Goal: Transaction & Acquisition: Purchase product/service

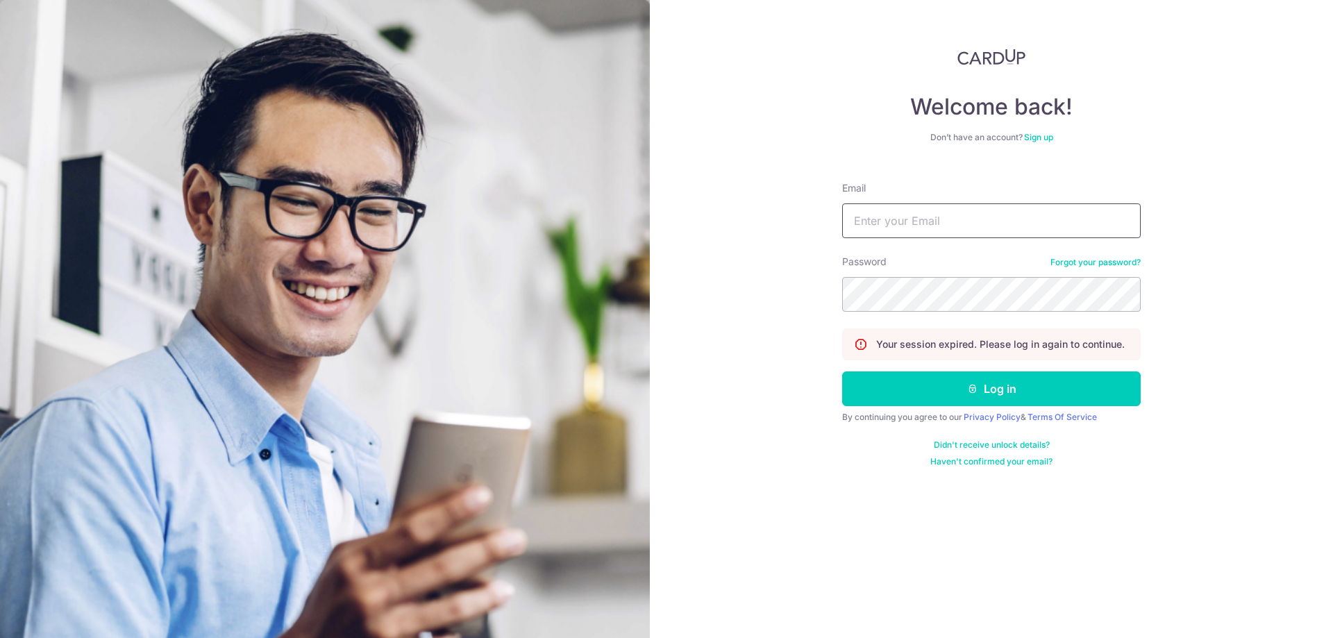
click at [922, 226] on input "Email" at bounding box center [991, 220] width 299 height 35
click at [880, 221] on input "Email" at bounding box center [991, 220] width 299 height 35
click at [855, 208] on input "Email" at bounding box center [991, 220] width 299 height 35
type input "linzhenp@hotmail.com"
click at [928, 384] on button "Log in" at bounding box center [991, 388] width 299 height 35
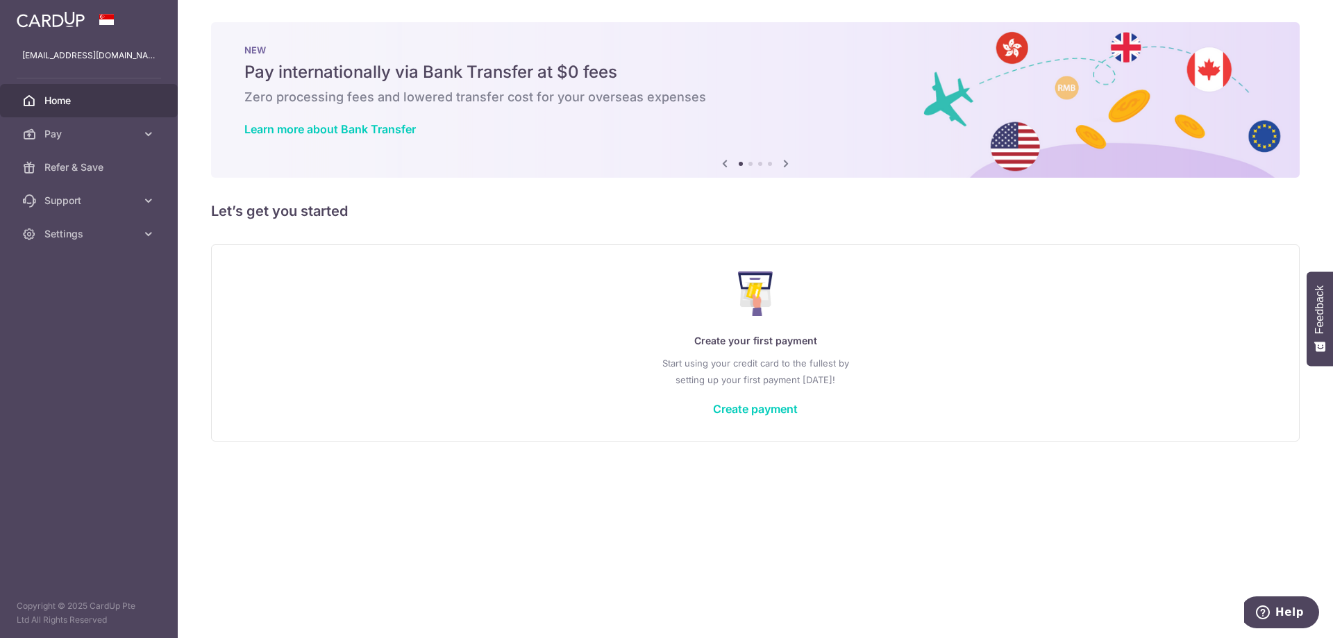
click at [787, 162] on icon at bounding box center [786, 163] width 17 height 17
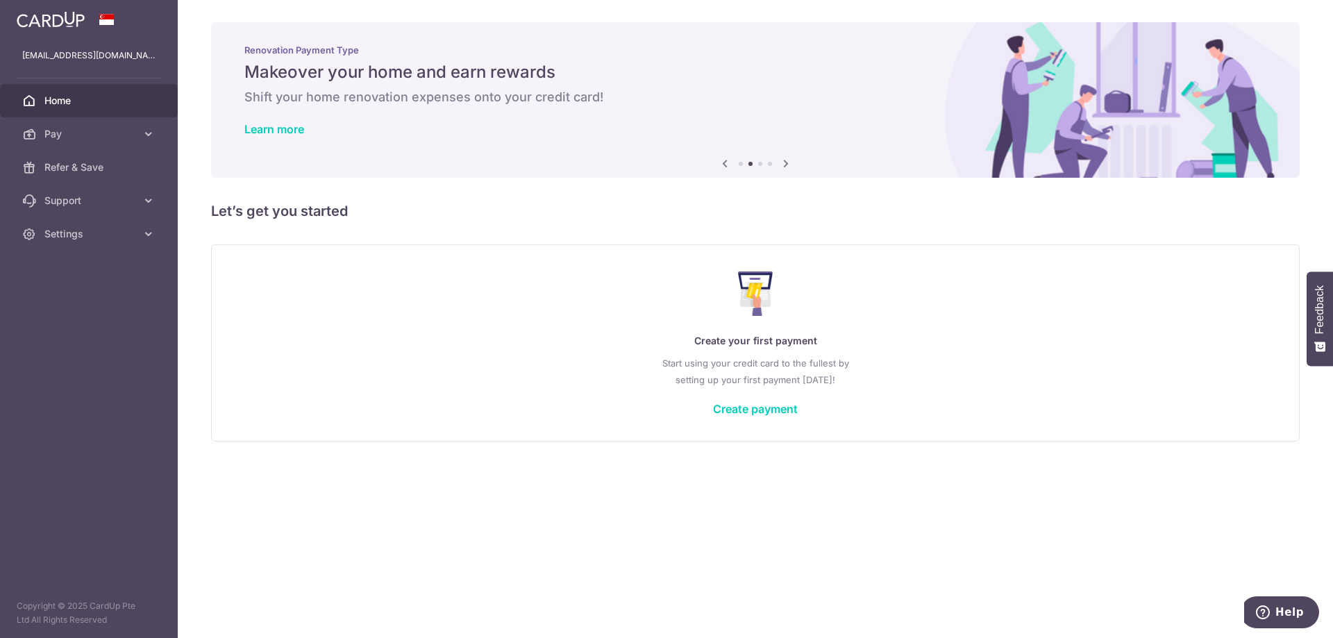
click at [787, 162] on icon at bounding box center [786, 163] width 17 height 17
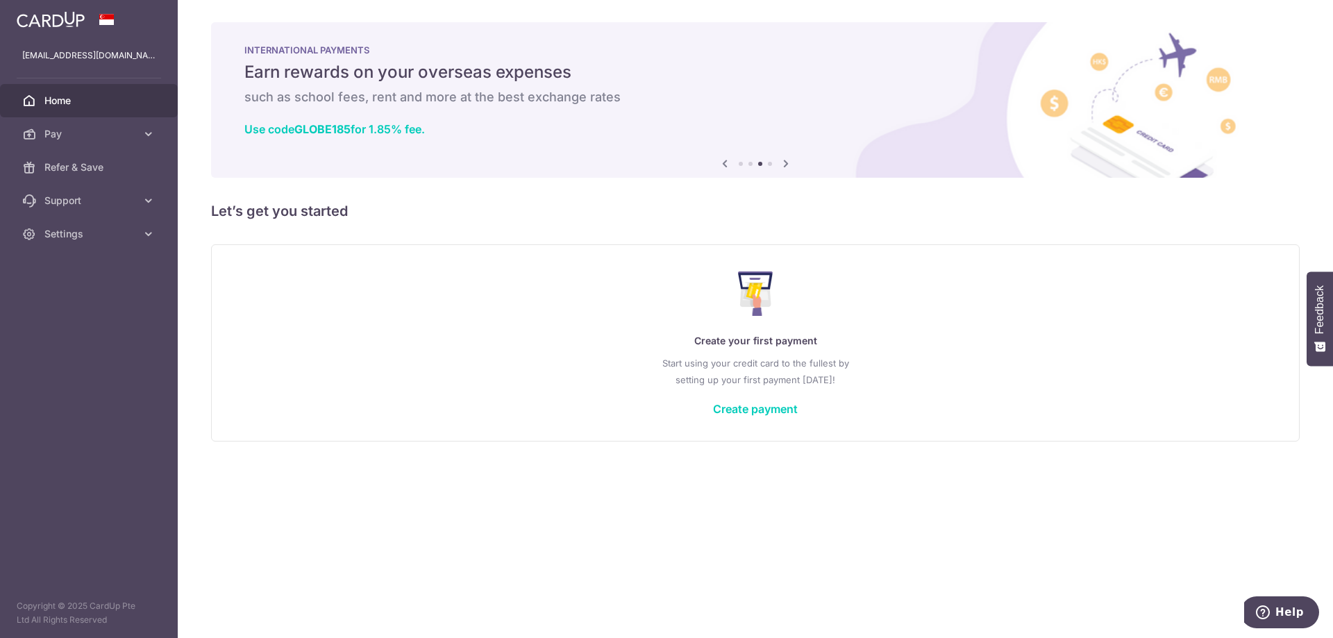
click at [787, 162] on icon at bounding box center [786, 163] width 17 height 17
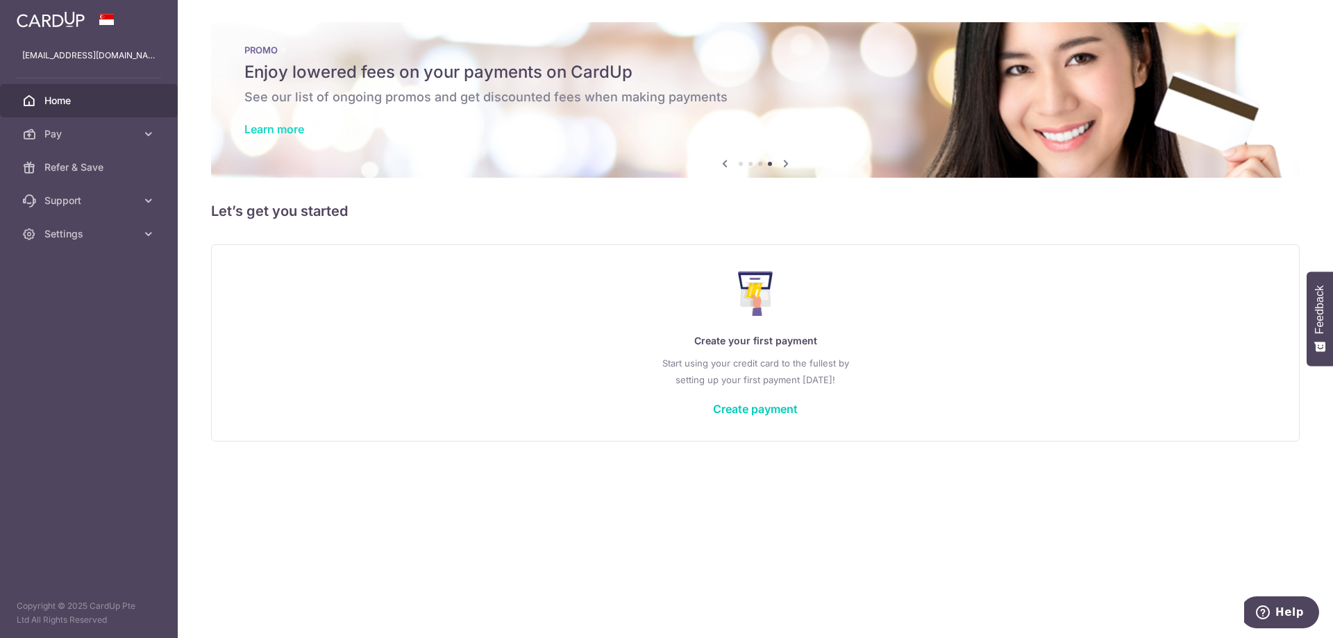
click at [283, 126] on link "Learn more" at bounding box center [274, 129] width 60 height 14
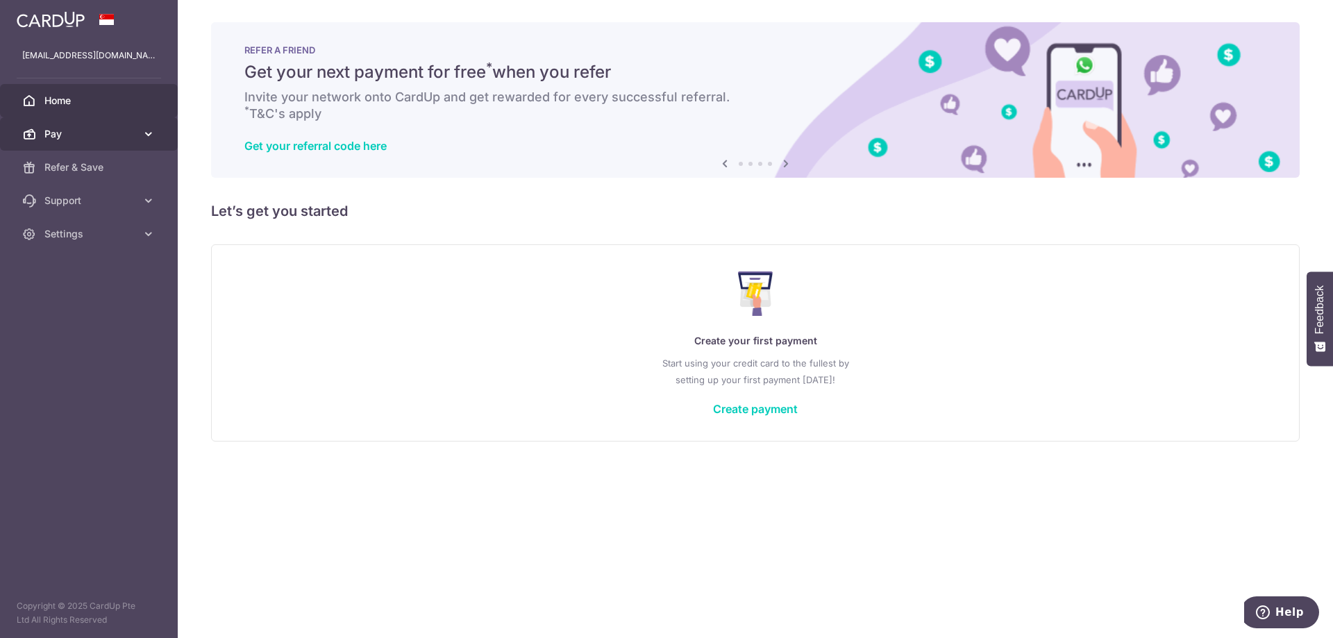
click at [56, 121] on link "Pay" at bounding box center [89, 133] width 178 height 33
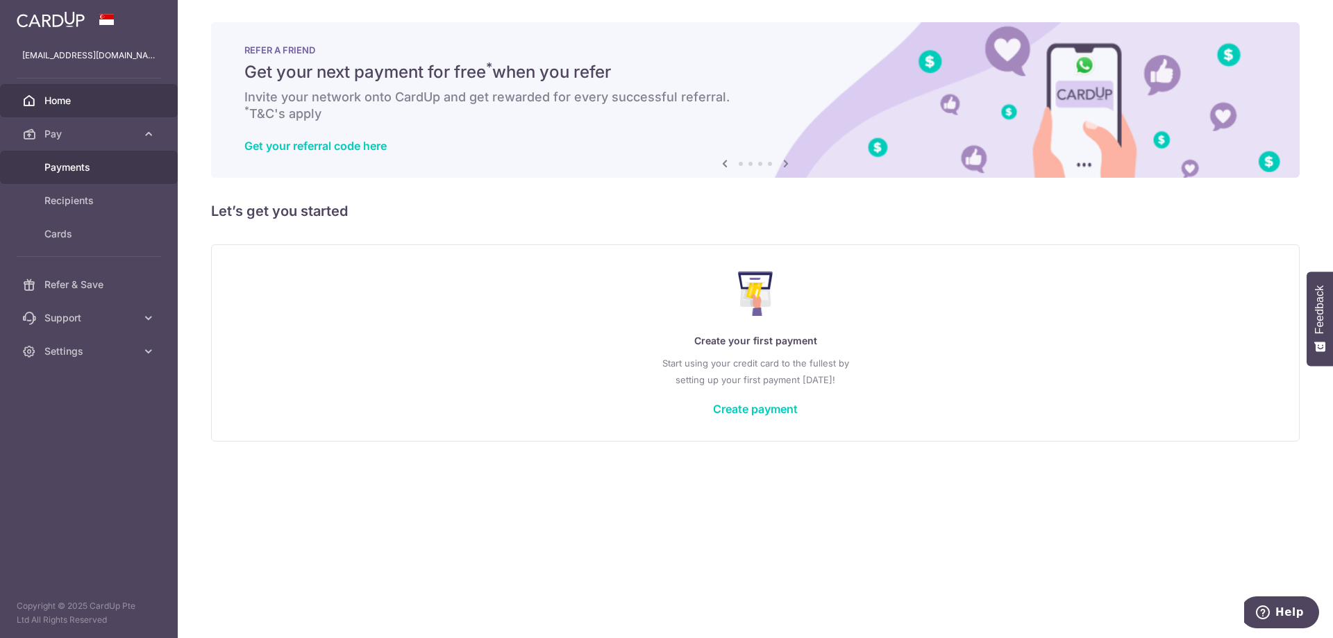
click at [89, 160] on span "Payments" at bounding box center [90, 167] width 92 height 14
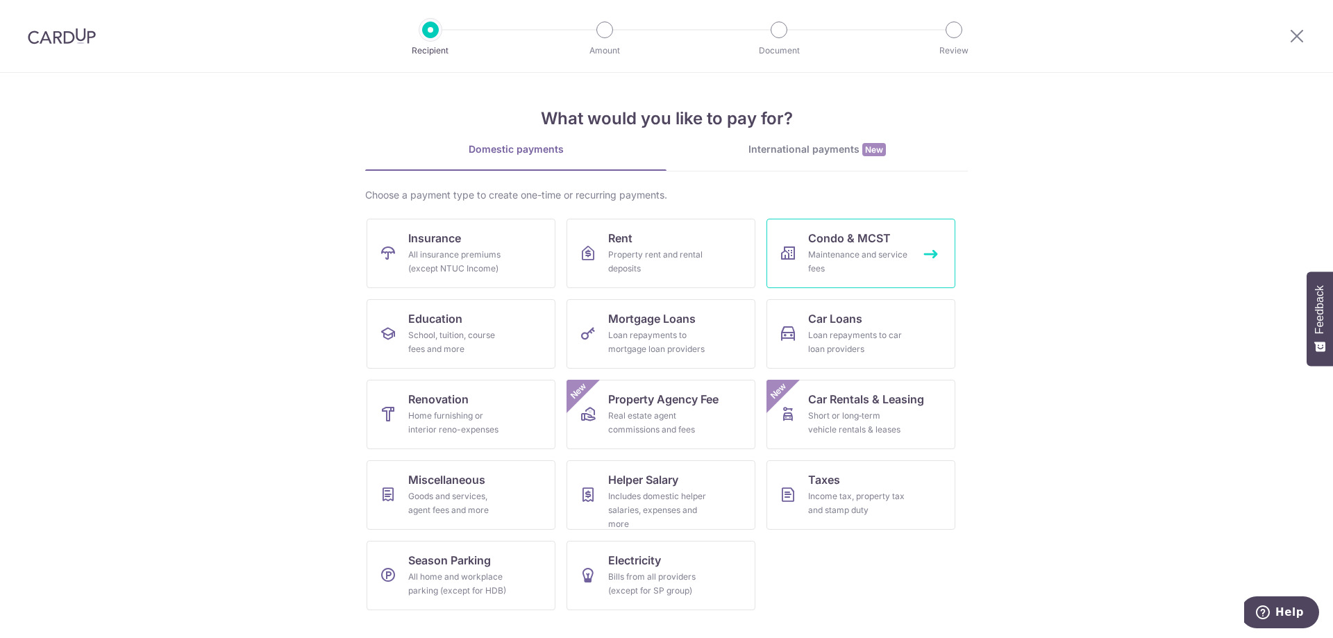
click at [812, 255] on div "Maintenance and service fees" at bounding box center [858, 262] width 100 height 28
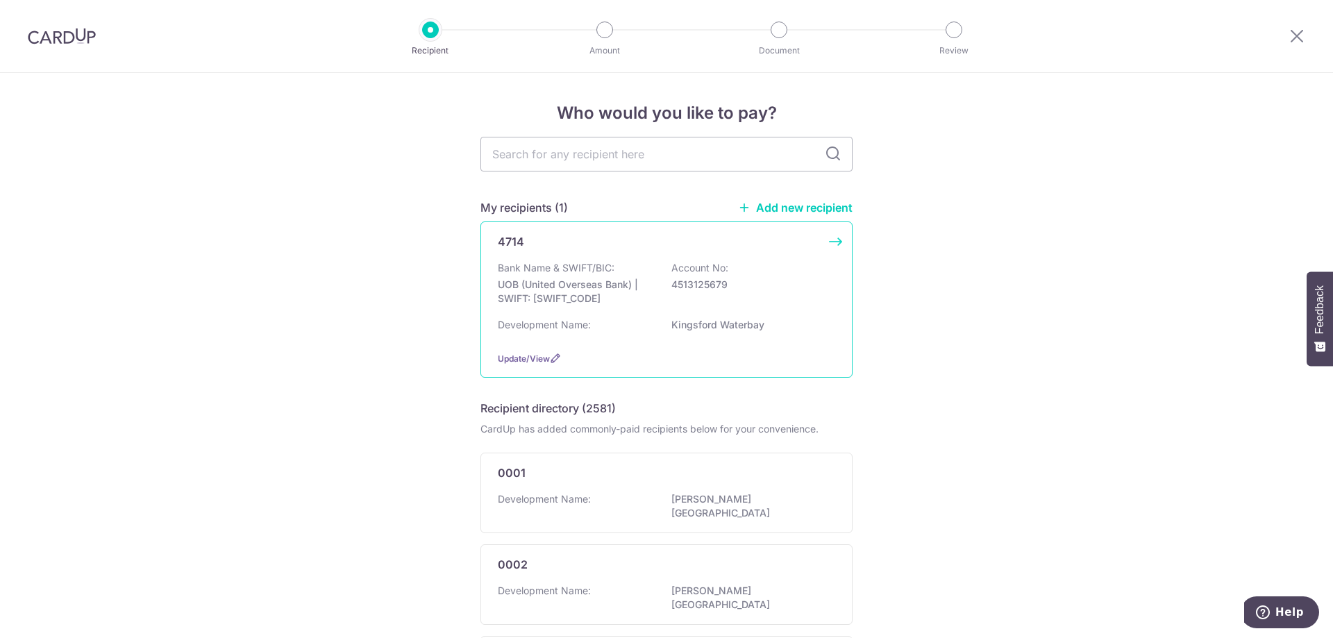
click at [627, 265] on div "Bank Name & SWIFT/BIC: UOB (United Overseas Bank) | SWIFT: UOVBSGSGXXX Account …" at bounding box center [666, 286] width 337 height 51
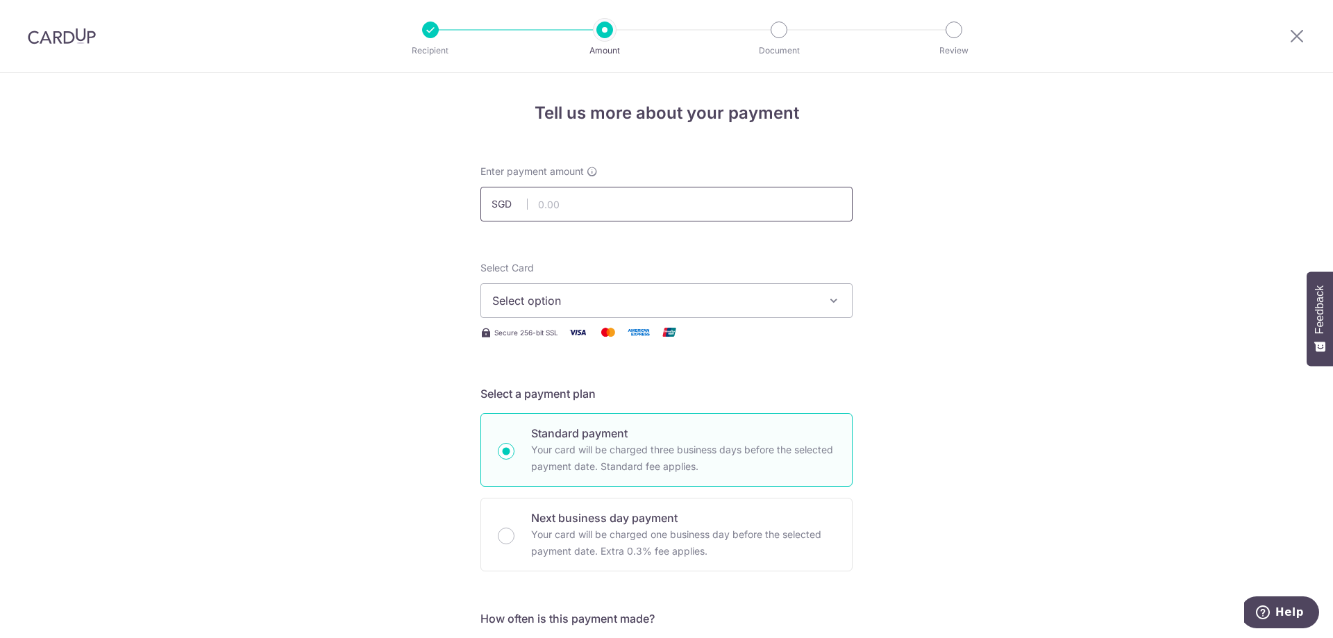
click at [589, 203] on input "text" at bounding box center [666, 204] width 372 height 35
type input "763.87"
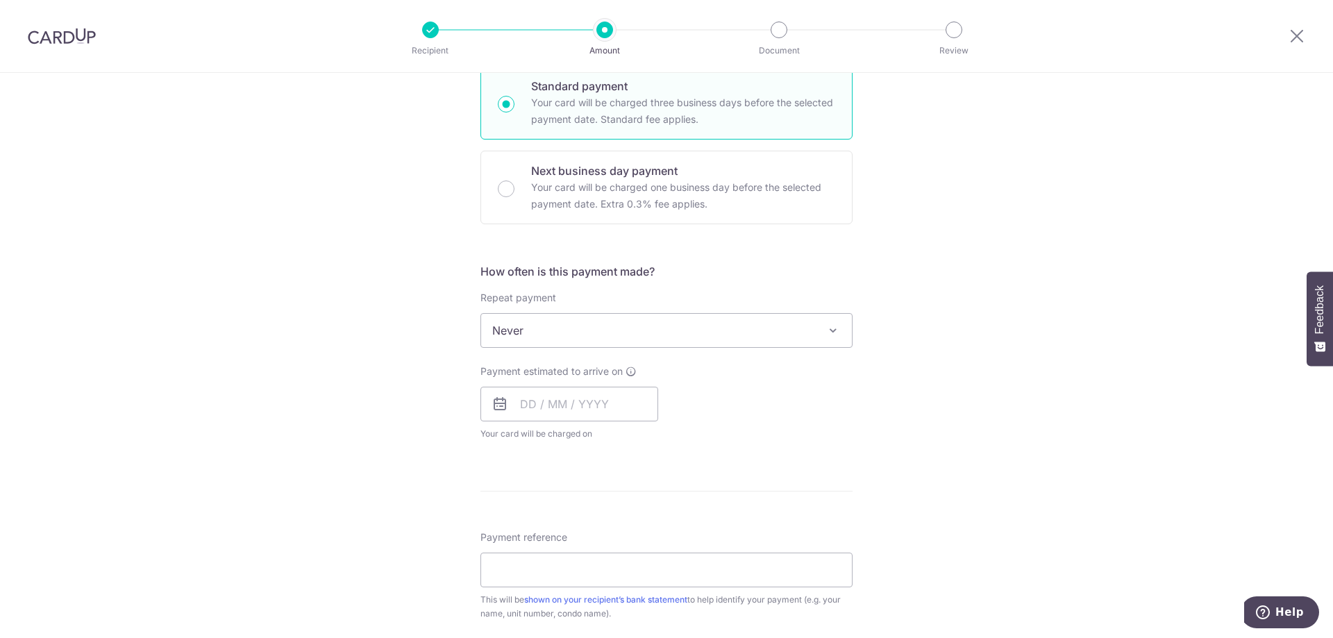
scroll to position [625, 0]
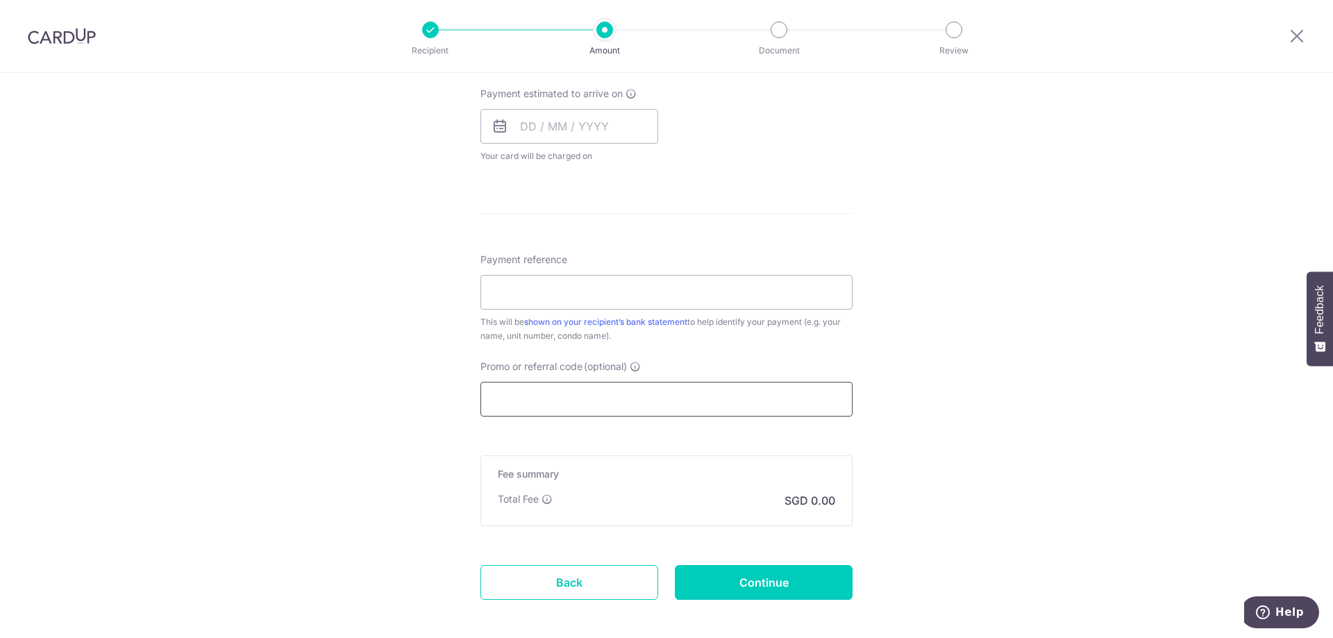
click at [547, 395] on input "Promo or referral code (optional)" at bounding box center [666, 399] width 372 height 35
paste input "3HOME25R"
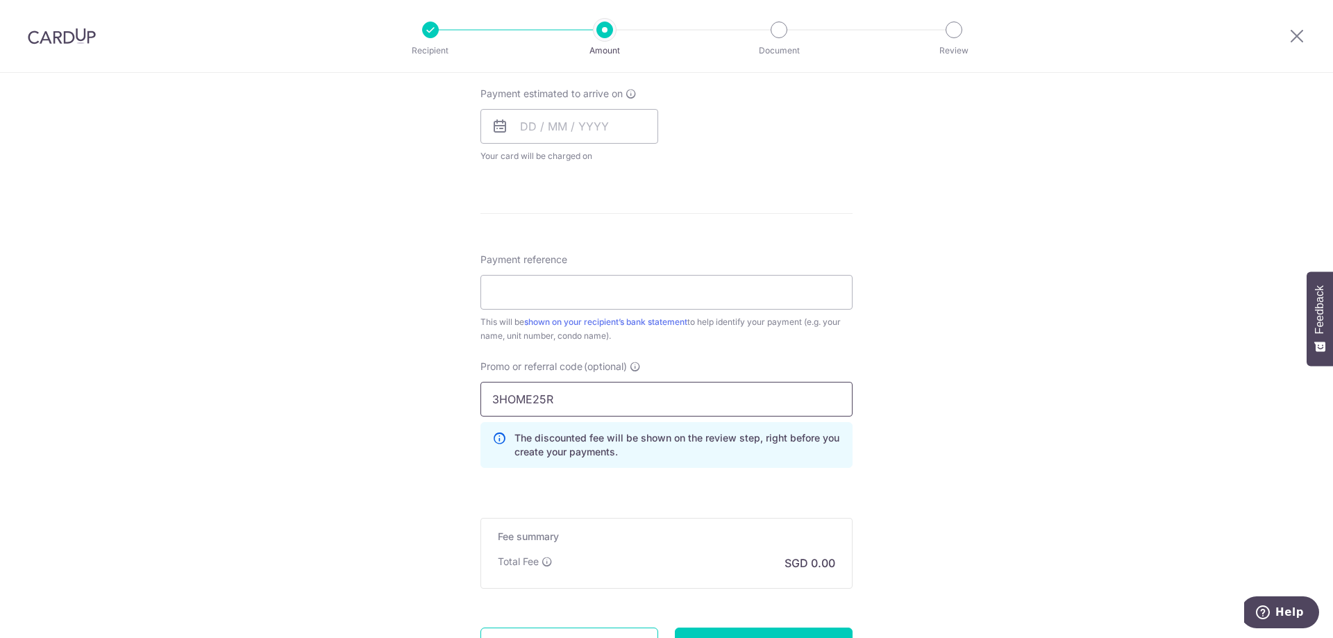
type input "3HOME25R"
click at [905, 478] on div "Tell us more about your payment Enter payment amount SGD 763.87 763.87 Select C…" at bounding box center [666, 107] width 1333 height 1318
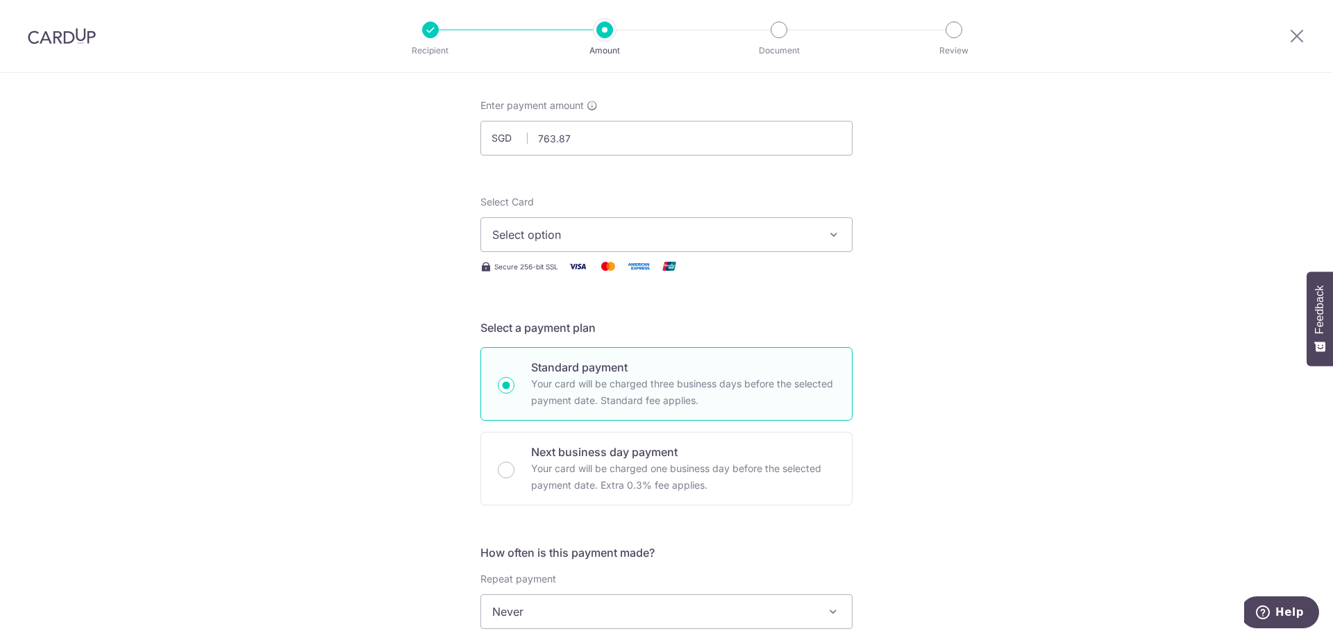
scroll to position [0, 0]
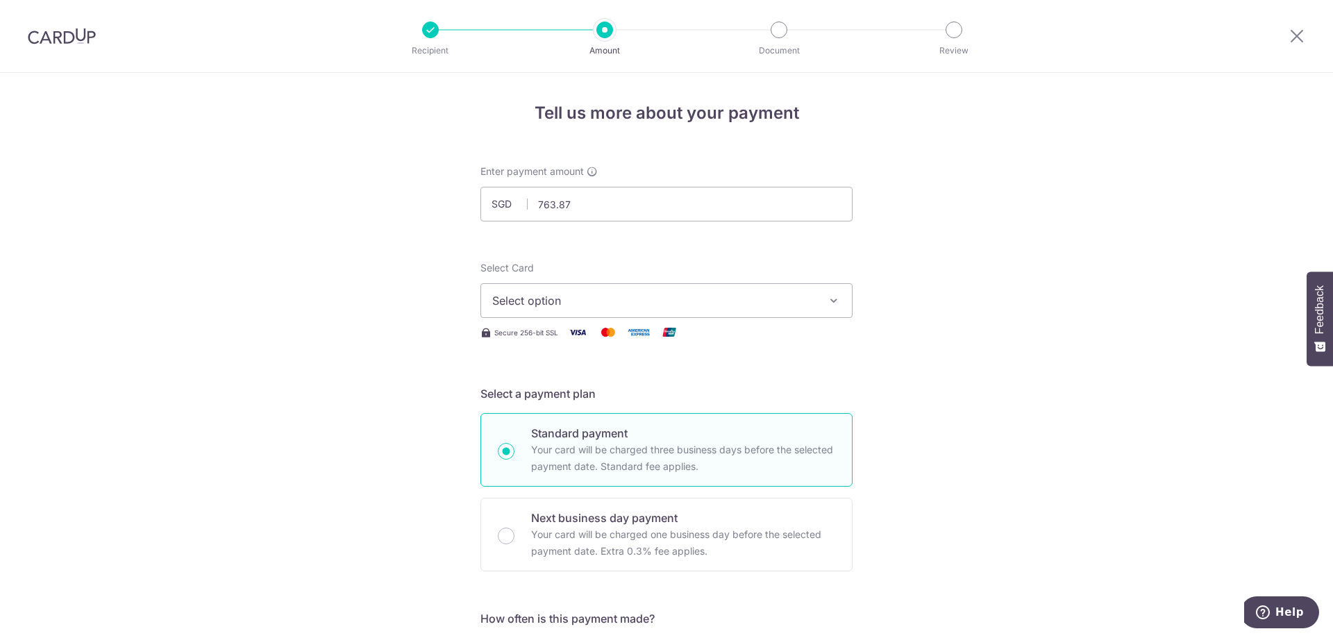
click at [531, 296] on span "Select option" at bounding box center [654, 300] width 324 height 17
click at [528, 343] on span "Add credit card" at bounding box center [679, 340] width 324 height 14
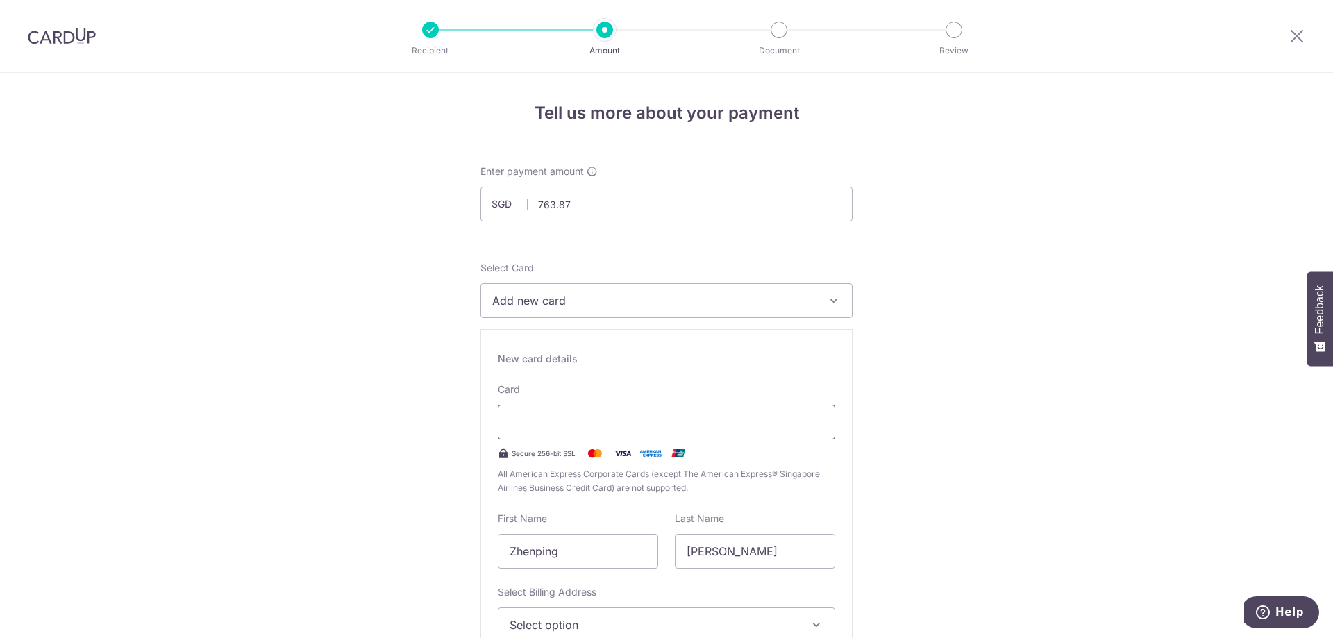
click at [587, 413] on div at bounding box center [666, 422] width 337 height 35
click at [534, 292] on button "Add new card" at bounding box center [666, 300] width 372 height 35
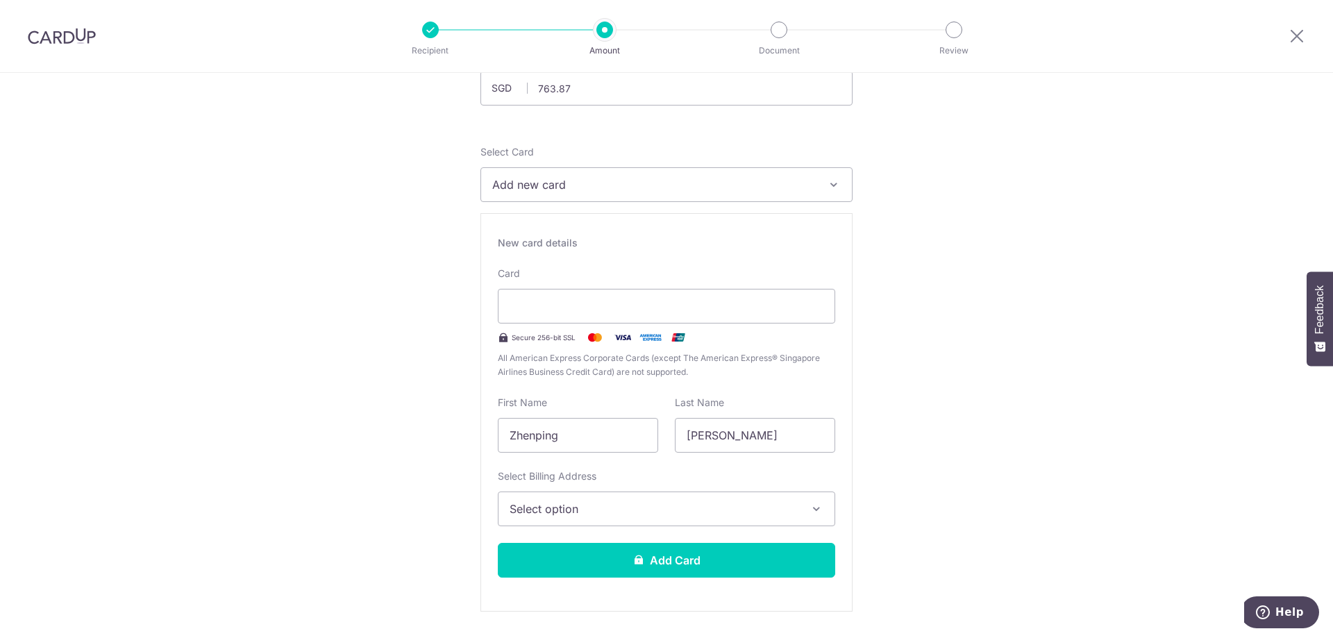
scroll to position [139, 0]
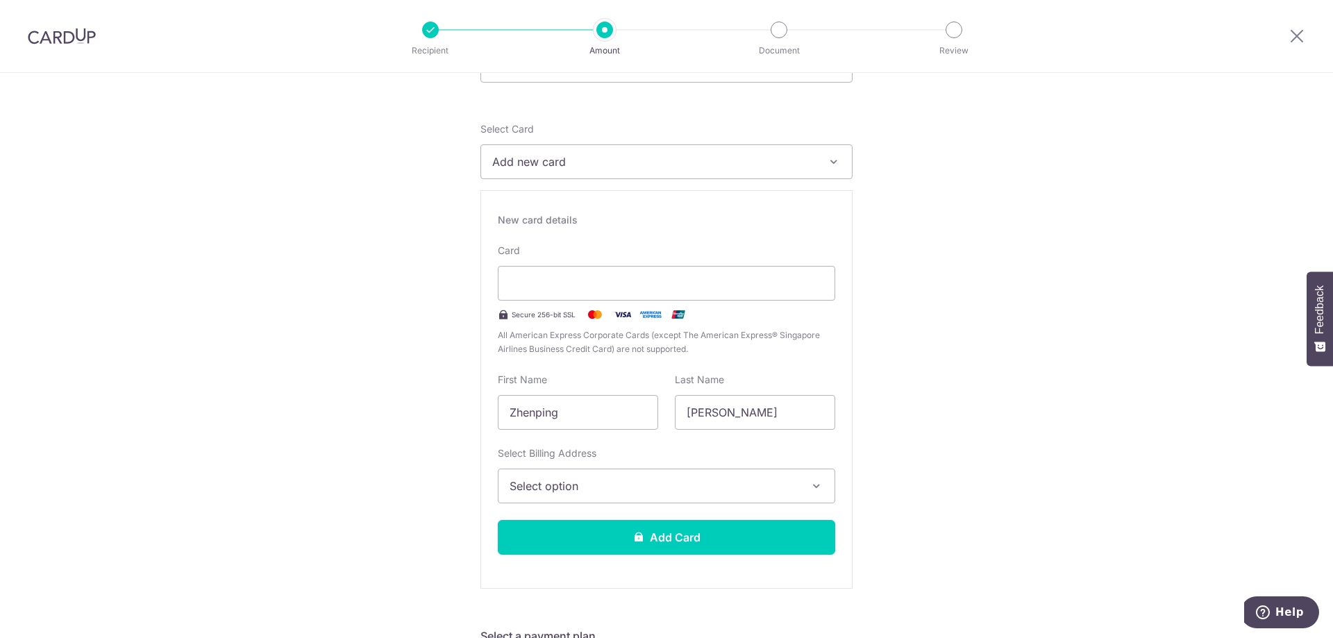
click at [771, 469] on button "Select option" at bounding box center [666, 486] width 337 height 35
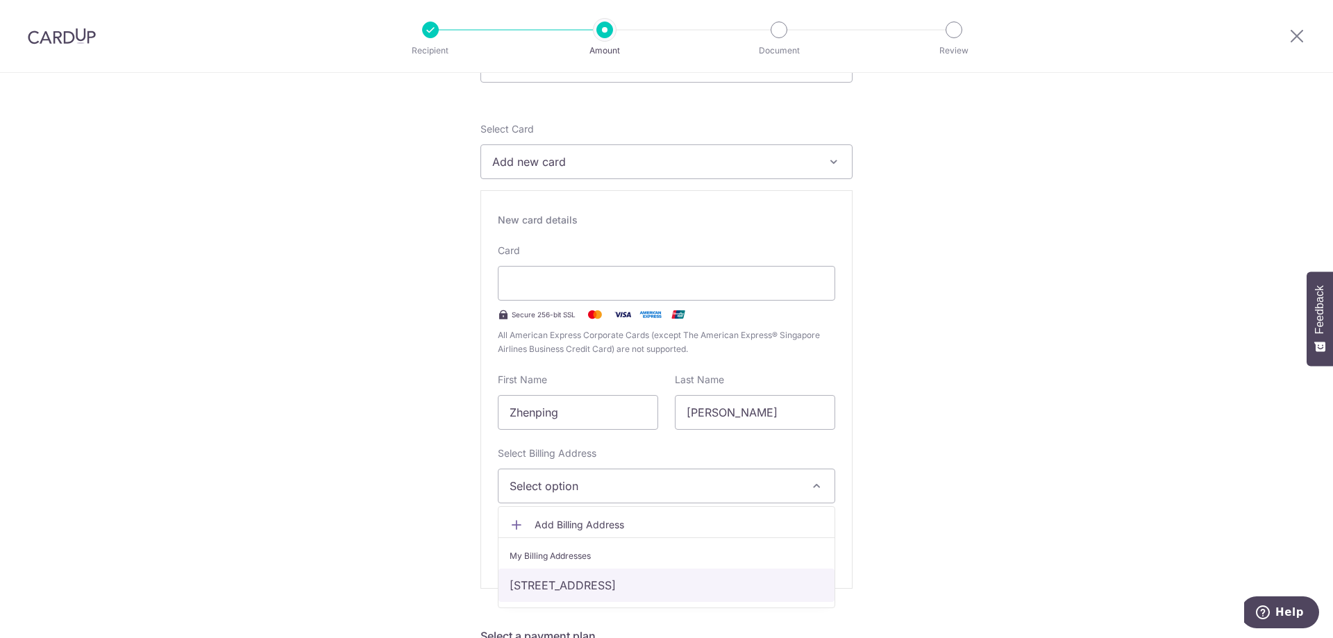
click at [683, 587] on link "[STREET_ADDRESS]" at bounding box center [666, 585] width 336 height 33
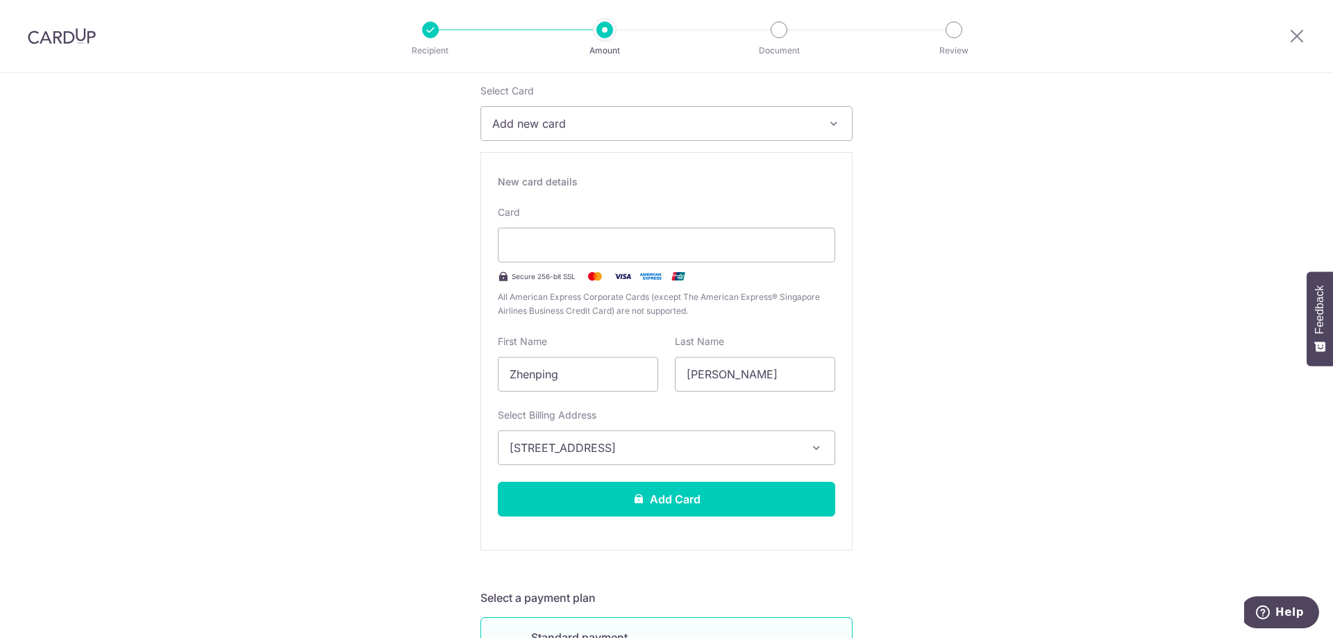
scroll to position [208, 0]
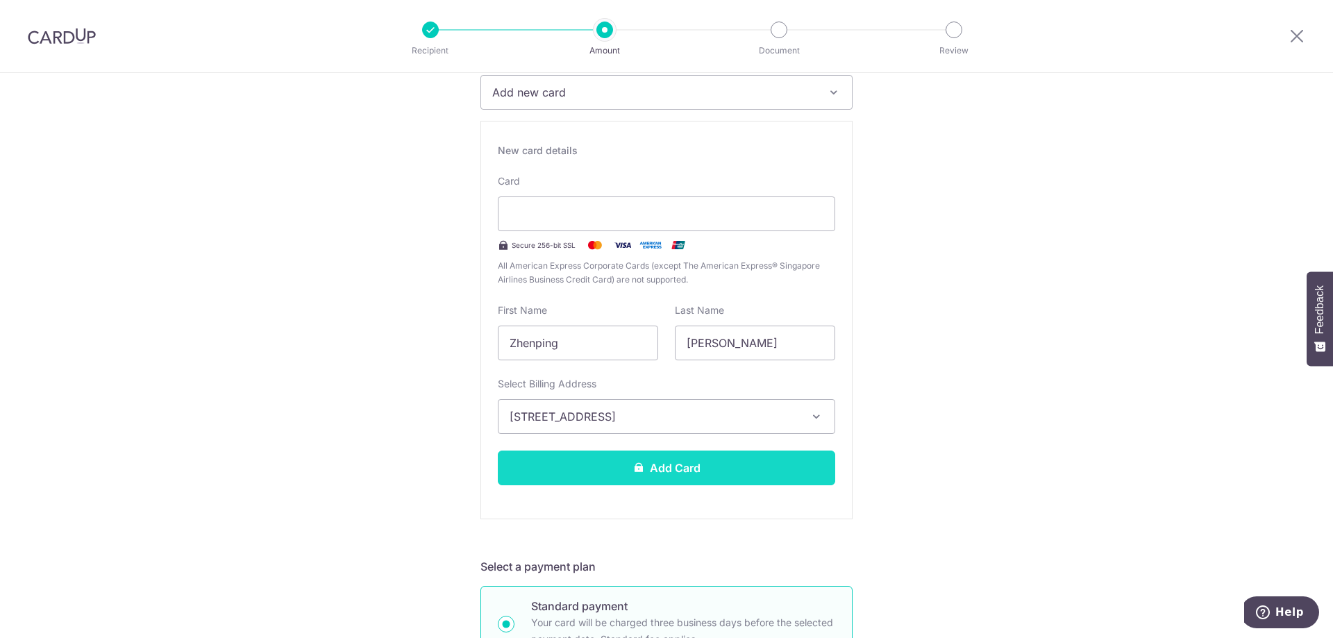
click at [755, 460] on button "Add Card" at bounding box center [666, 468] width 337 height 35
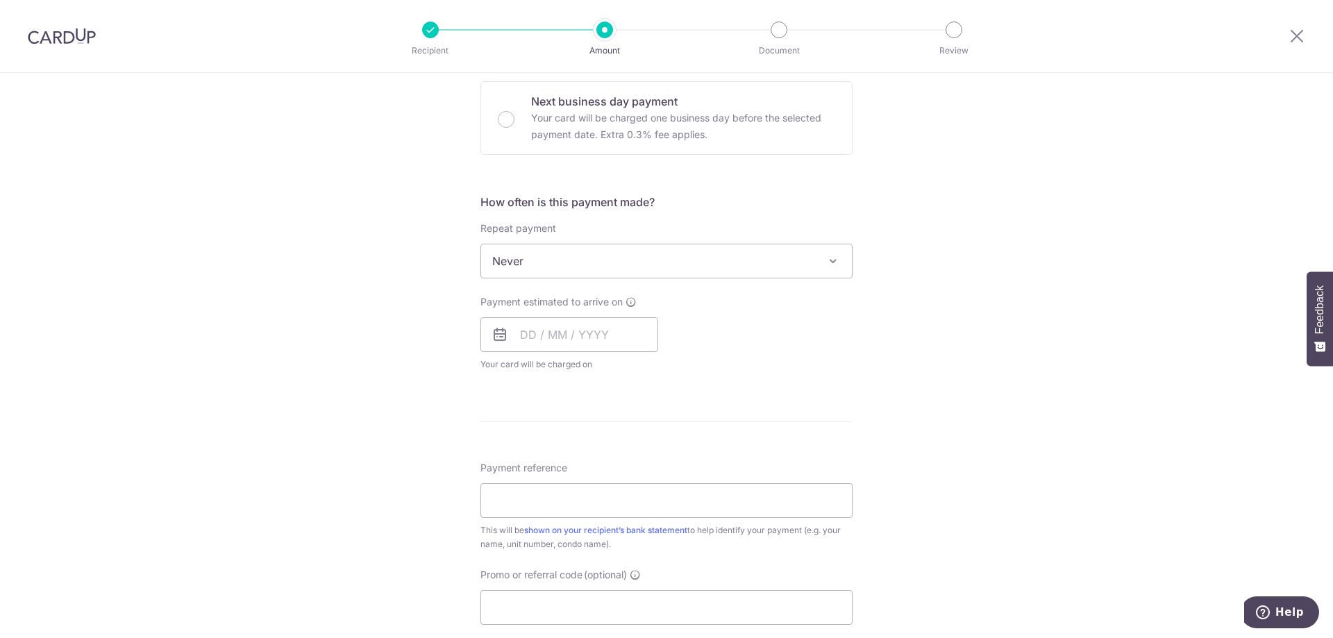
scroll to position [278, 0]
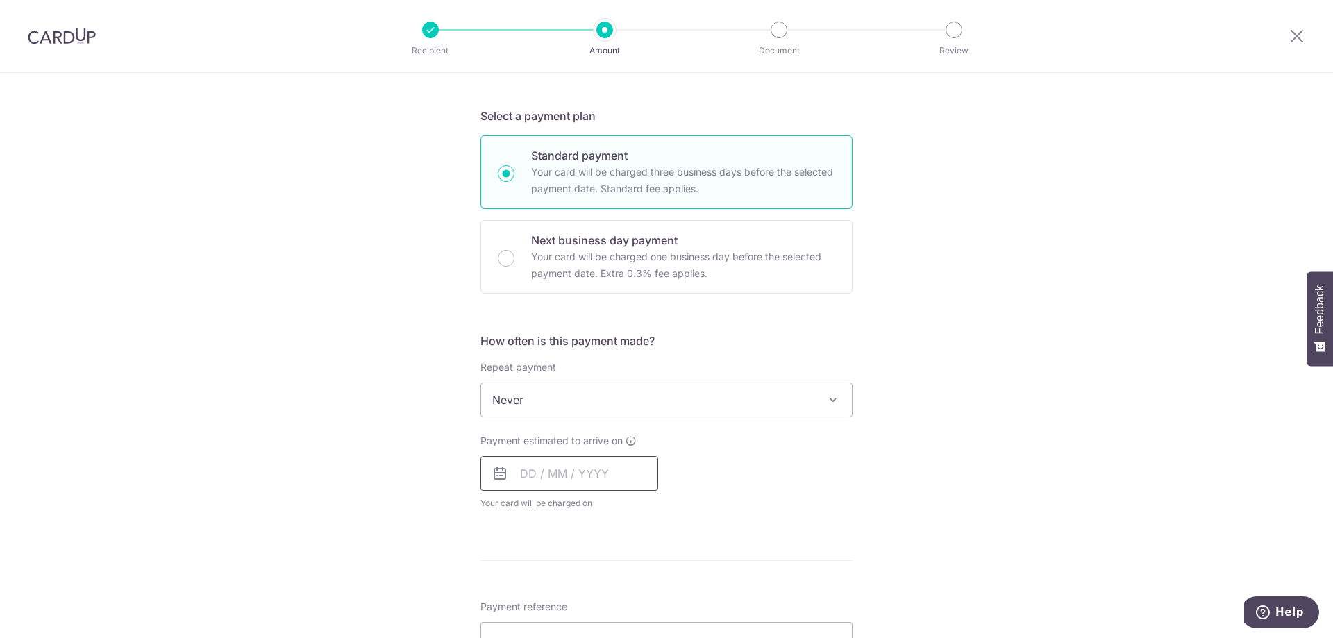
click at [525, 477] on input "text" at bounding box center [569, 473] width 178 height 35
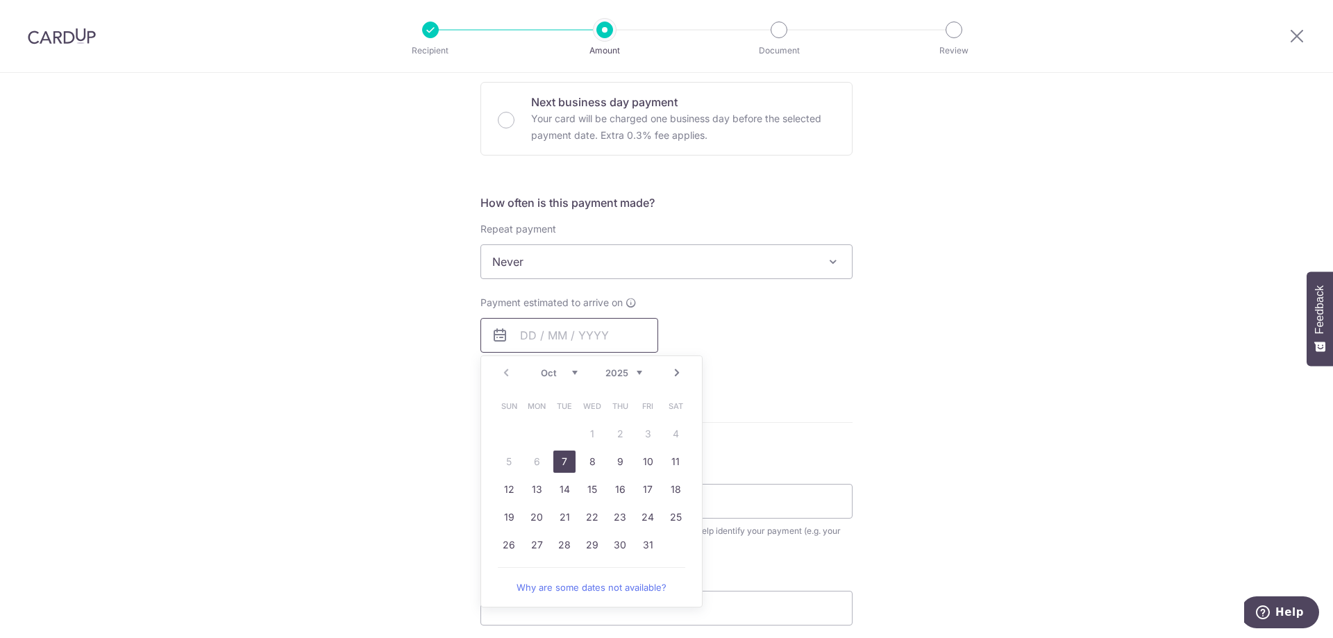
scroll to position [417, 0]
click at [637, 546] on link "31" at bounding box center [648, 544] width 22 height 22
type input "[DATE]"
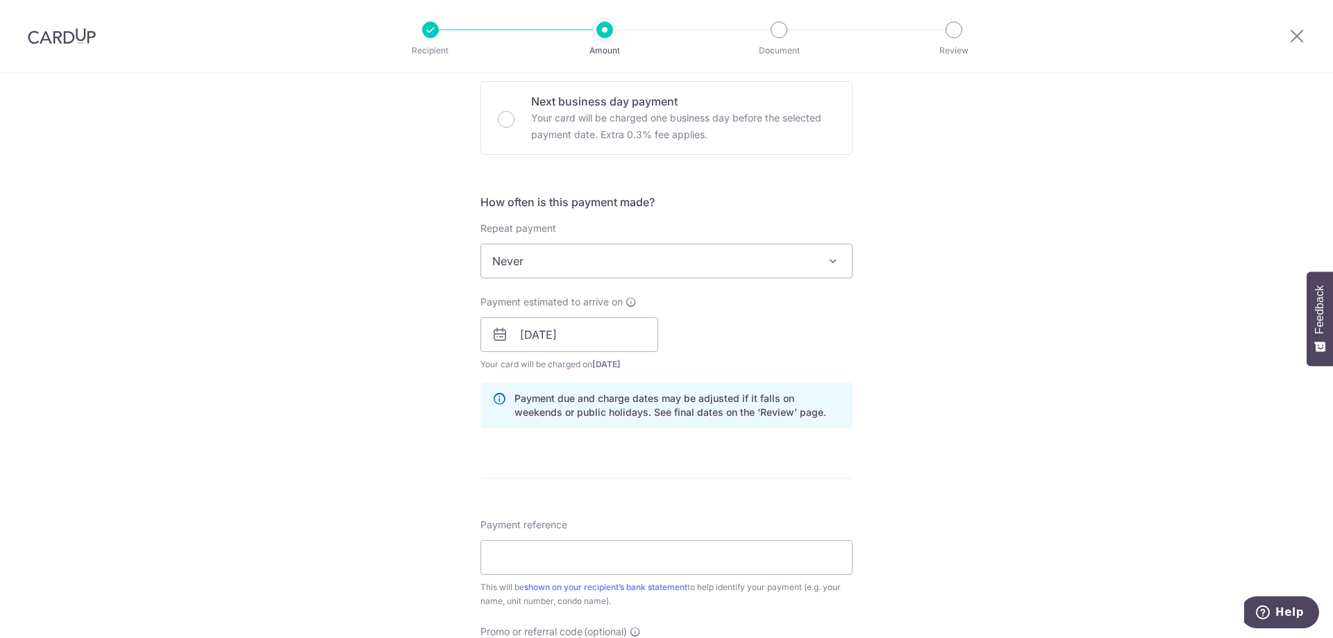
click at [933, 363] on div "Tell us more about your payment Enter payment amount SGD 763.87 763.87 Card add…" at bounding box center [666, 312] width 1333 height 1313
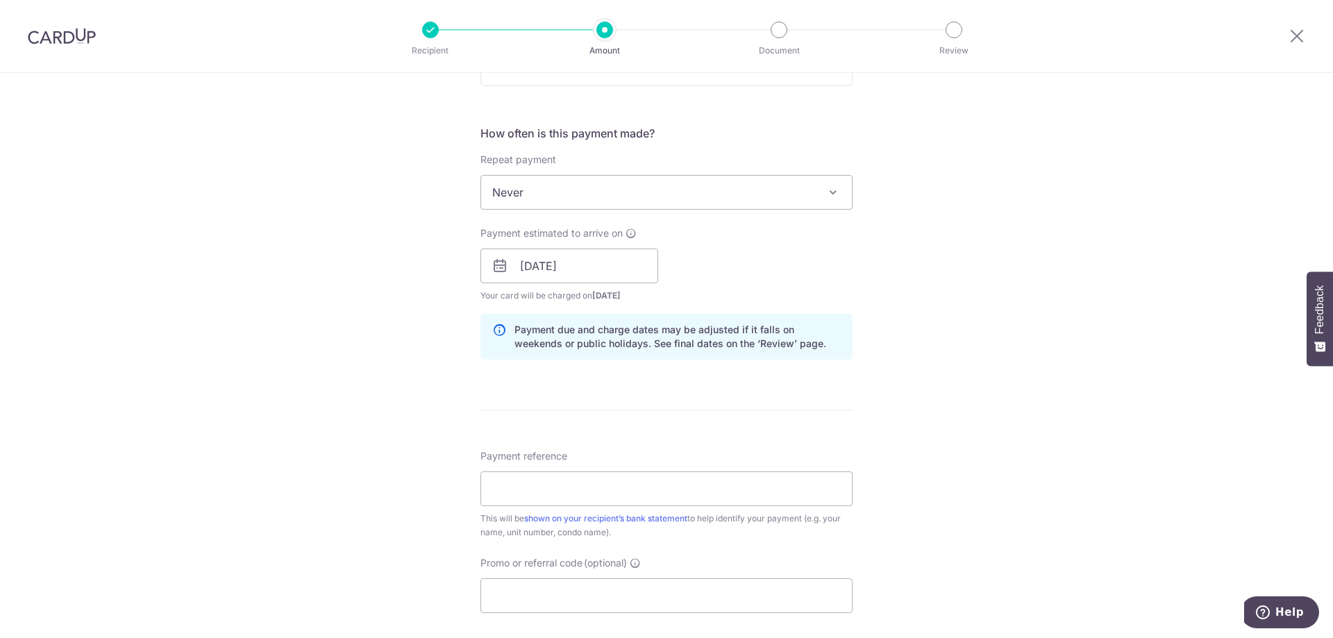
scroll to position [486, 0]
click at [985, 386] on div "Tell us more about your payment Enter payment amount SGD 763.87 763.87 Card add…" at bounding box center [666, 243] width 1333 height 1313
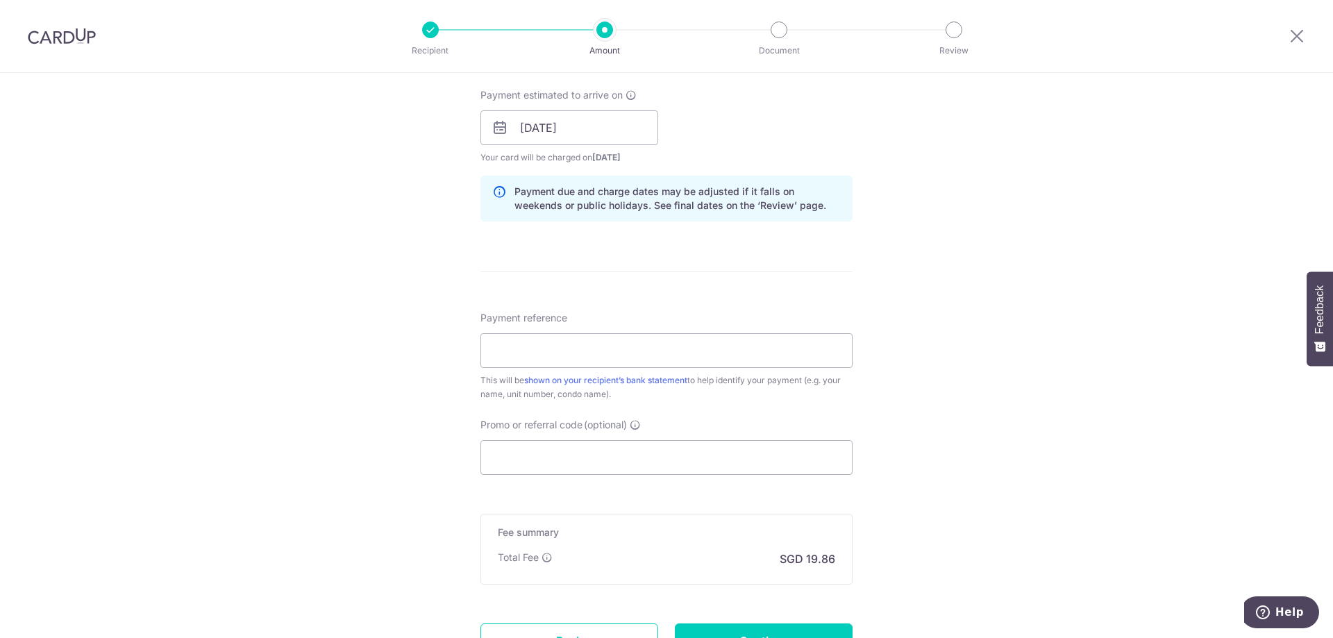
scroll to position [625, 0]
click at [751, 360] on input "Payment reference" at bounding box center [666, 349] width 372 height 35
click at [1032, 414] on div "Tell us more about your payment Enter payment amount SGD 763.87 763.87 Card add…" at bounding box center [666, 104] width 1333 height 1313
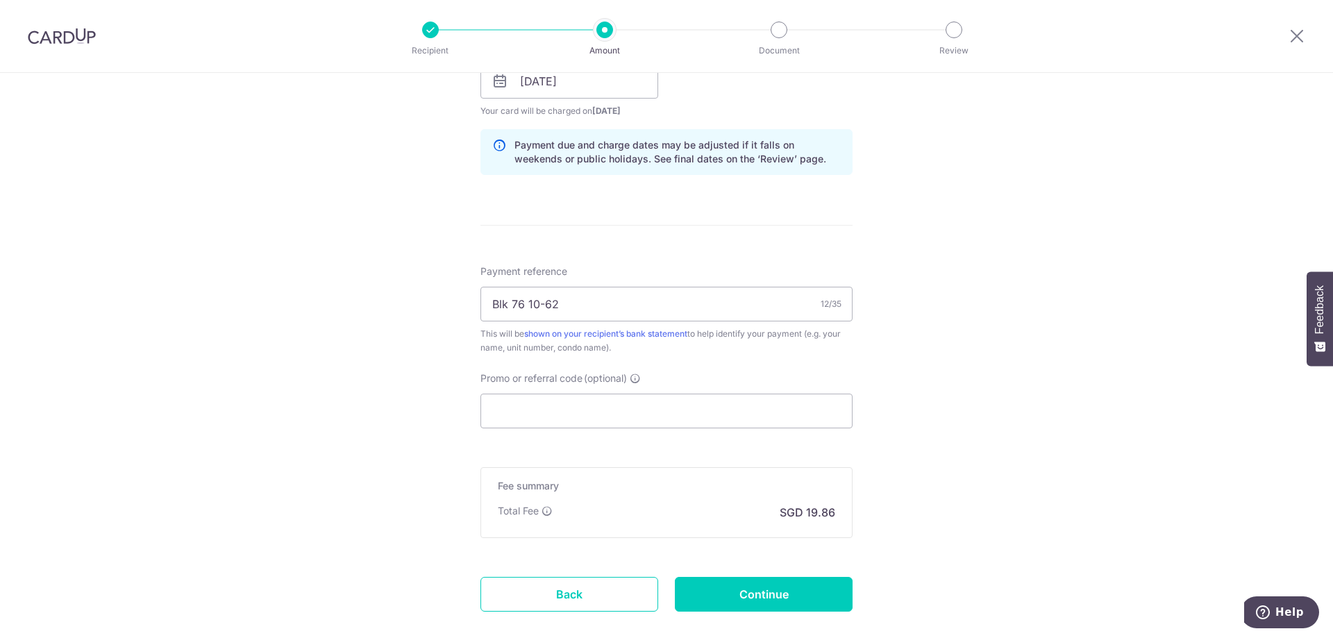
scroll to position [694, 0]
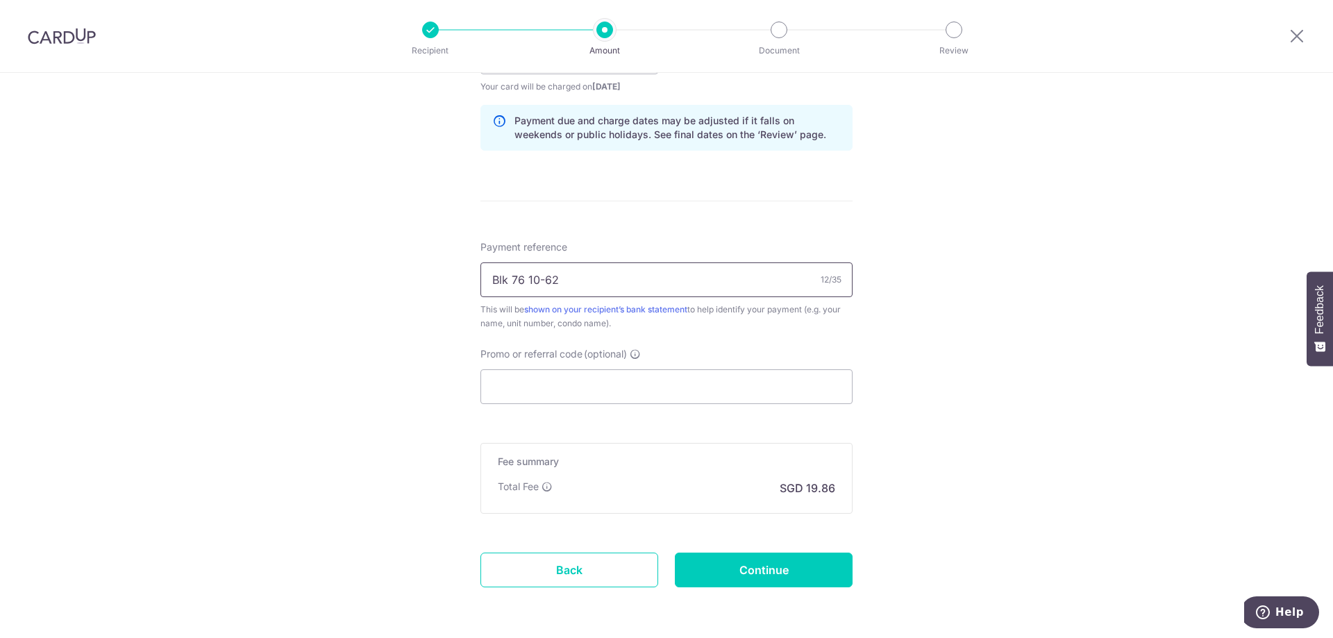
click at [492, 285] on input "Blk 76 10-62" at bounding box center [666, 279] width 372 height 35
click at [873, 340] on div "Tell us more about your payment Enter payment amount SGD 763.87 763.87 Card add…" at bounding box center [666, 35] width 1333 height 1313
drag, startPoint x: 682, startPoint y: 278, endPoint x: 447, endPoint y: 278, distance: 235.4
click at [447, 278] on div "Tell us more about your payment Enter payment amount SGD 763.87 763.87 Card add…" at bounding box center [666, 35] width 1333 height 1313
click at [599, 287] on input "Kingsford Waterbay Blk 76 10-62" at bounding box center [666, 279] width 372 height 35
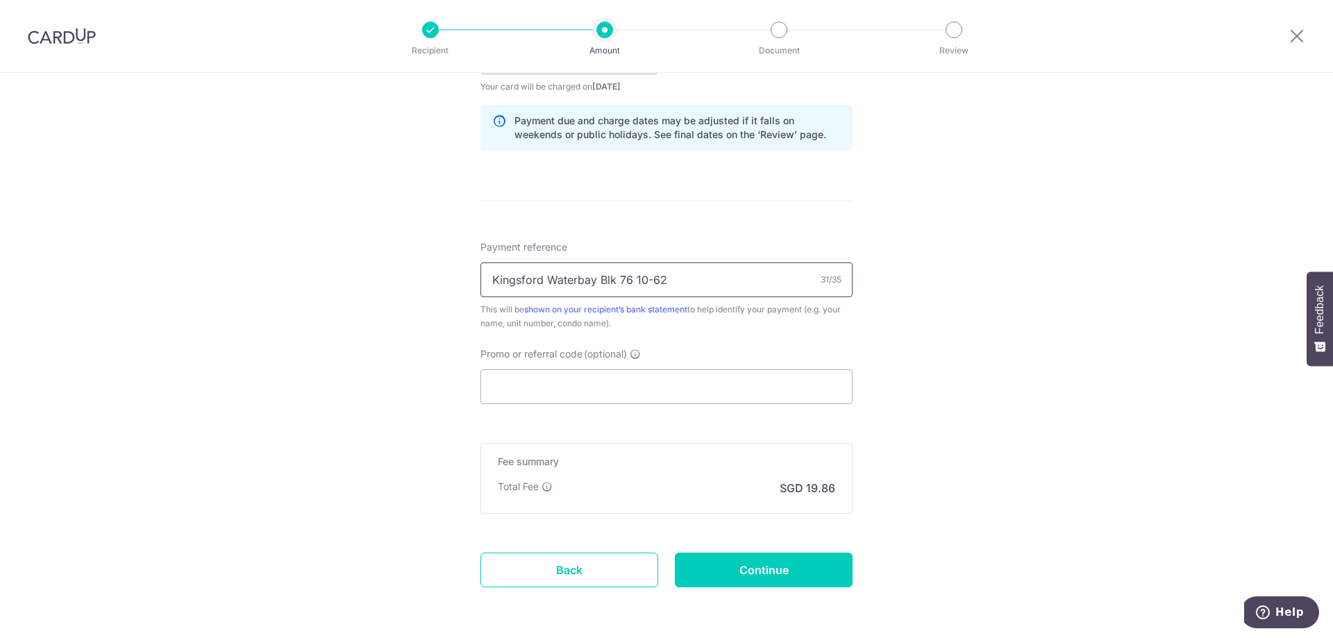
drag, startPoint x: 595, startPoint y: 283, endPoint x: 432, endPoint y: 280, distance: 163.2
click at [432, 280] on div "Tell us more about your payment Enter payment amount SGD 763.87 763.87 Card add…" at bounding box center [666, 35] width 1333 height 1313
type input "Blk 76 10-62"
click at [432, 280] on div "Tell us more about your payment Enter payment amount SGD 763.87 763.87 Card add…" at bounding box center [666, 35] width 1333 height 1313
click at [419, 339] on div "Tell us more about your payment Enter payment amount SGD 763.87 763.87 Card add…" at bounding box center [666, 35] width 1333 height 1313
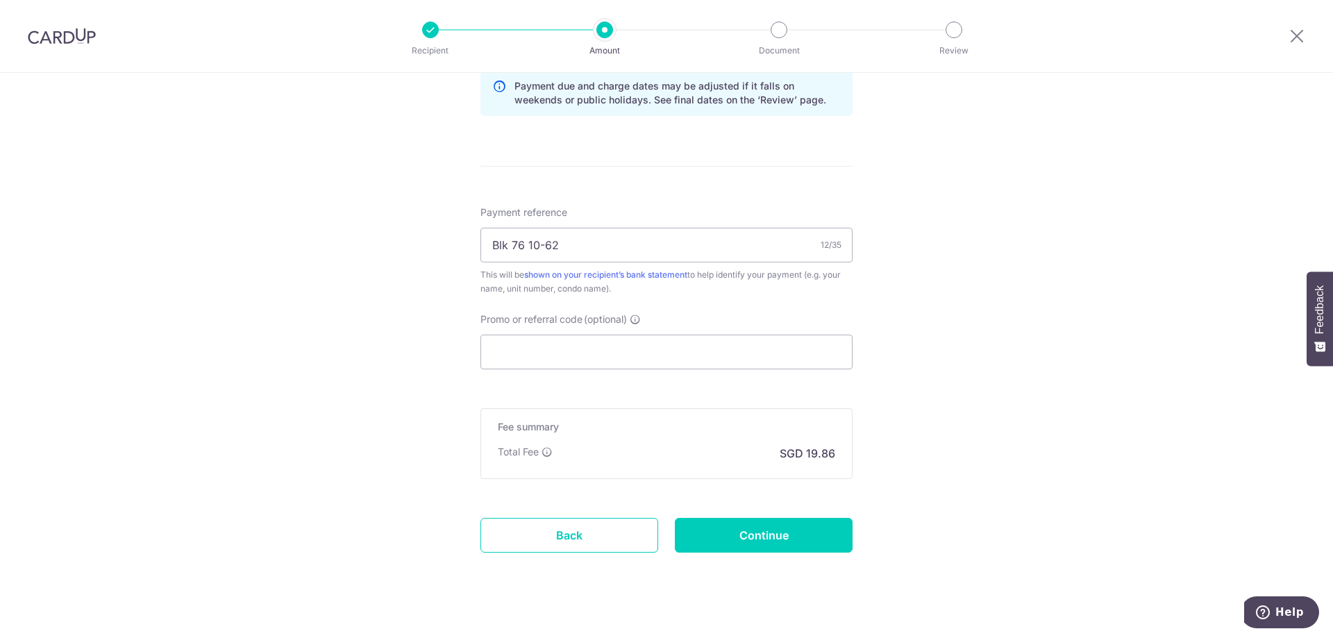
scroll to position [748, 0]
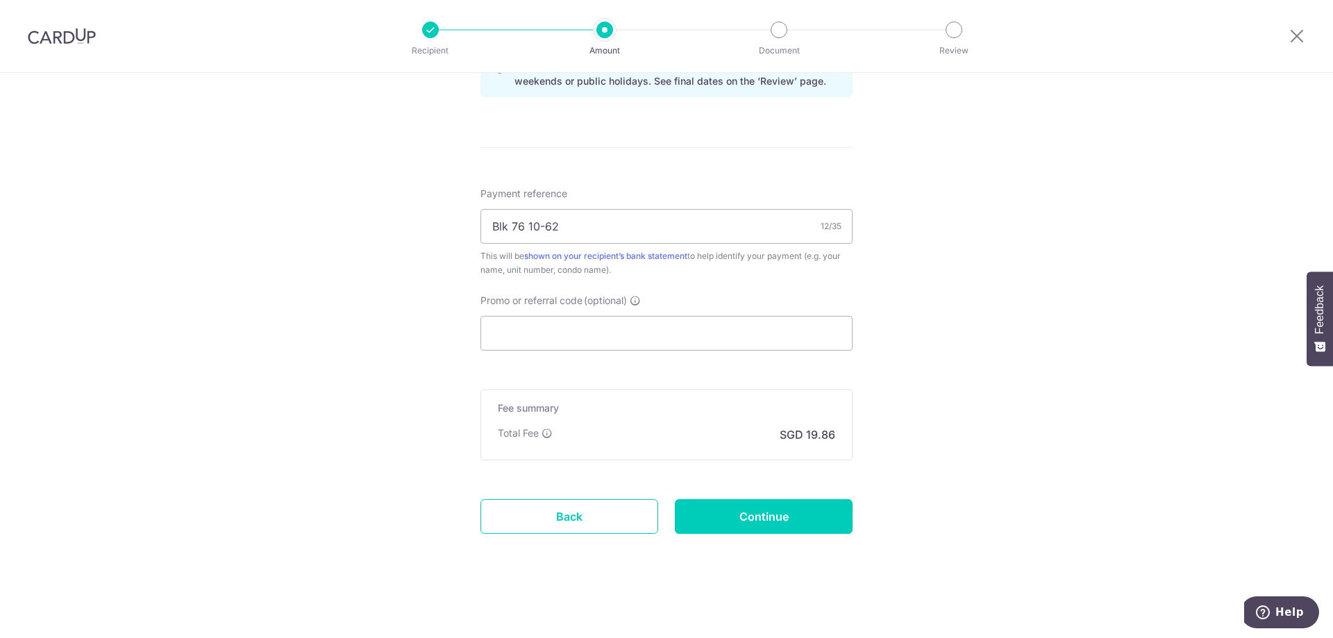
click at [542, 339] on input "Promo or referral code (optional)" at bounding box center [666, 333] width 372 height 35
paste input "3HOME25R"
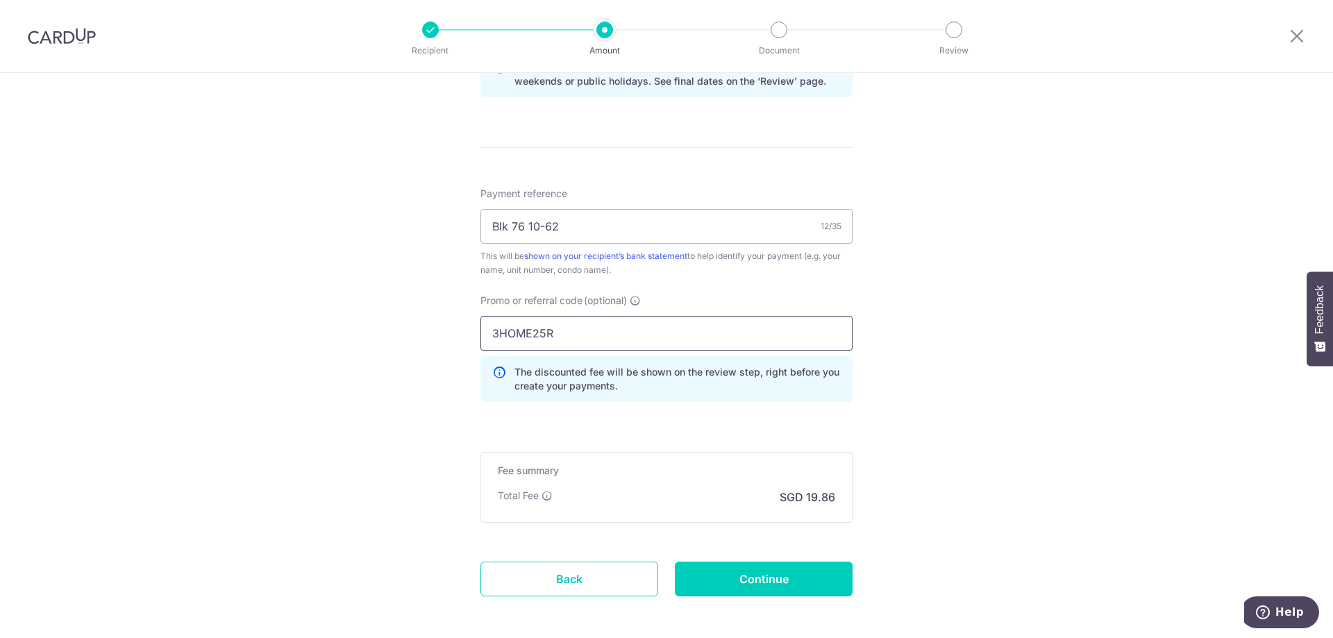
type input "3HOME25R"
click at [905, 447] on div "Tell us more about your payment Enter payment amount SGD 763.87 763.87 Card add…" at bounding box center [666, 12] width 1333 height 1375
click at [735, 581] on input "Continue" at bounding box center [764, 579] width 178 height 35
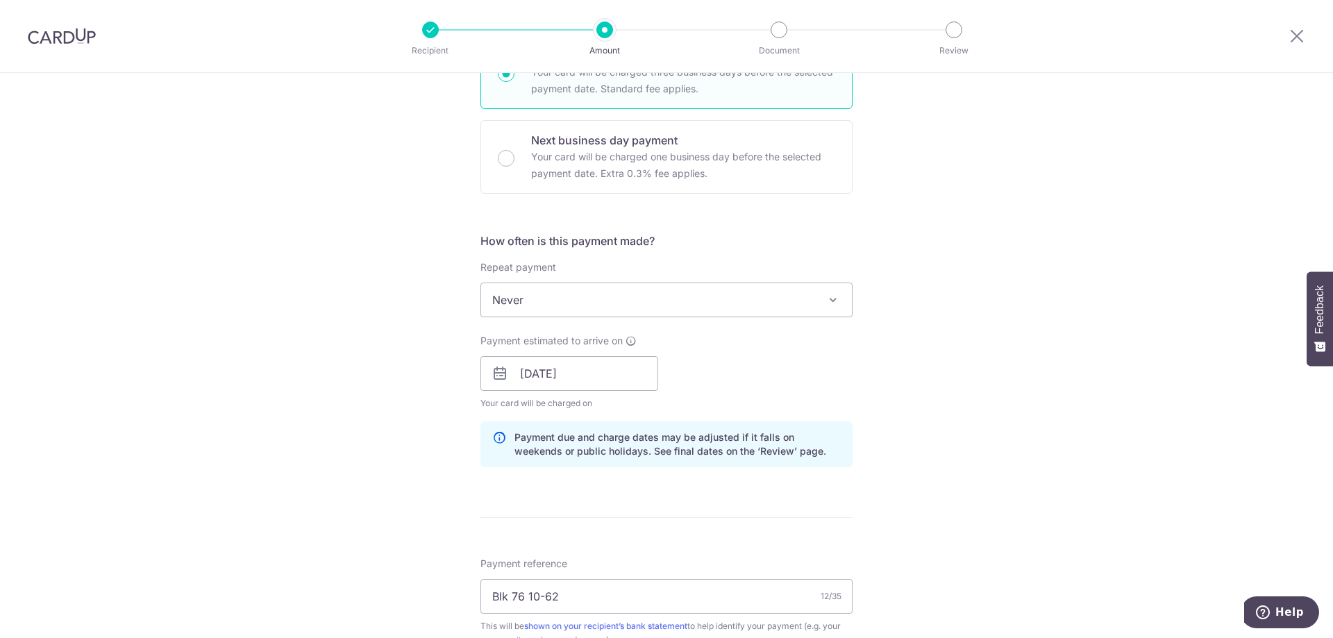
scroll to position [344, 0]
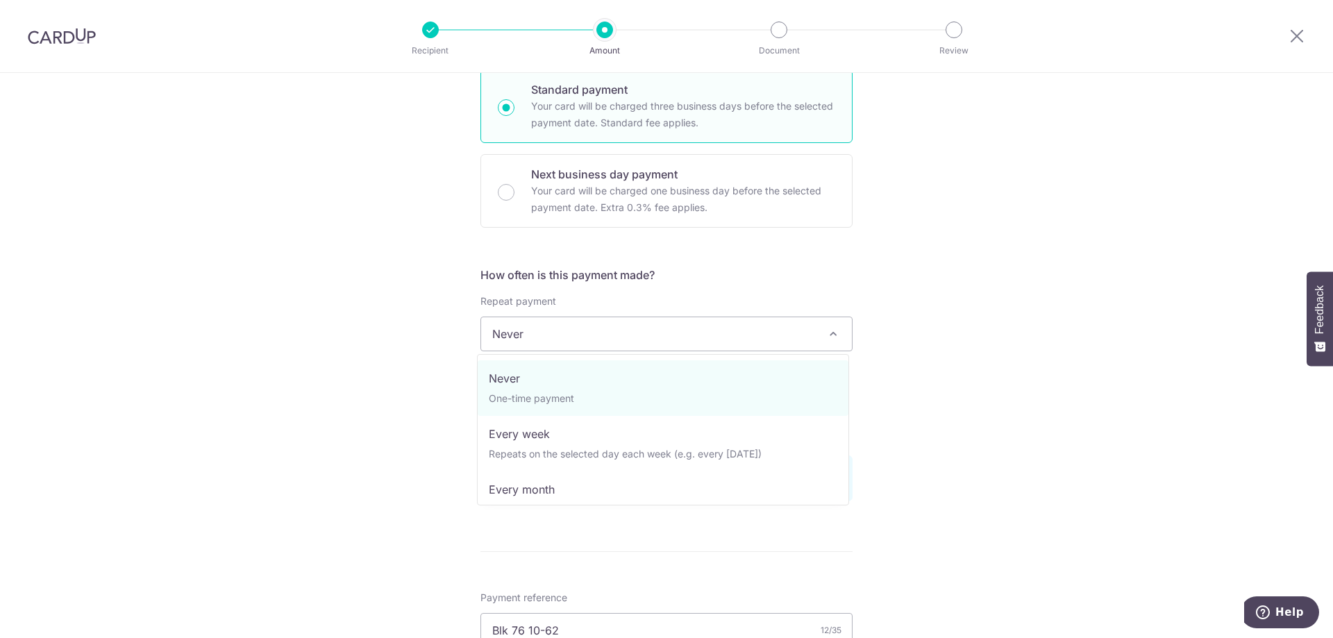
click at [670, 328] on span "Never" at bounding box center [666, 333] width 371 height 33
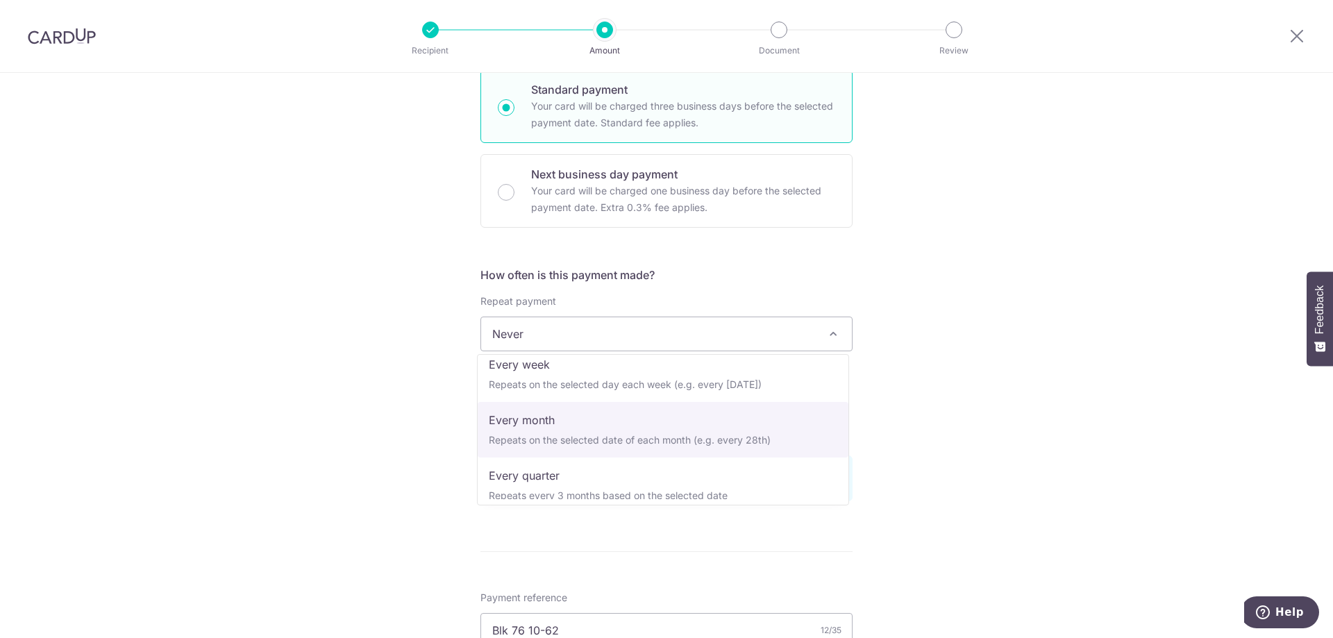
scroll to position [139, 0]
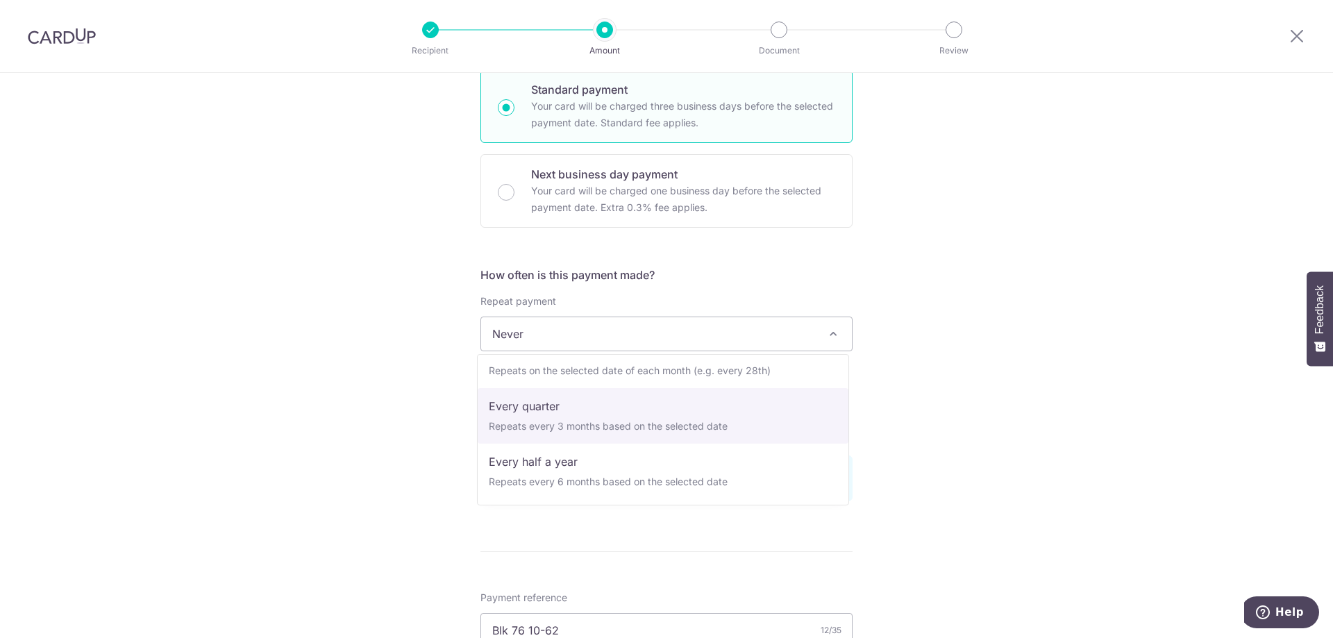
select select "4"
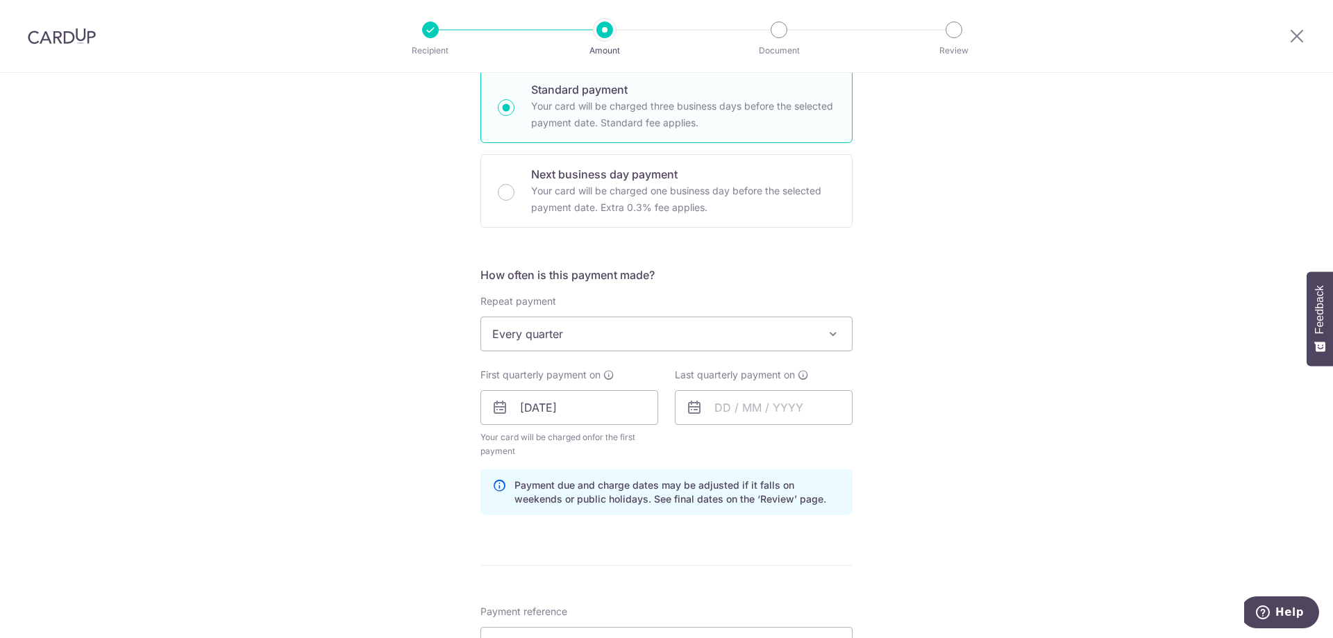
click at [1000, 455] on div "Tell us more about your payment Enter payment amount SGD 763.87 763.87 Select C…" at bounding box center [666, 433] width 1333 height 1409
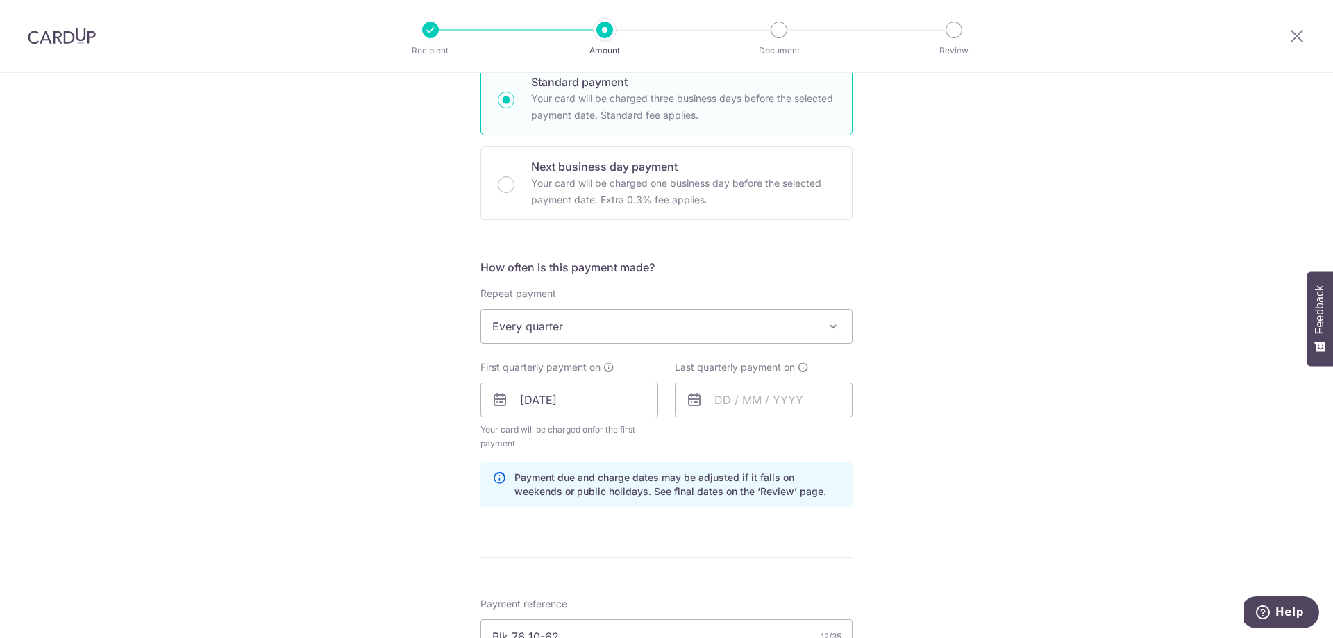
scroll to position [219, 0]
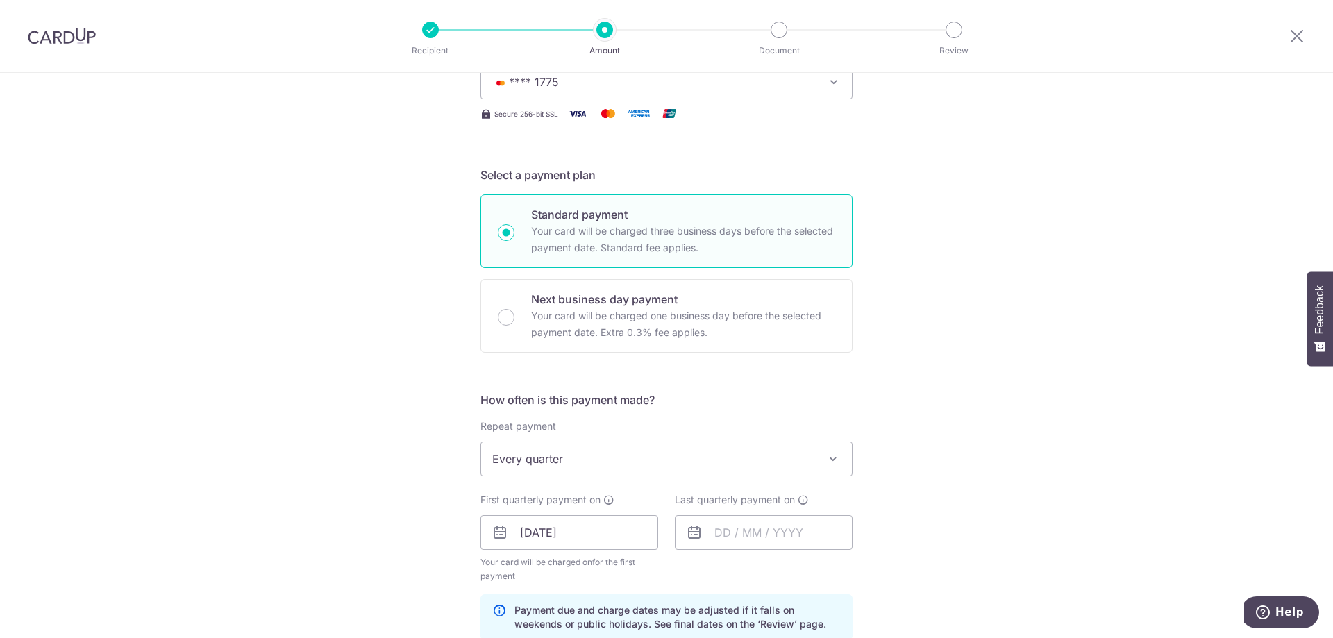
click at [689, 535] on icon at bounding box center [694, 532] width 17 height 17
click at [689, 532] on icon at bounding box center [694, 532] width 17 height 17
click at [730, 530] on input "text" at bounding box center [764, 532] width 178 height 35
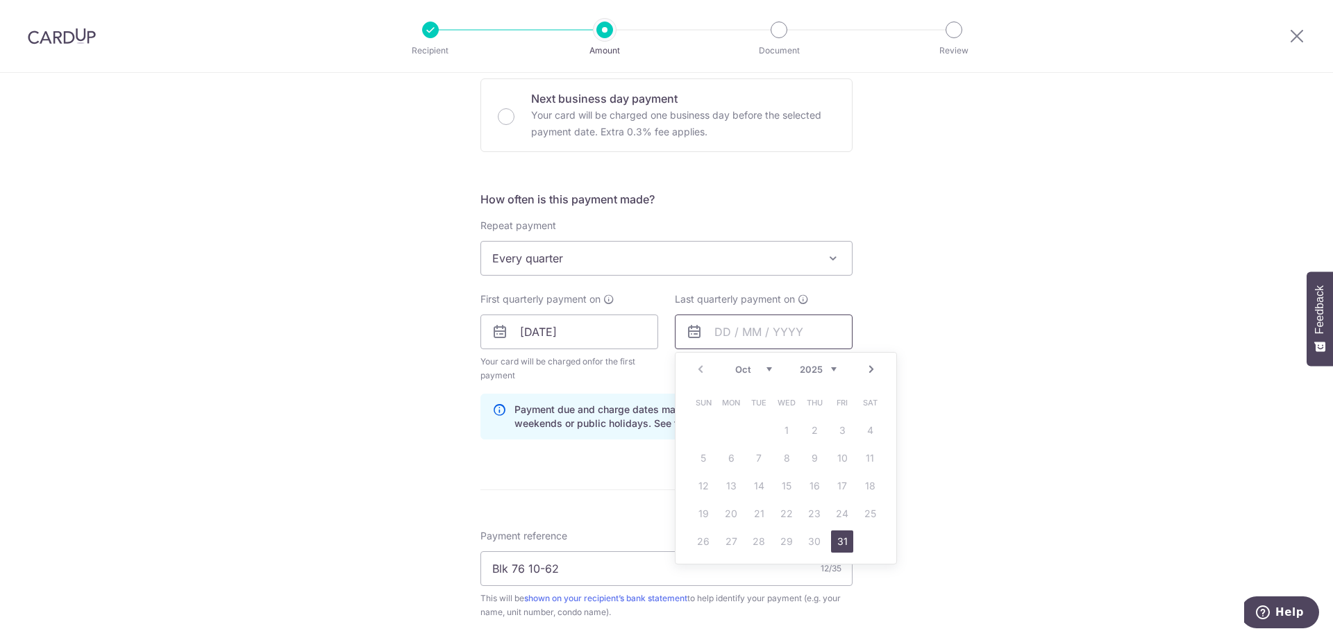
scroll to position [427, 0]
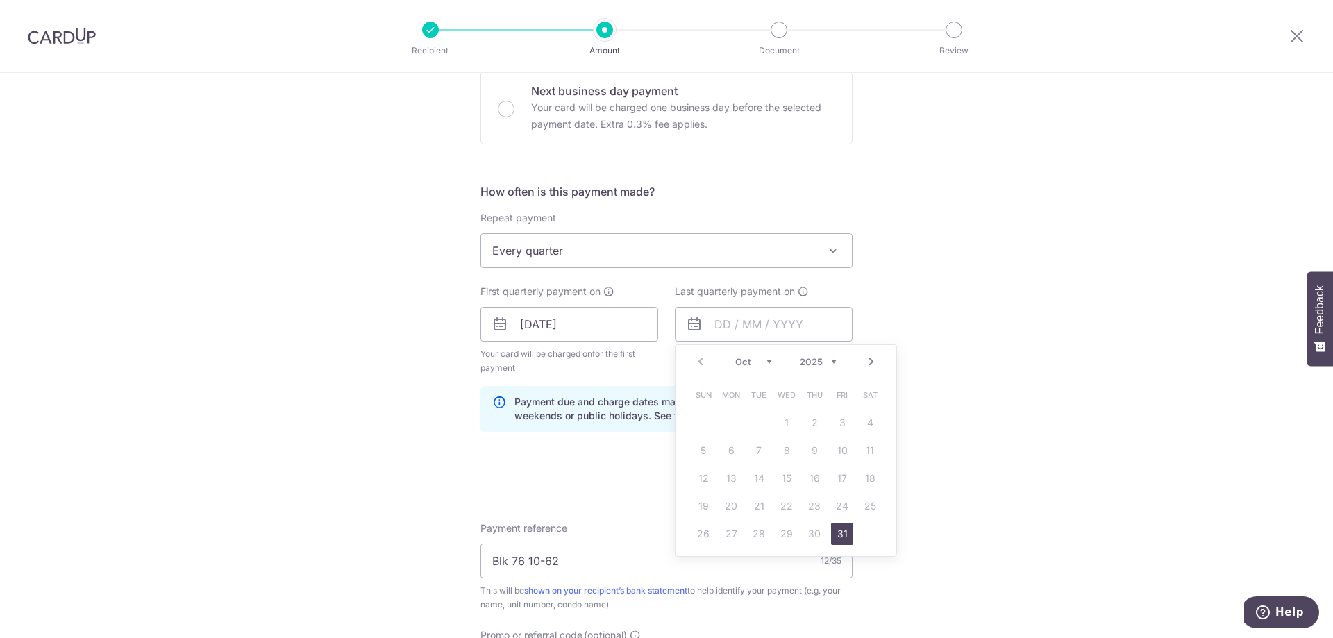
click at [827, 358] on select "2025 2026 2027 2028 2029 2030 2031 2032 2033 2034 2035" at bounding box center [818, 361] width 37 height 11
click at [869, 363] on link "Next" at bounding box center [871, 361] width 17 height 17
click at [700, 360] on link "Prev" at bounding box center [700, 361] width 17 height 17
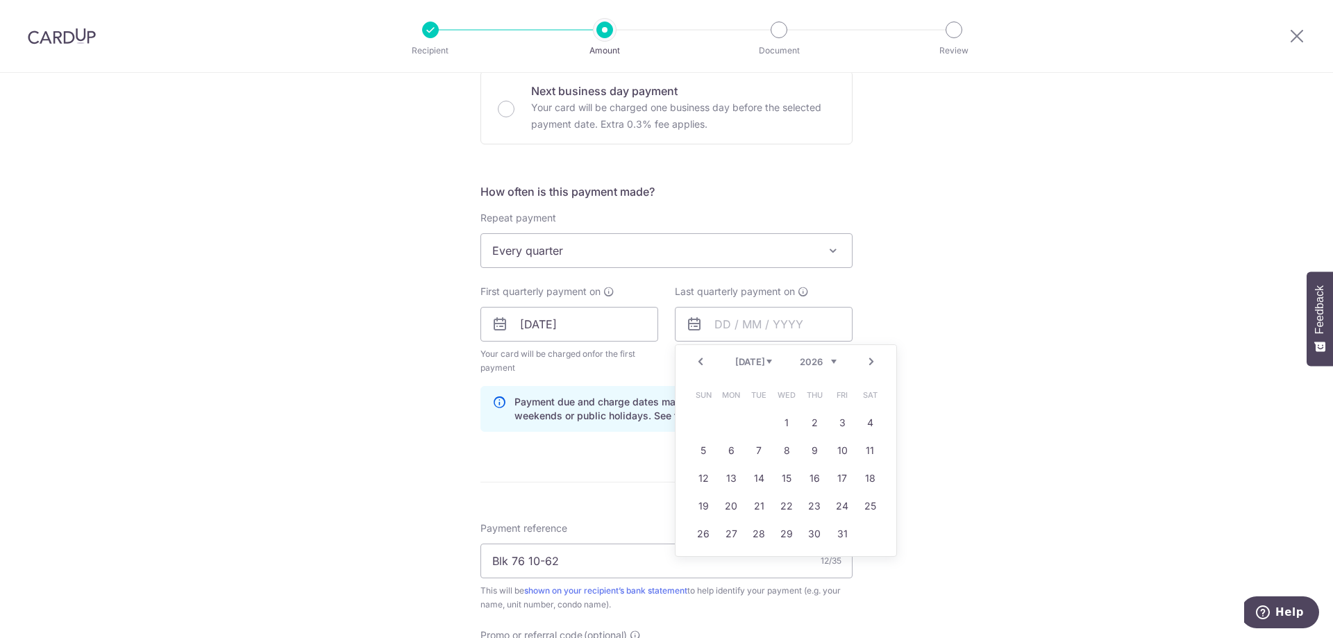
click at [700, 360] on link "Prev" at bounding box center [700, 361] width 17 height 17
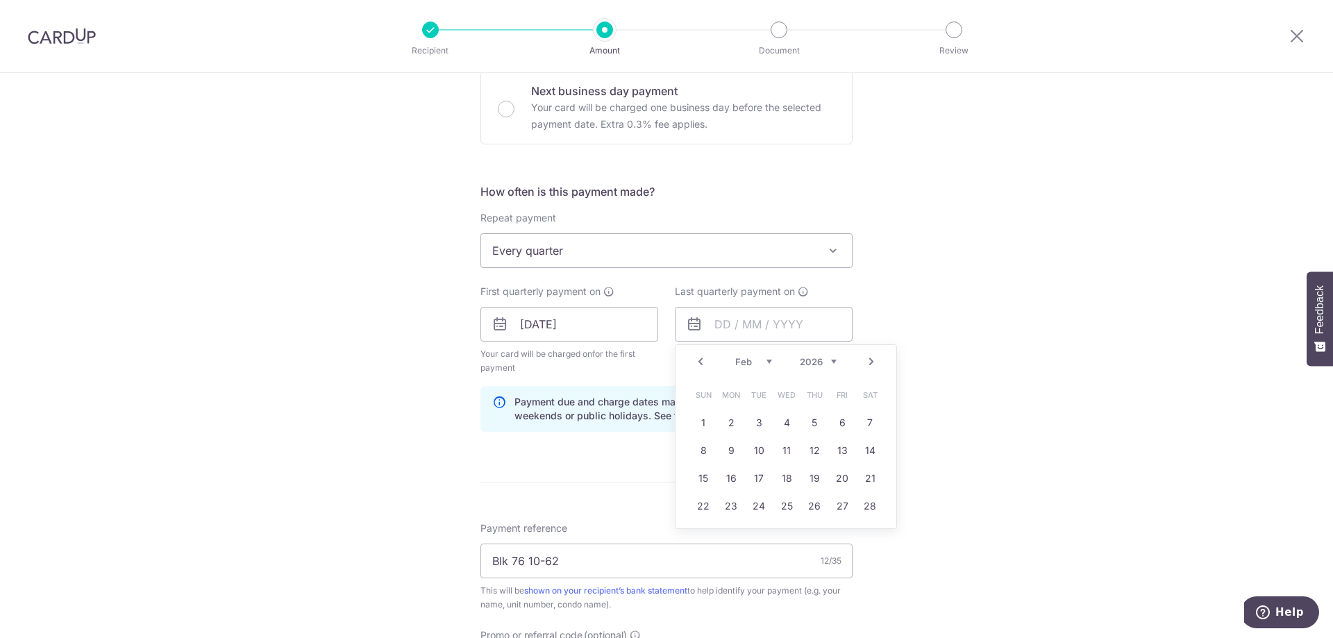
click at [700, 360] on link "Prev" at bounding box center [700, 361] width 17 height 17
click at [844, 537] on link "30" at bounding box center [842, 534] width 22 height 22
type input "30/01/2026"
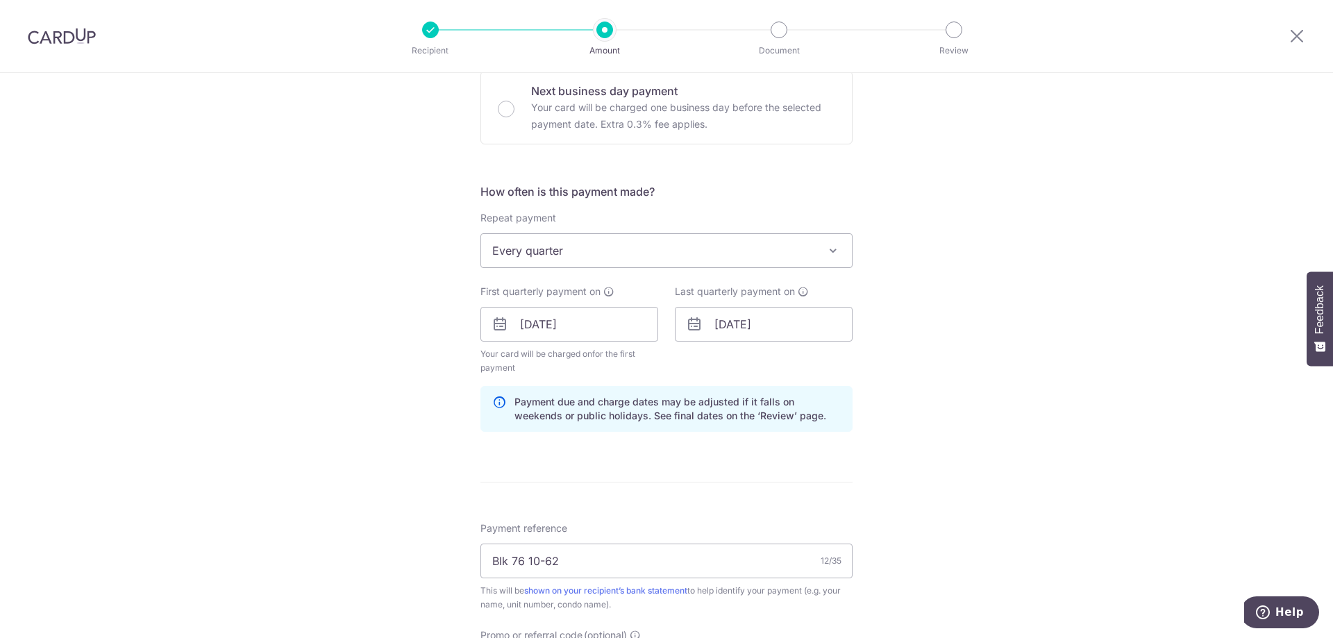
click at [923, 428] on div "Tell us more about your payment Enter payment amount SGD 763.87 763.87 Select C…" at bounding box center [666, 350] width 1333 height 1409
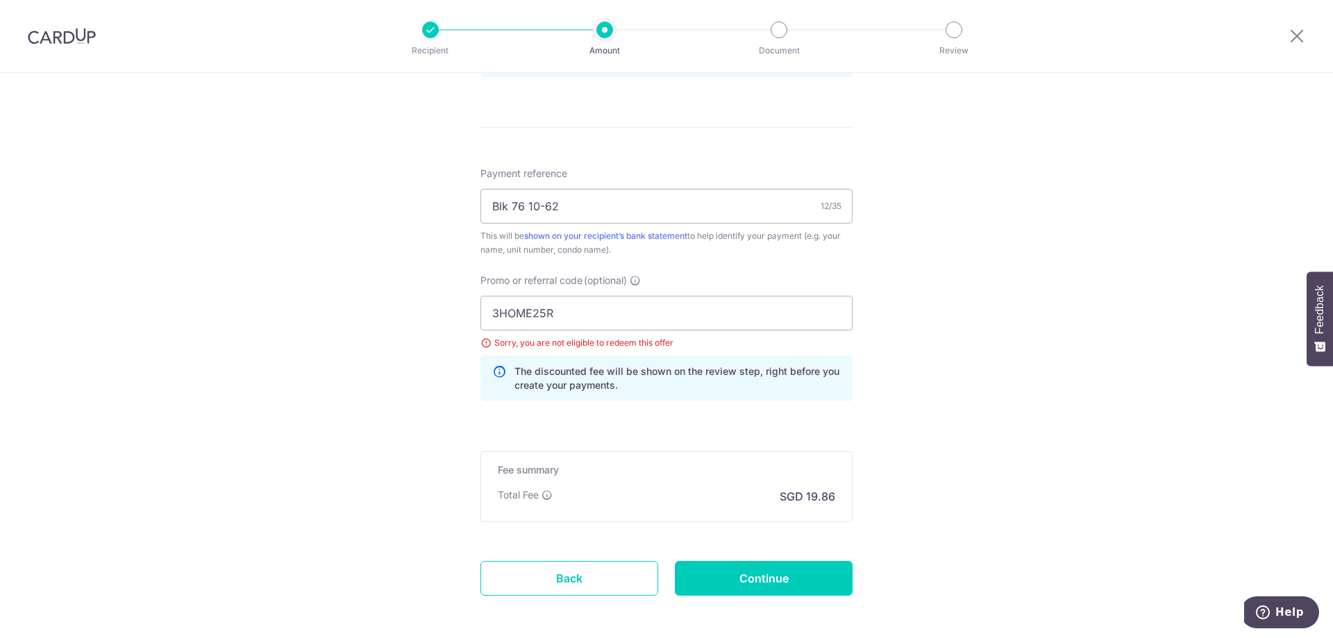
scroll to position [774, 0]
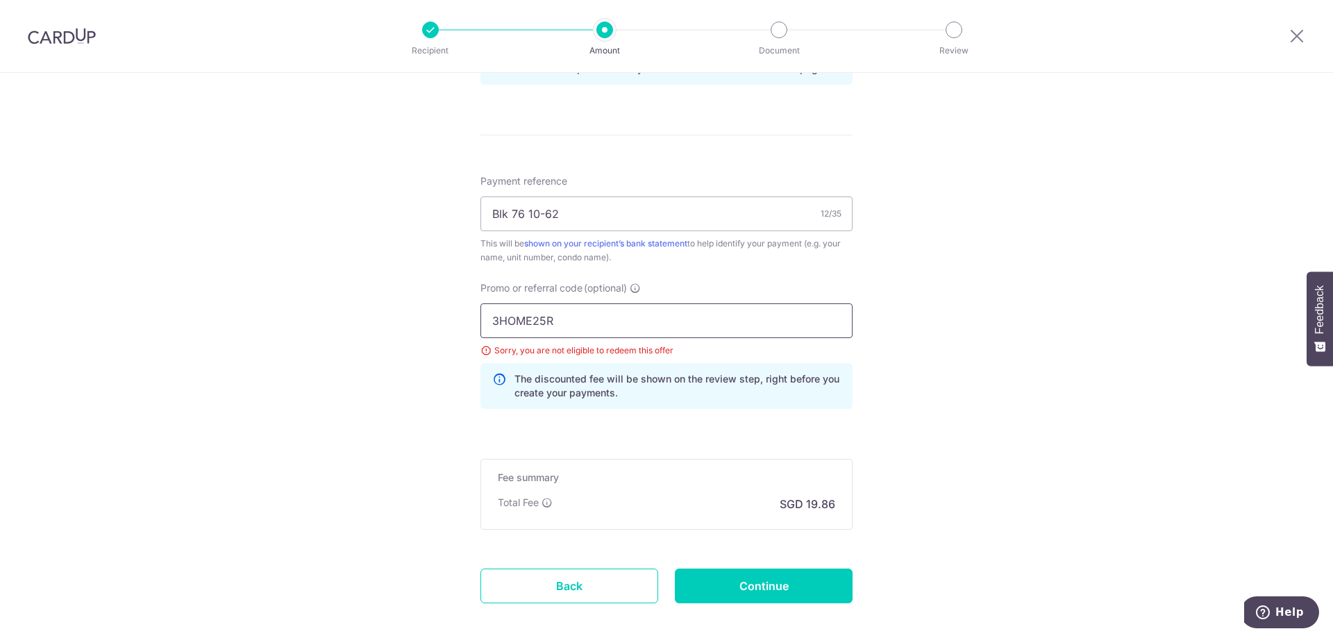
drag, startPoint x: 632, startPoint y: 328, endPoint x: 419, endPoint y: 326, distance: 212.5
click at [419, 326] on div "Tell us more about your payment Enter payment amount SGD 763.87 763.87 Select C…" at bounding box center [666, 3] width 1333 height 1409
click at [912, 428] on div "Tell us more about your payment Enter payment amount SGD 763.87 763.87 Select C…" at bounding box center [666, 3] width 1333 height 1409
click at [831, 596] on input "Continue" at bounding box center [764, 586] width 178 height 35
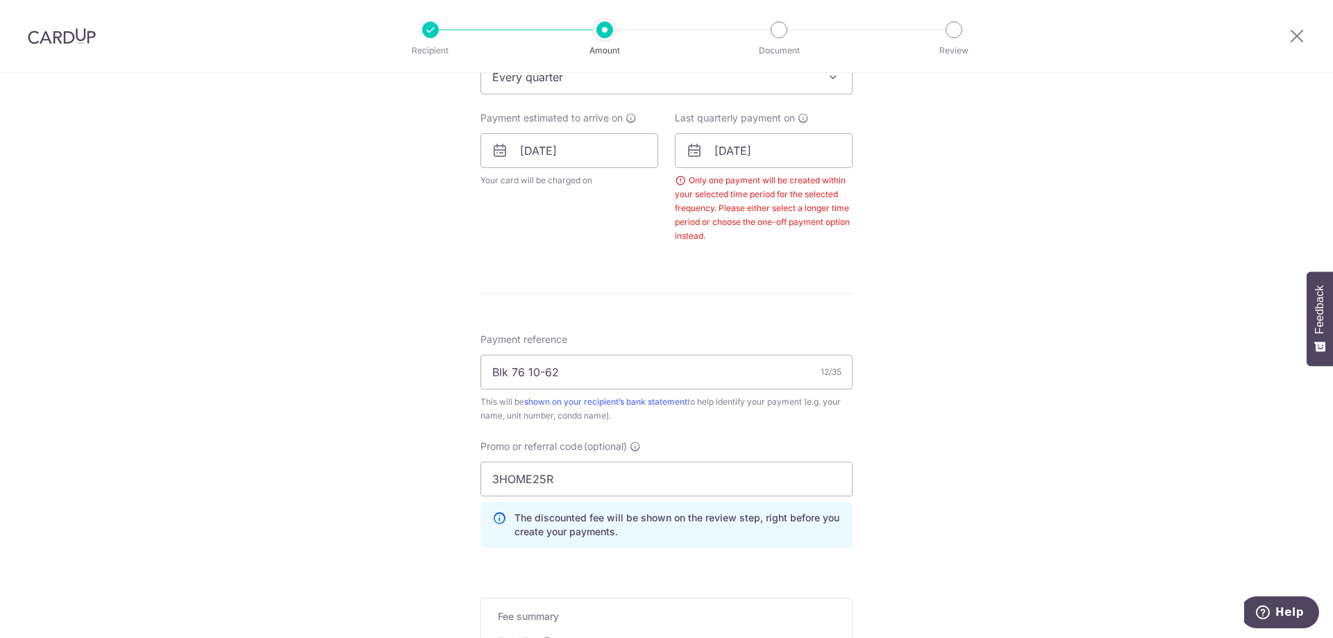
scroll to position [392, 0]
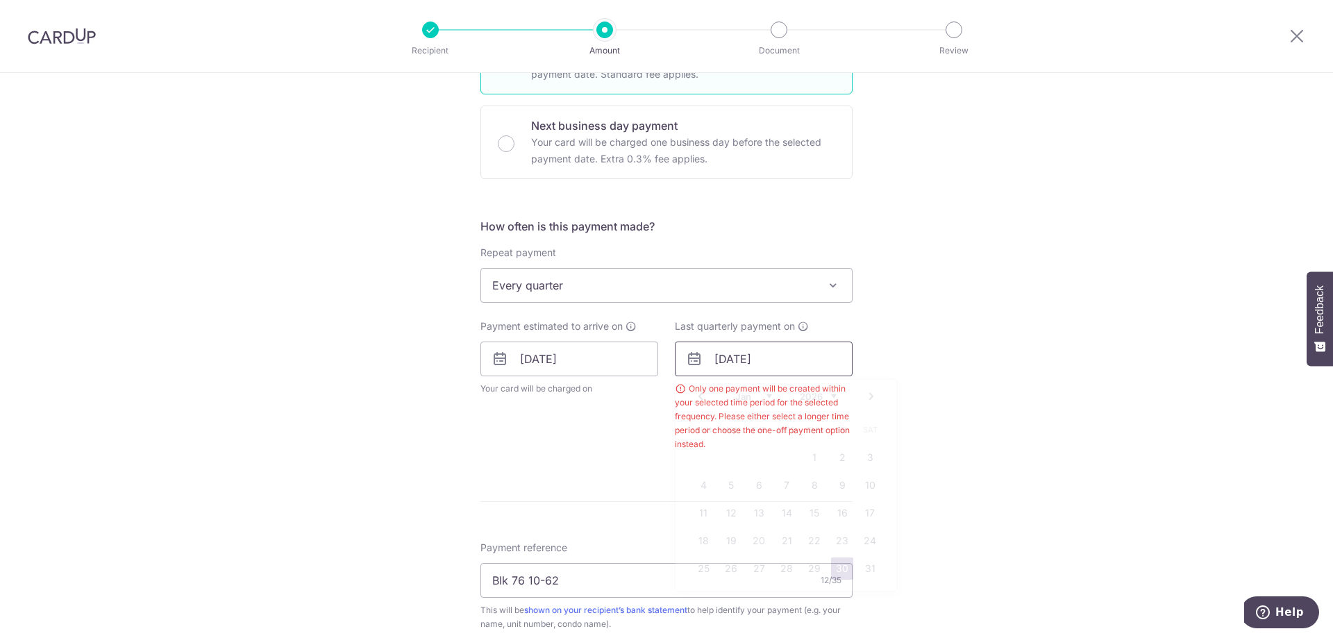
click at [748, 369] on input "30/01/2026" at bounding box center [764, 359] width 178 height 35
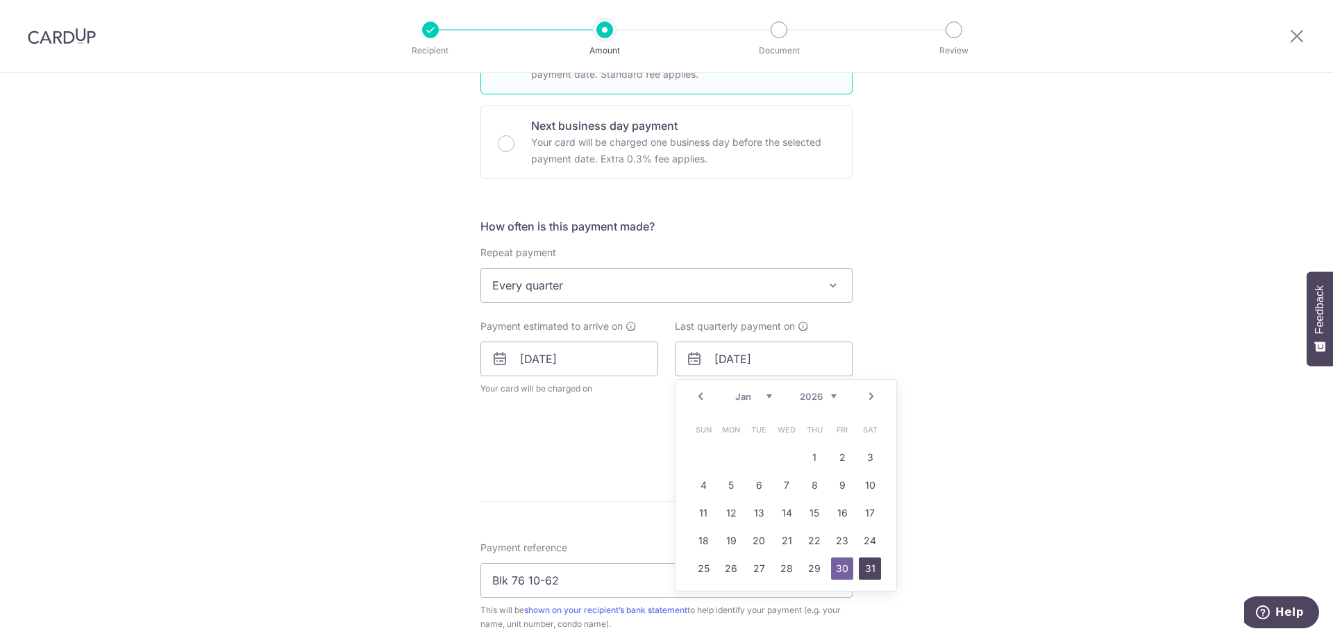
click at [868, 569] on link "31" at bounding box center [870, 568] width 22 height 22
type input "31/01/2026"
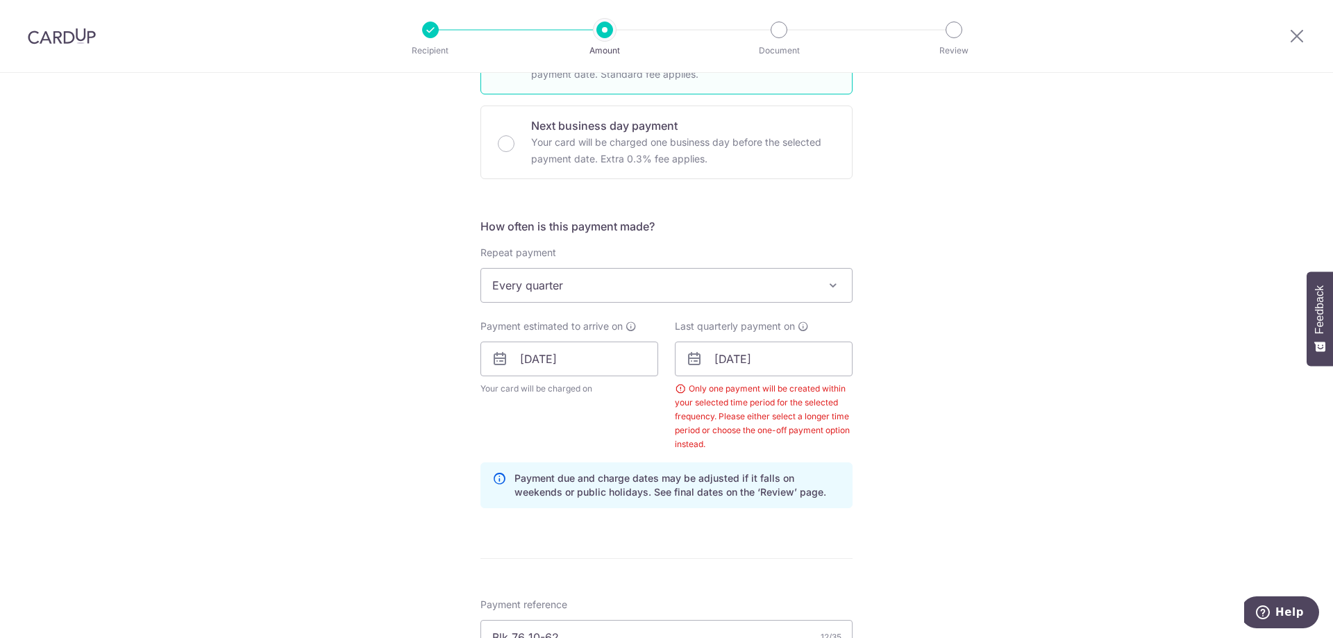
click at [919, 511] on div "Tell us more about your payment Enter payment amount SGD 763.87 763.87 Select C…" at bounding box center [666, 396] width 1333 height 1431
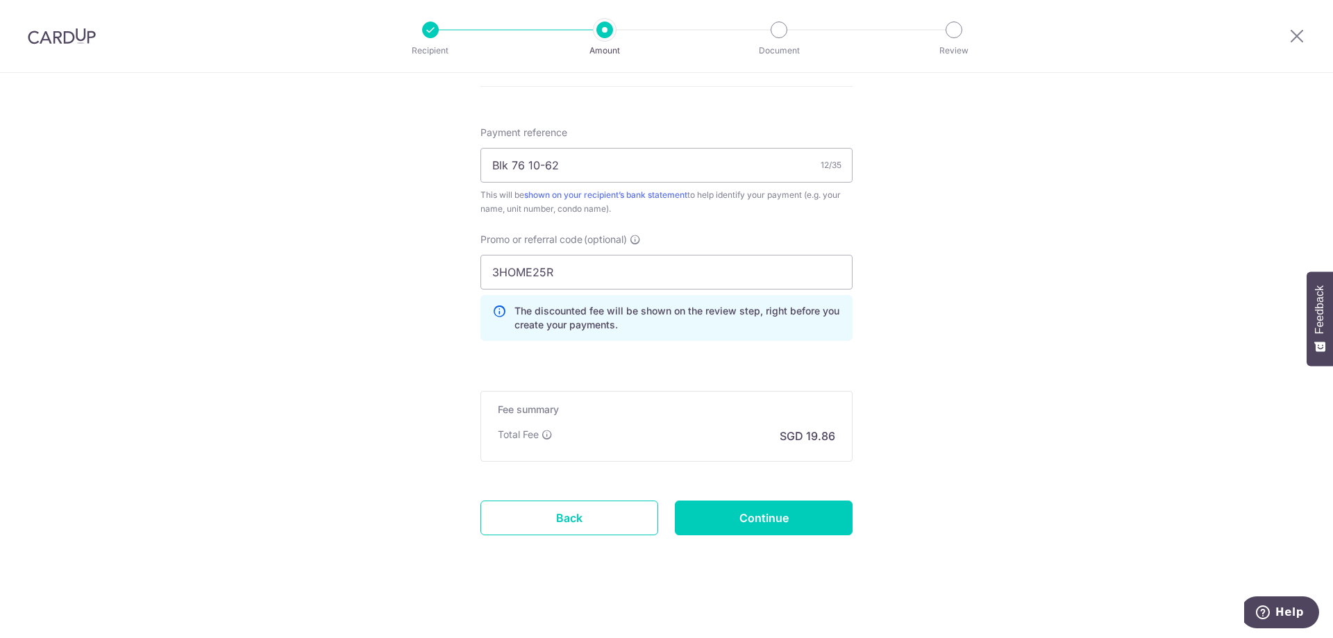
scroll to position [866, 0]
click at [817, 501] on input "Continue" at bounding box center [764, 516] width 178 height 35
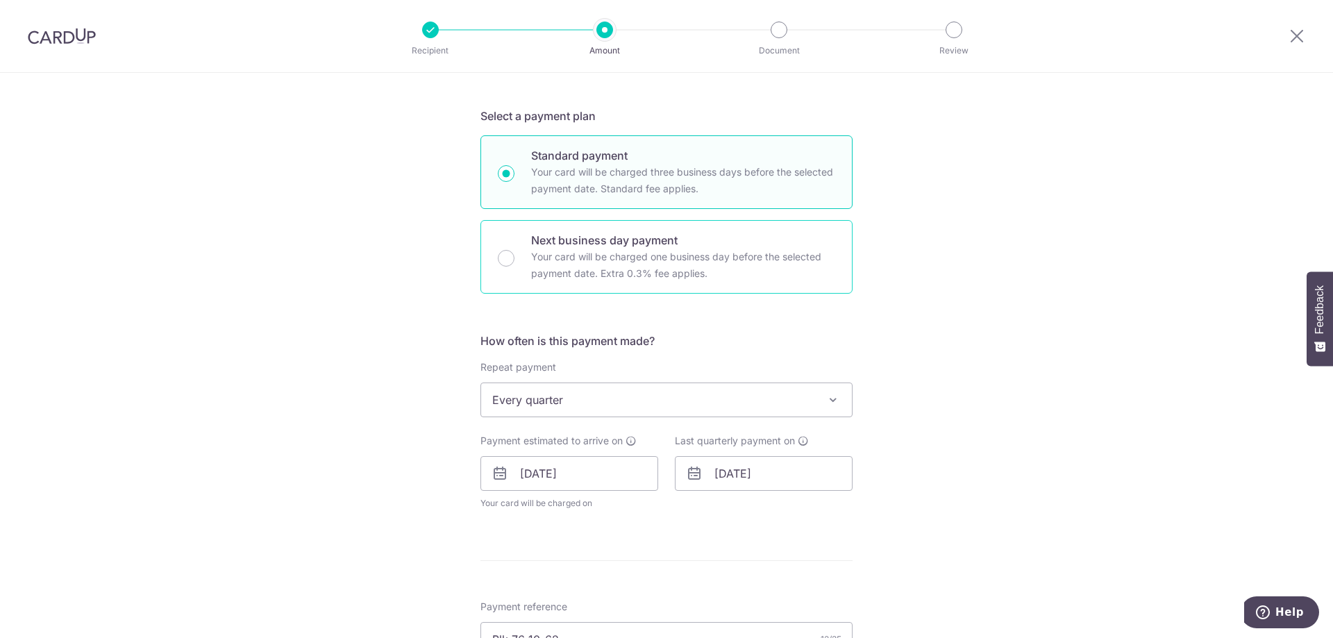
scroll to position [417, 0]
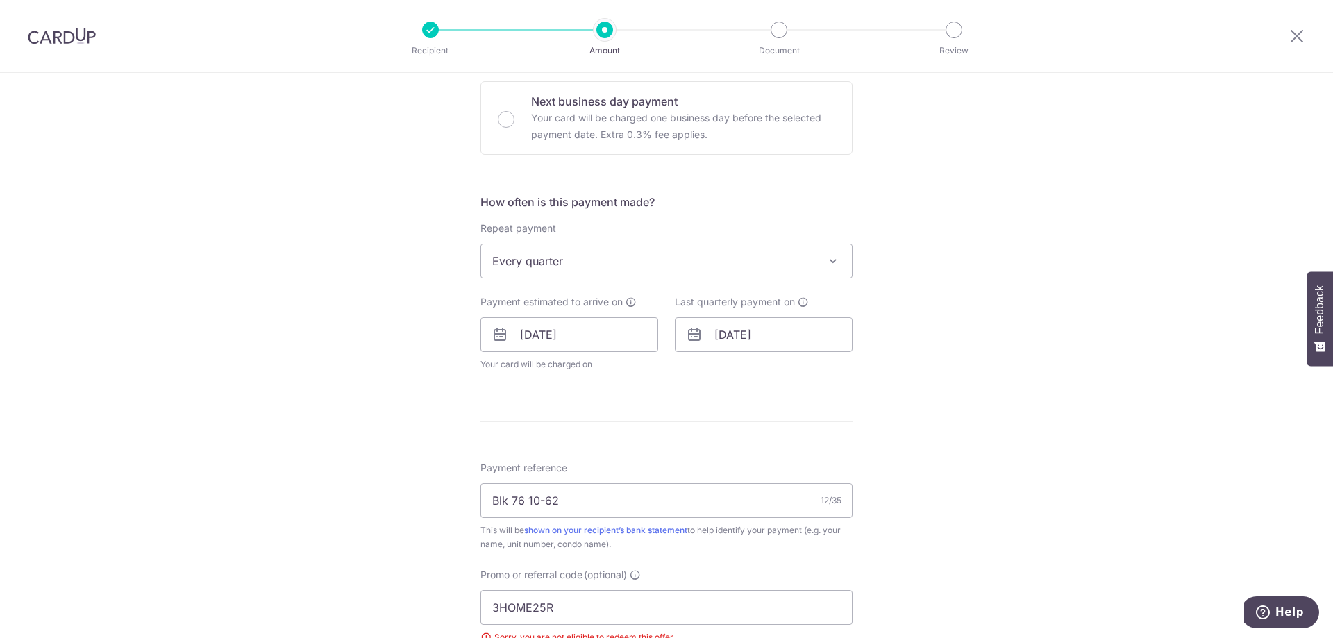
click at [689, 335] on icon at bounding box center [694, 334] width 17 height 17
click at [718, 333] on input "31/01/2026" at bounding box center [764, 334] width 178 height 35
click at [871, 367] on link "Next" at bounding box center [871, 372] width 17 height 17
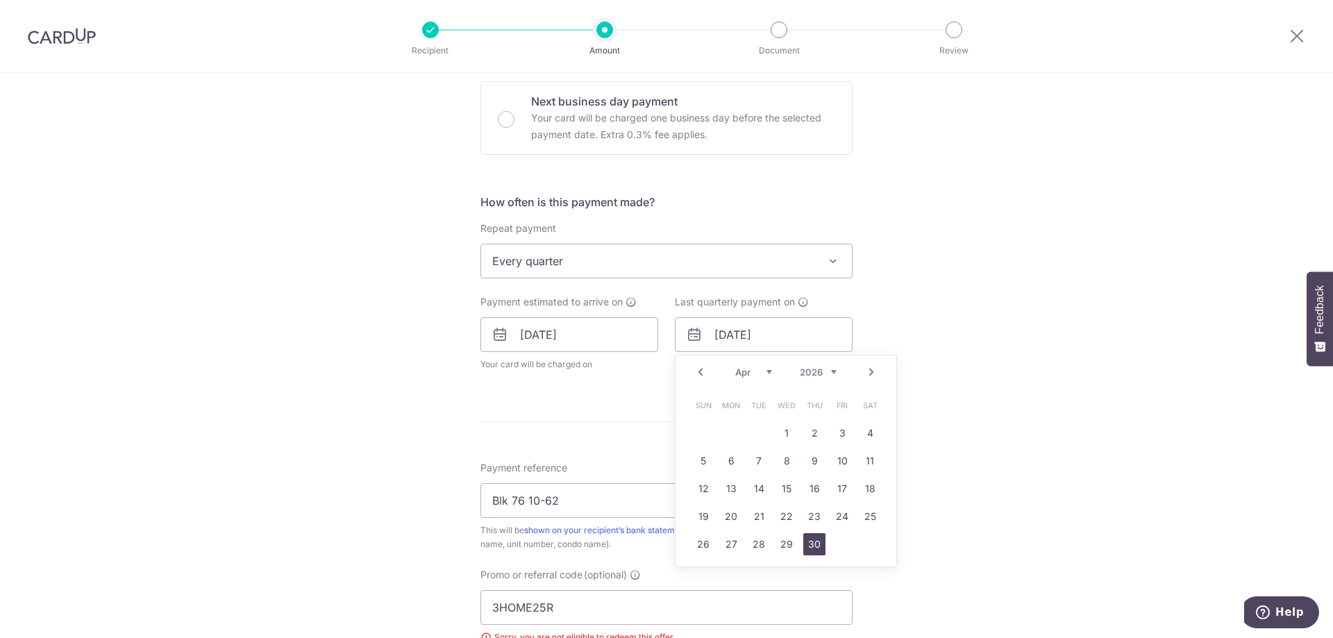
click at [809, 542] on link "30" at bounding box center [814, 544] width 22 height 22
type input "[DATE]"
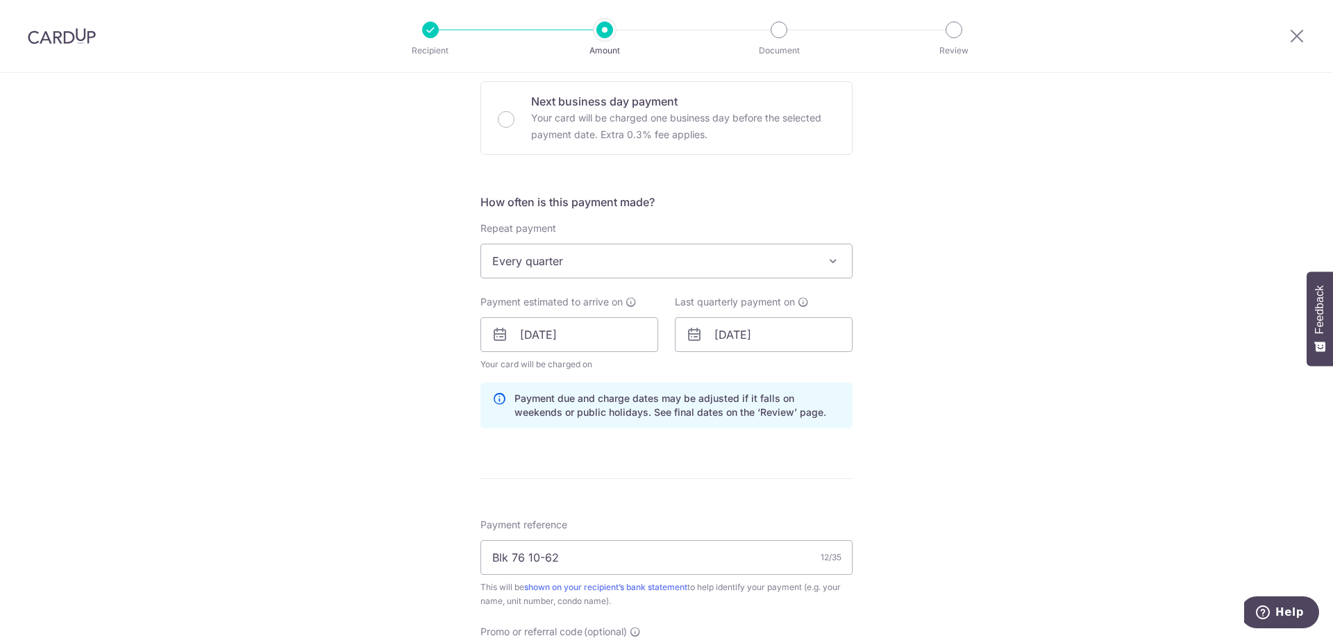
click at [772, 446] on form "Enter payment amount SGD 763.87 763.87 Select Card **** 1775 Add credit card Yo…" at bounding box center [666, 367] width 372 height 1238
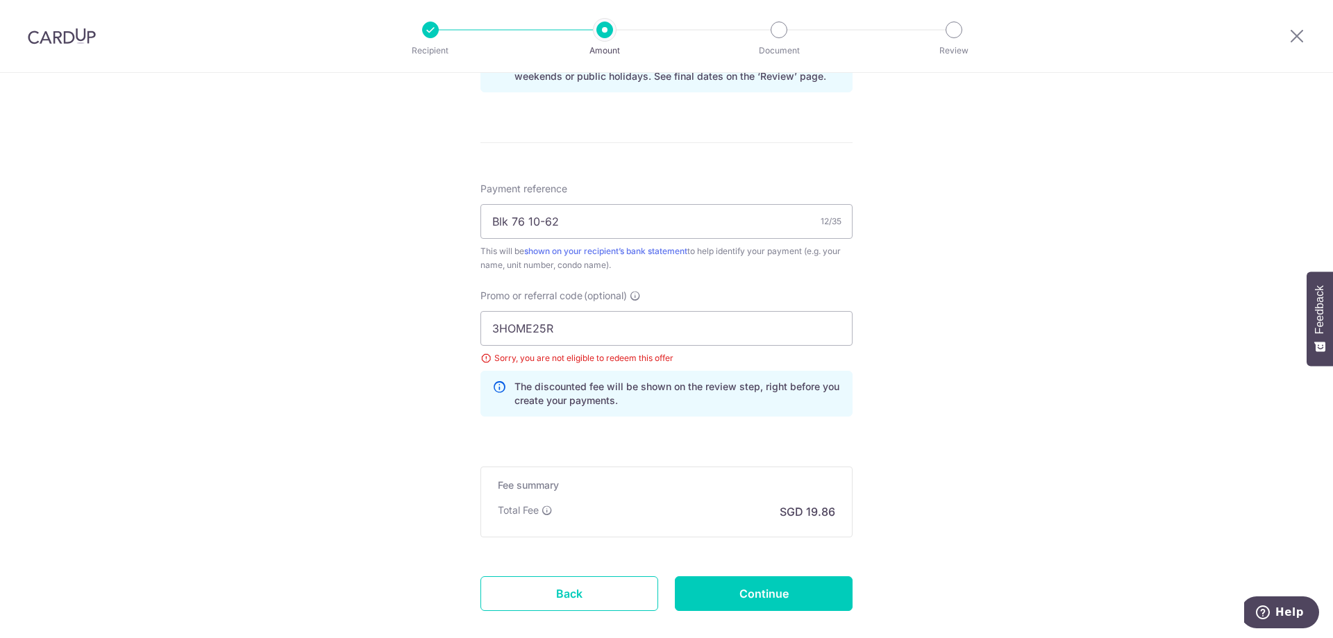
scroll to position [764, 0]
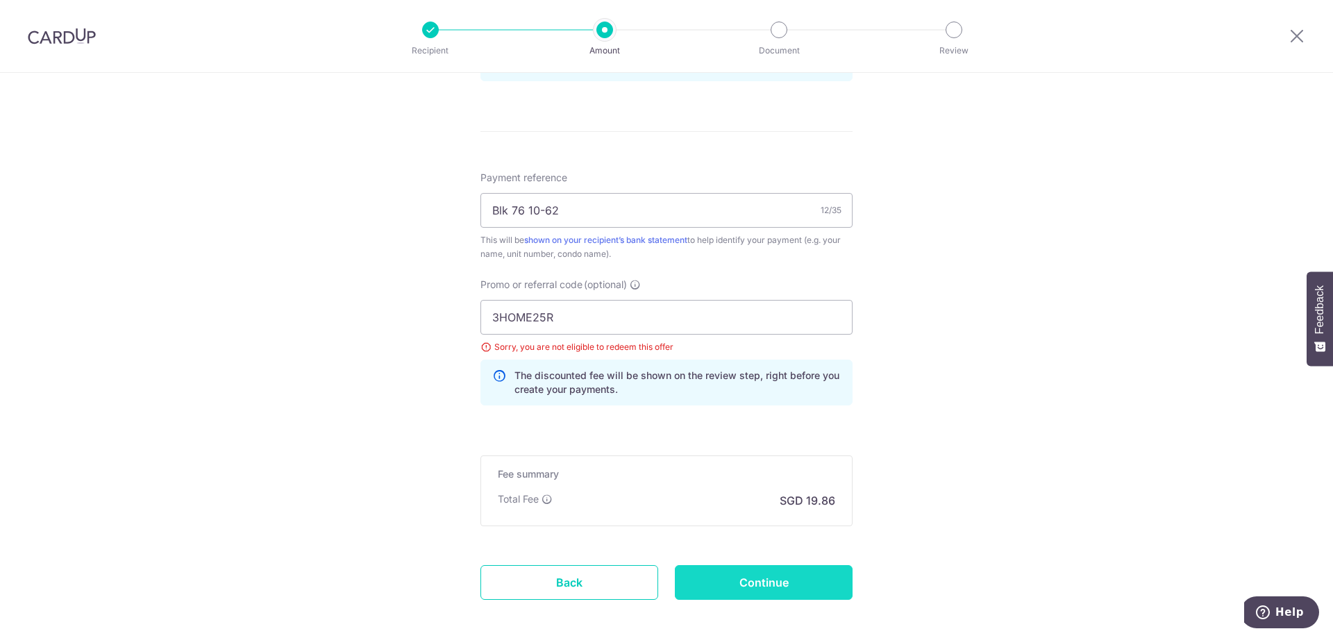
click at [747, 585] on input "Continue" at bounding box center [764, 582] width 178 height 35
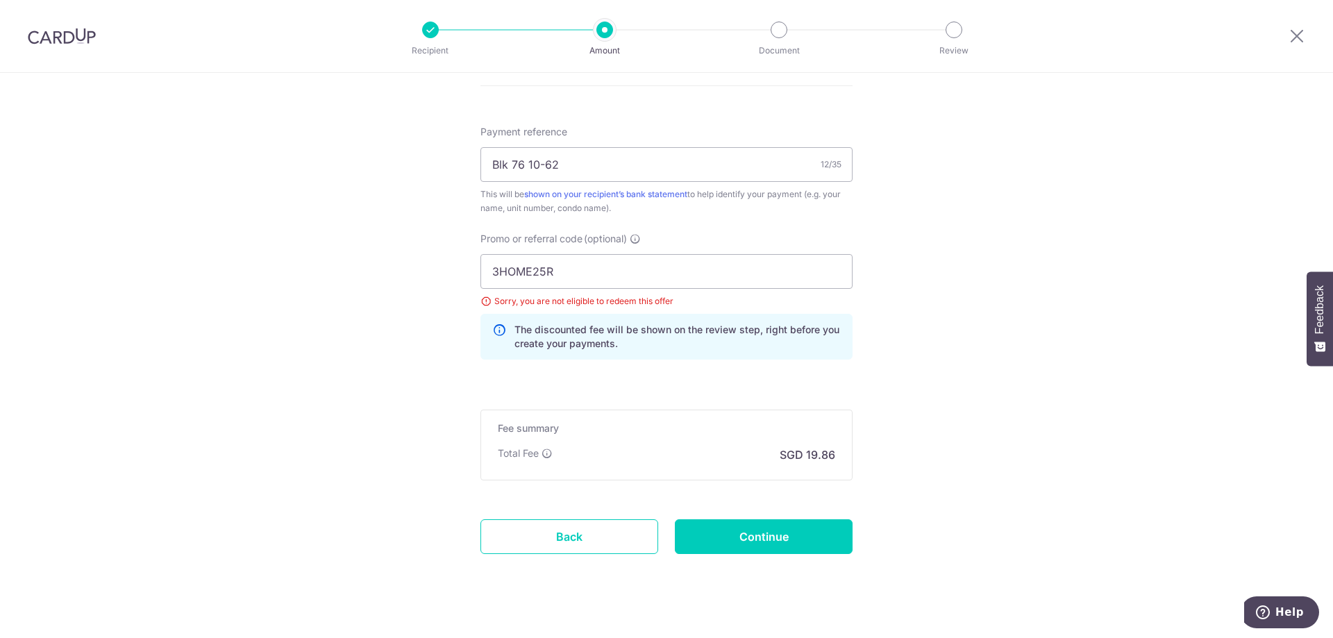
scroll to position [773, 0]
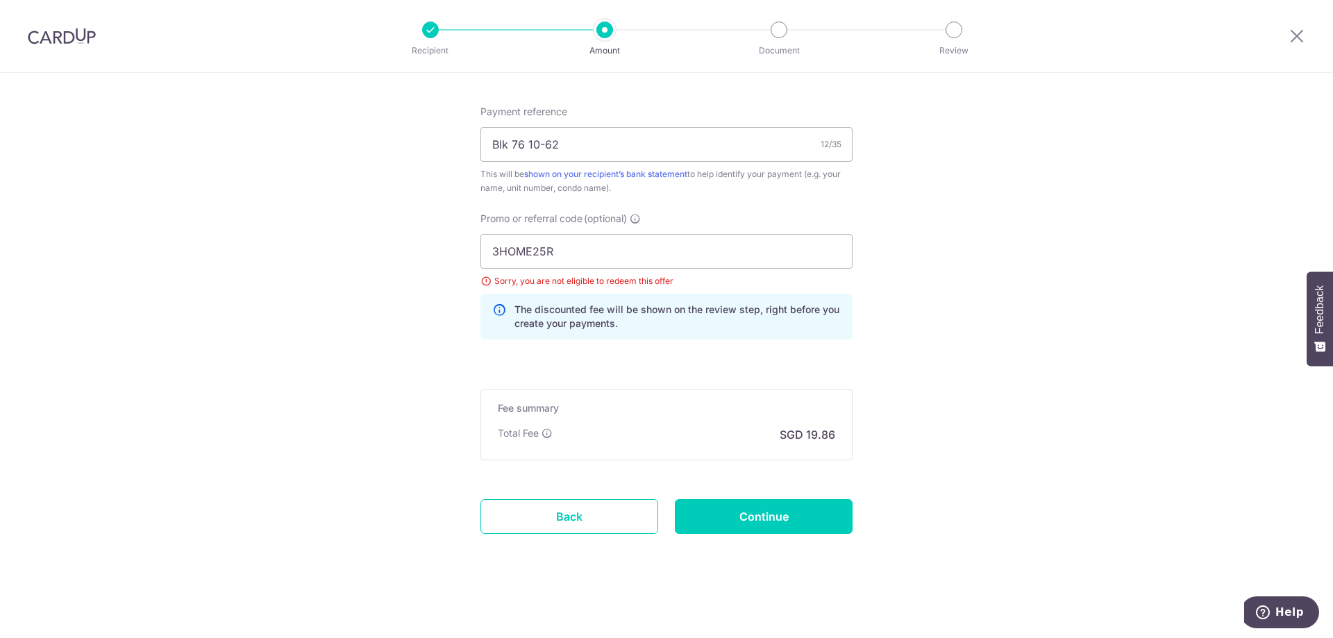
click at [801, 436] on p "SGD 19.86" at bounding box center [808, 434] width 56 height 17
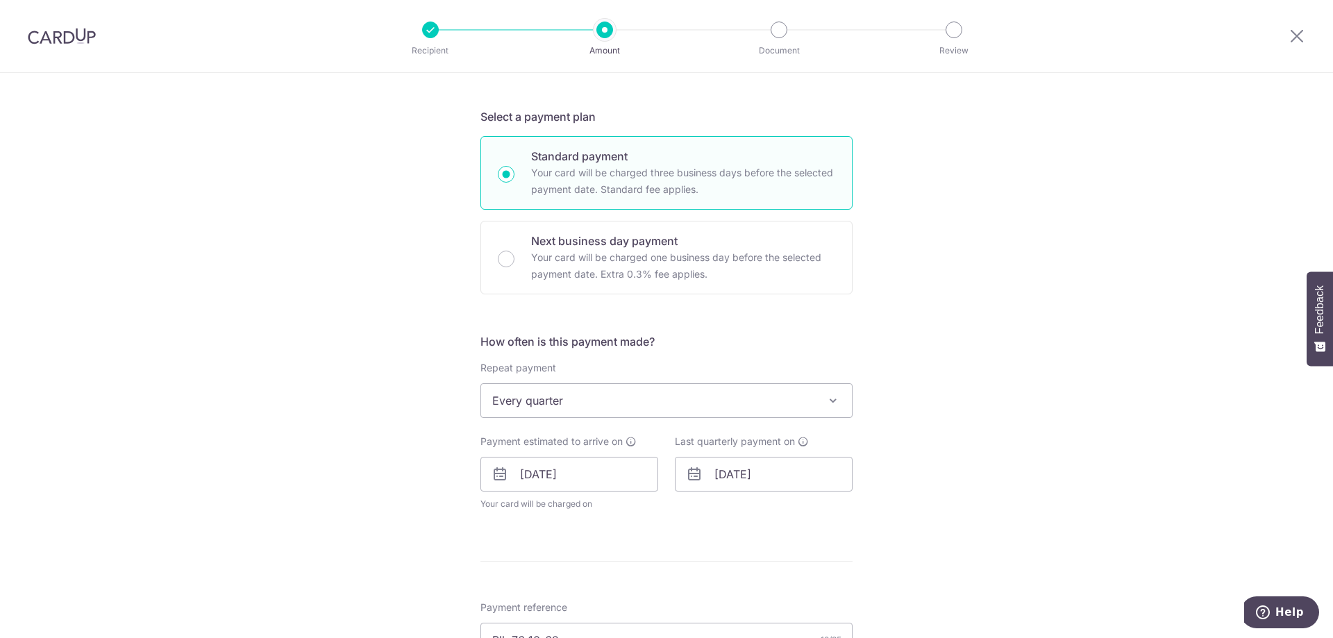
scroll to position [278, 0]
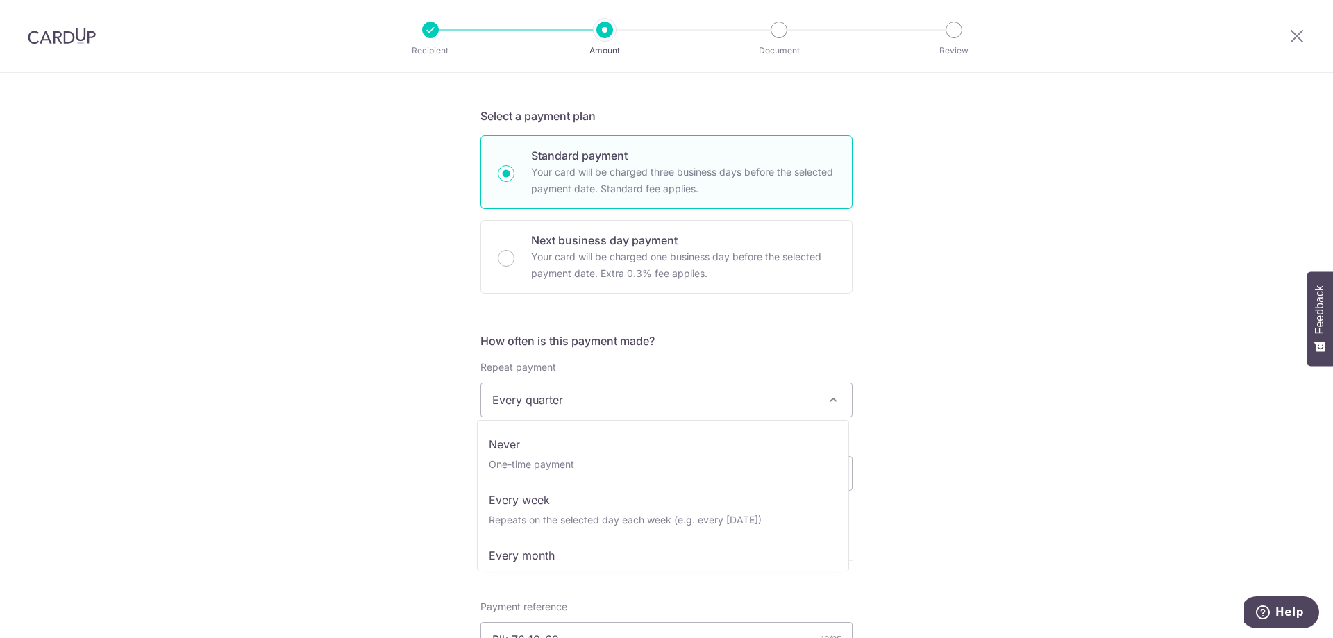
click at [832, 408] on span at bounding box center [833, 400] width 17 height 17
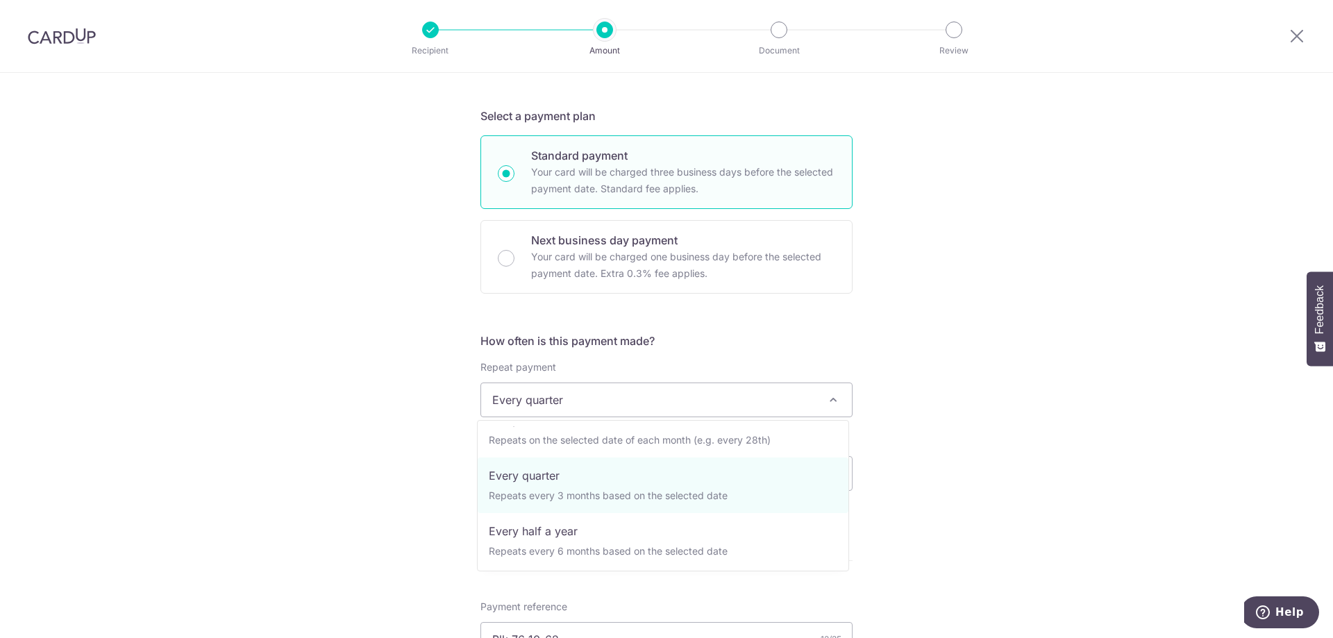
scroll to position [139, 0]
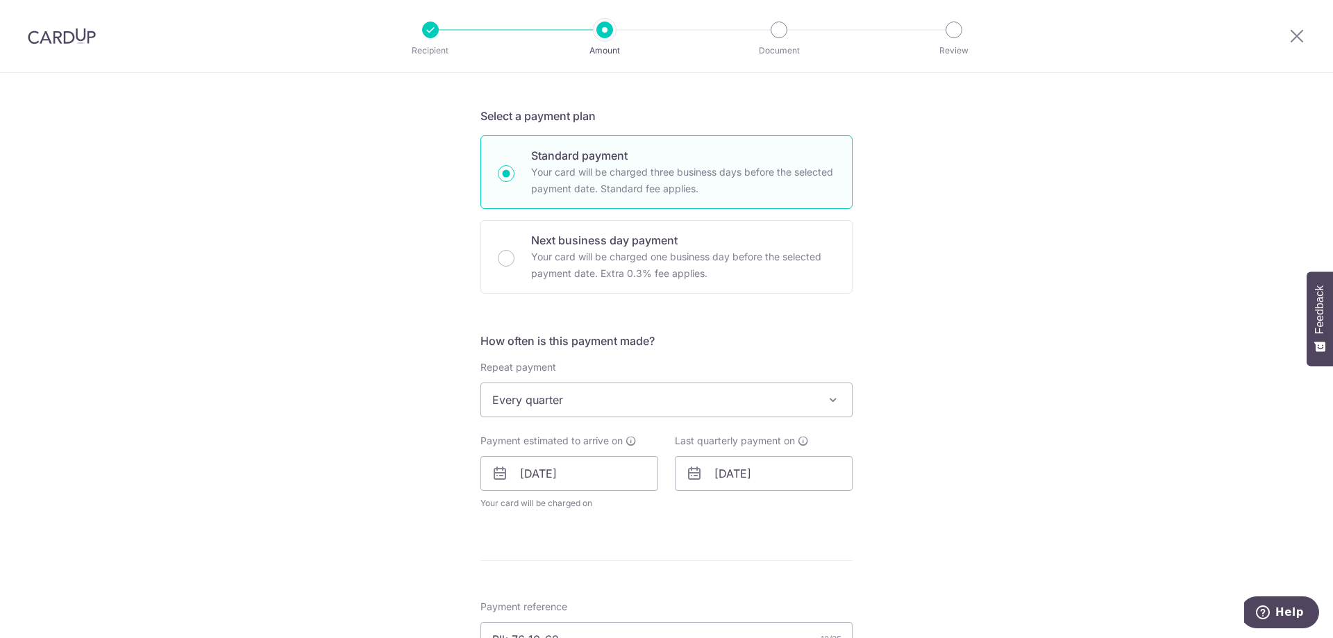
click at [907, 465] on div "Tell us more about your payment Enter payment amount SGD 763.87 763.87 Select C…" at bounding box center [666, 464] width 1333 height 1338
click at [689, 474] on icon at bounding box center [694, 473] width 17 height 17
click at [757, 471] on input "30/04/2026" at bounding box center [764, 473] width 178 height 35
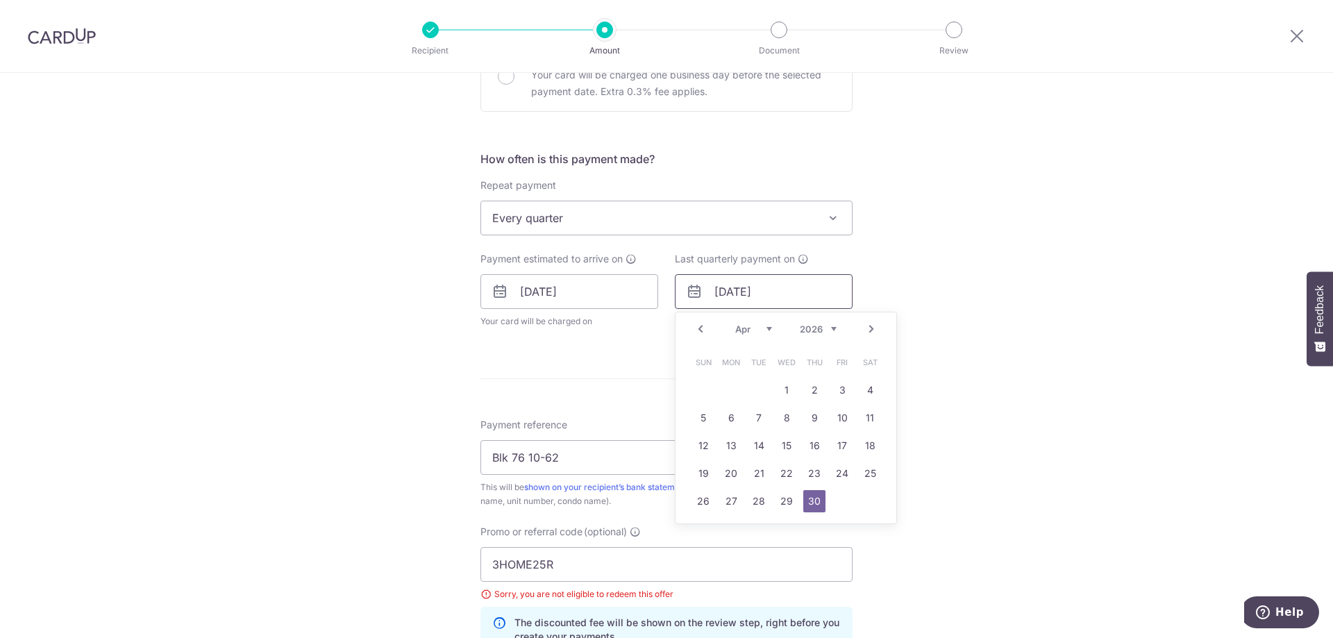
scroll to position [486, 0]
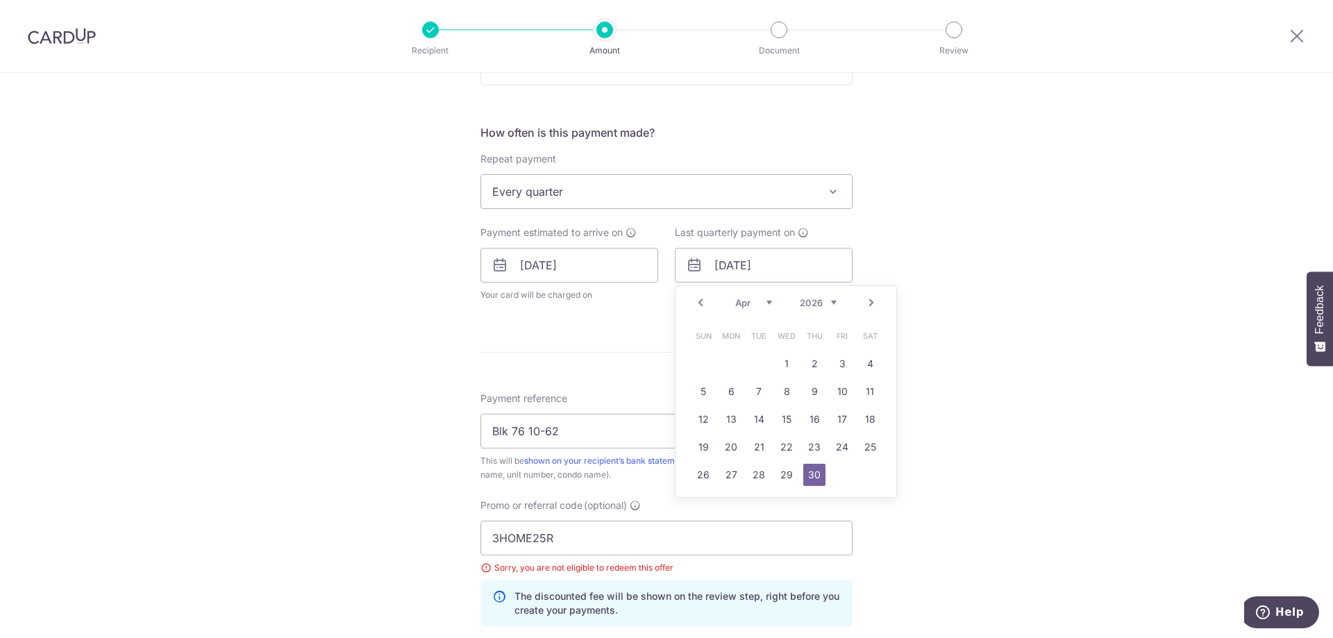
click at [871, 300] on link "Next" at bounding box center [871, 302] width 17 height 17
click at [831, 471] on link "31" at bounding box center [842, 475] width 22 height 22
type input "31/07/2026"
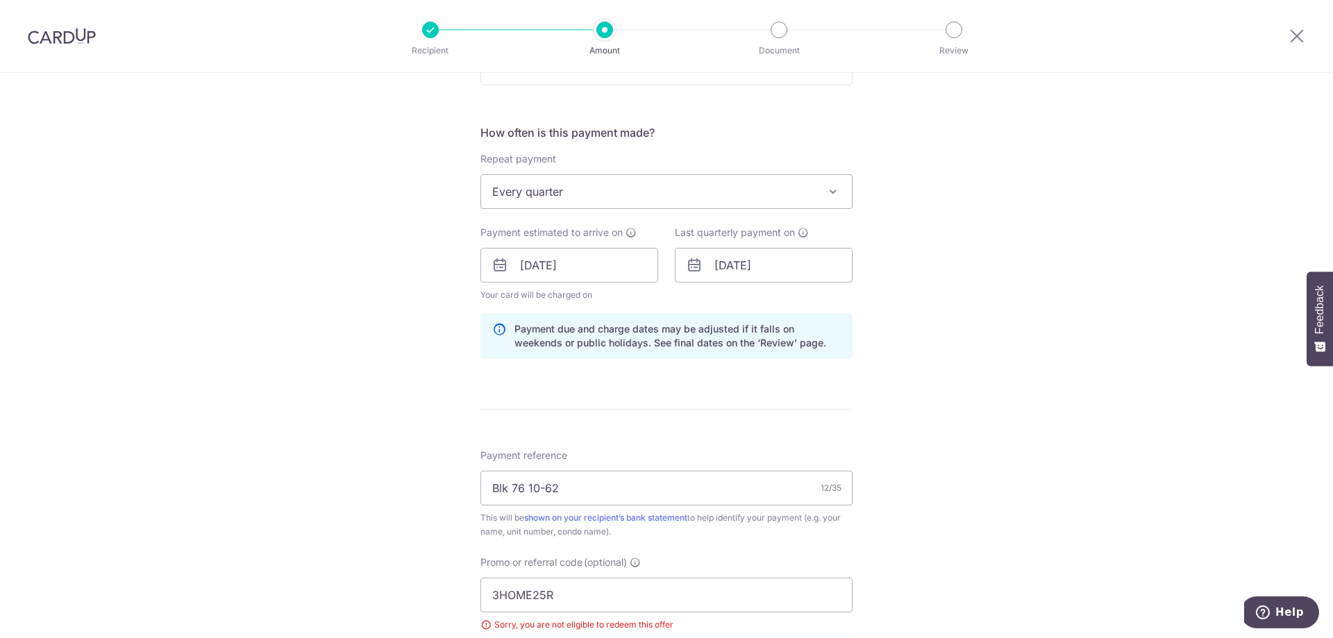
click at [913, 386] on div "Tell us more about your payment Enter payment amount SGD 763.87 763.87 Select C…" at bounding box center [666, 284] width 1333 height 1395
click at [752, 395] on form "Enter payment amount SGD 763.87 763.87 Select Card **** 1775 Add credit card Yo…" at bounding box center [666, 298] width 372 height 1238
click at [730, 403] on form "Enter payment amount SGD 763.87 763.87 Select Card **** 1775 Add credit card Yo…" at bounding box center [666, 298] width 372 height 1238
click at [620, 396] on form "Enter payment amount SGD 763.87 763.87 Select Card **** 1775 Add credit card Yo…" at bounding box center [666, 298] width 372 height 1238
click at [601, 396] on form "Enter payment amount SGD 763.87 763.87 Select Card **** 1775 Add credit card Yo…" at bounding box center [666, 298] width 372 height 1238
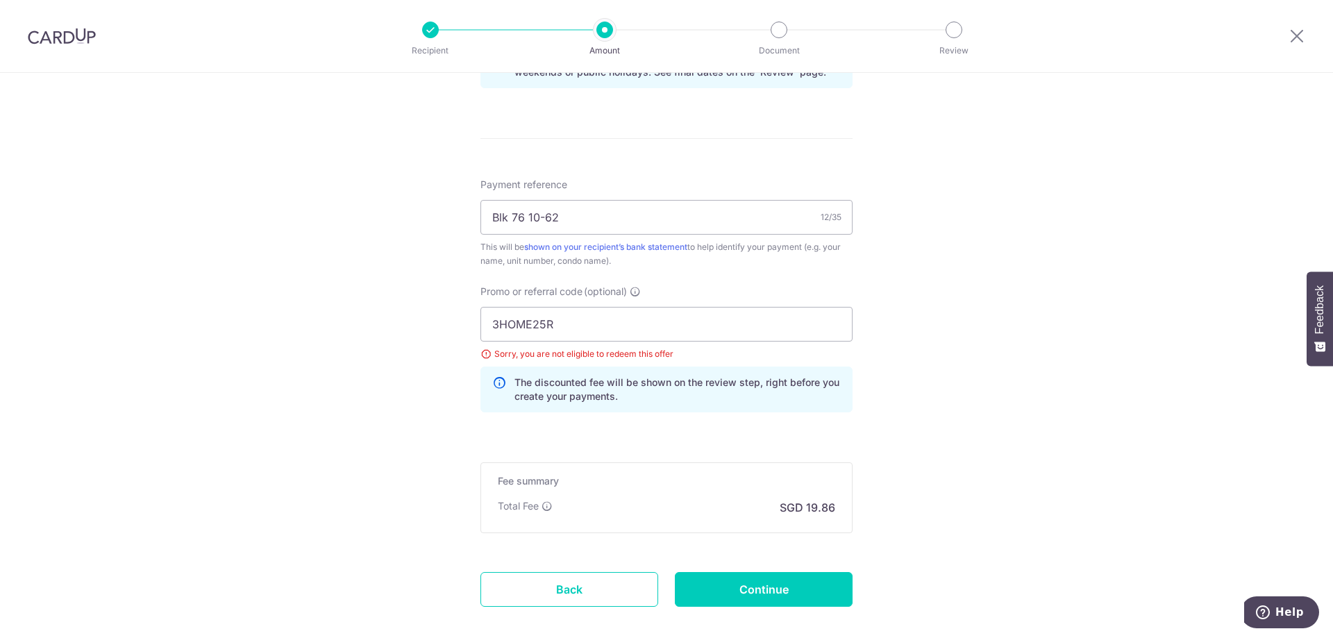
scroll to position [830, 0]
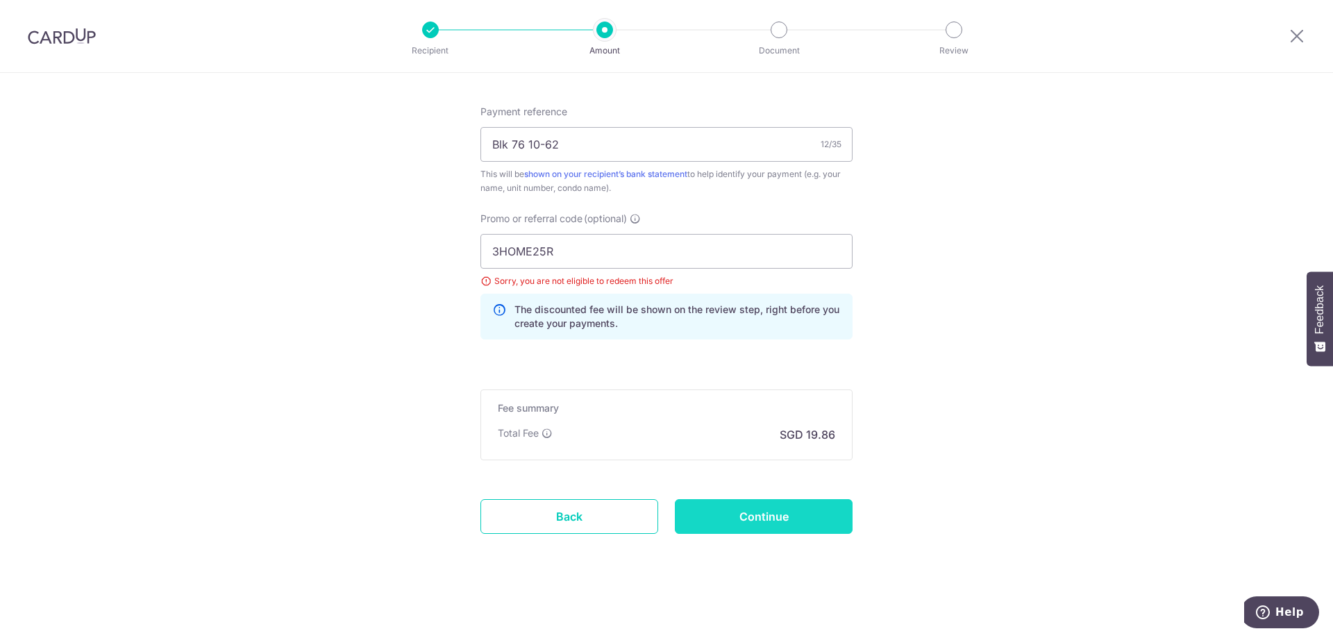
click at [753, 520] on input "Continue" at bounding box center [764, 516] width 178 height 35
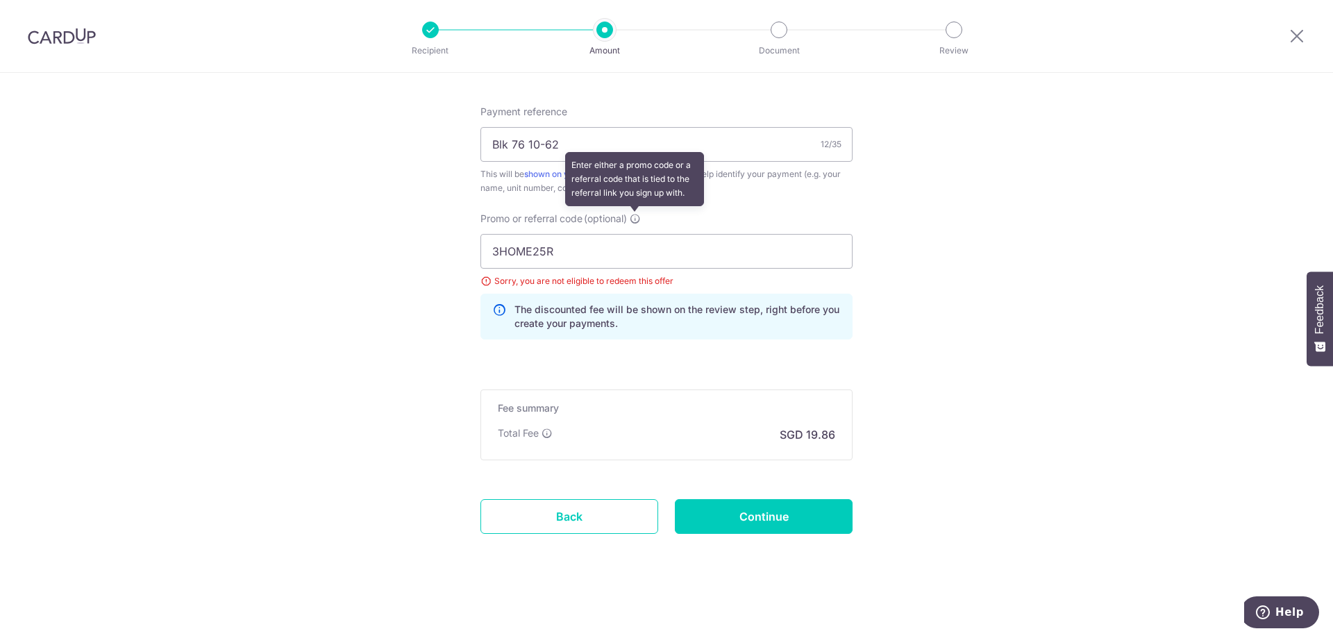
click at [632, 215] on icon at bounding box center [635, 218] width 11 height 11
click at [632, 234] on input "3HOME25R" at bounding box center [666, 251] width 372 height 35
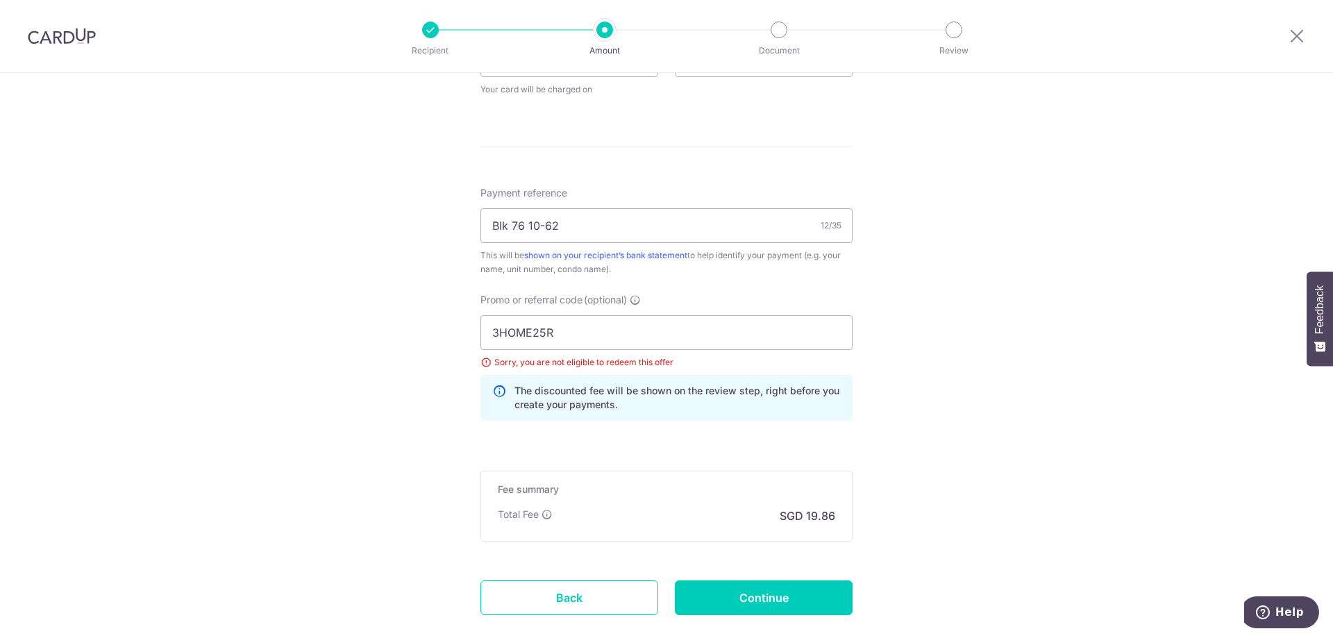
scroll to position [694, 0]
drag, startPoint x: 571, startPoint y: 321, endPoint x: 393, endPoint y: 324, distance: 178.4
click at [393, 324] on div "Tell us more about your payment Enter payment amount SGD 763.87 763.87 Select C…" at bounding box center [666, 48] width 1333 height 1338
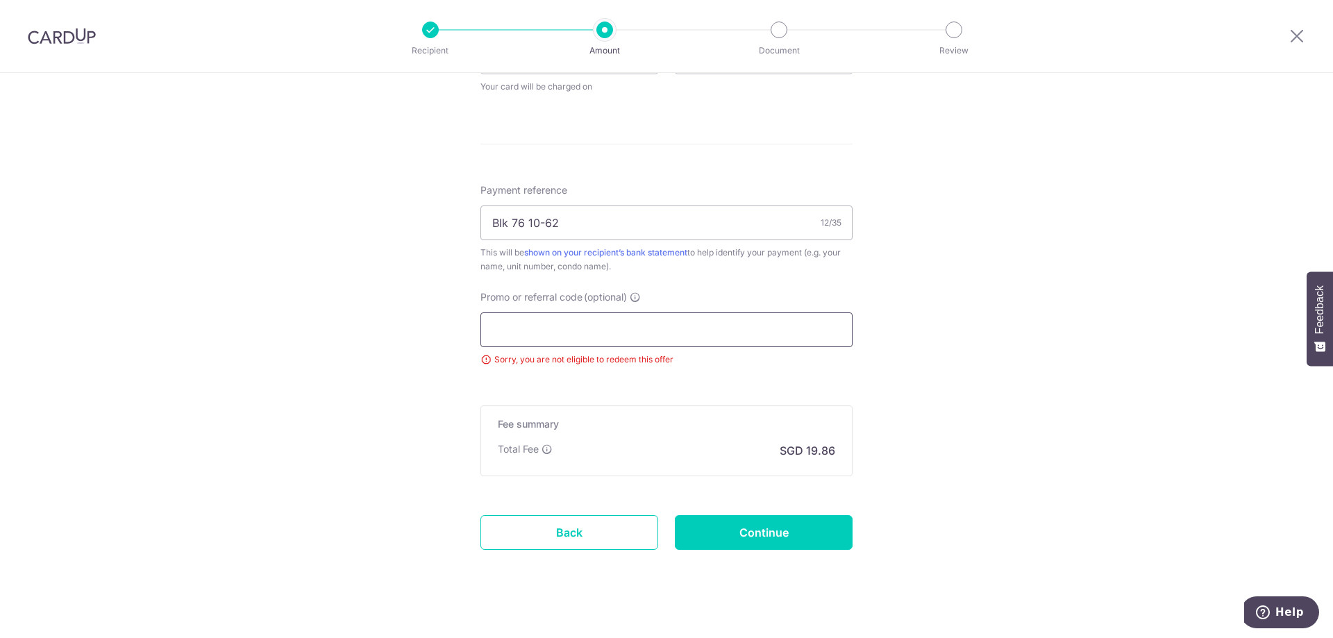
paste input "OFF225"
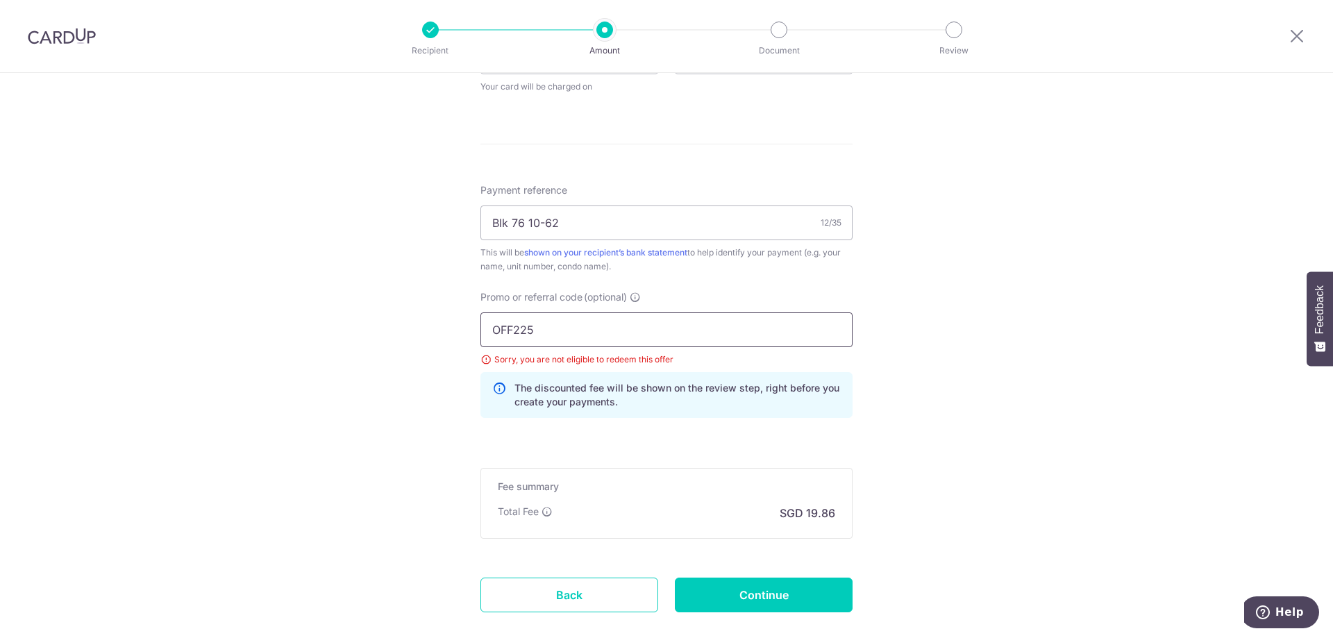
type input "OFF225"
click at [368, 394] on div "Tell us more about your payment Enter payment amount SGD 763.87 763.87 Select C…" at bounding box center [666, 48] width 1333 height 1338
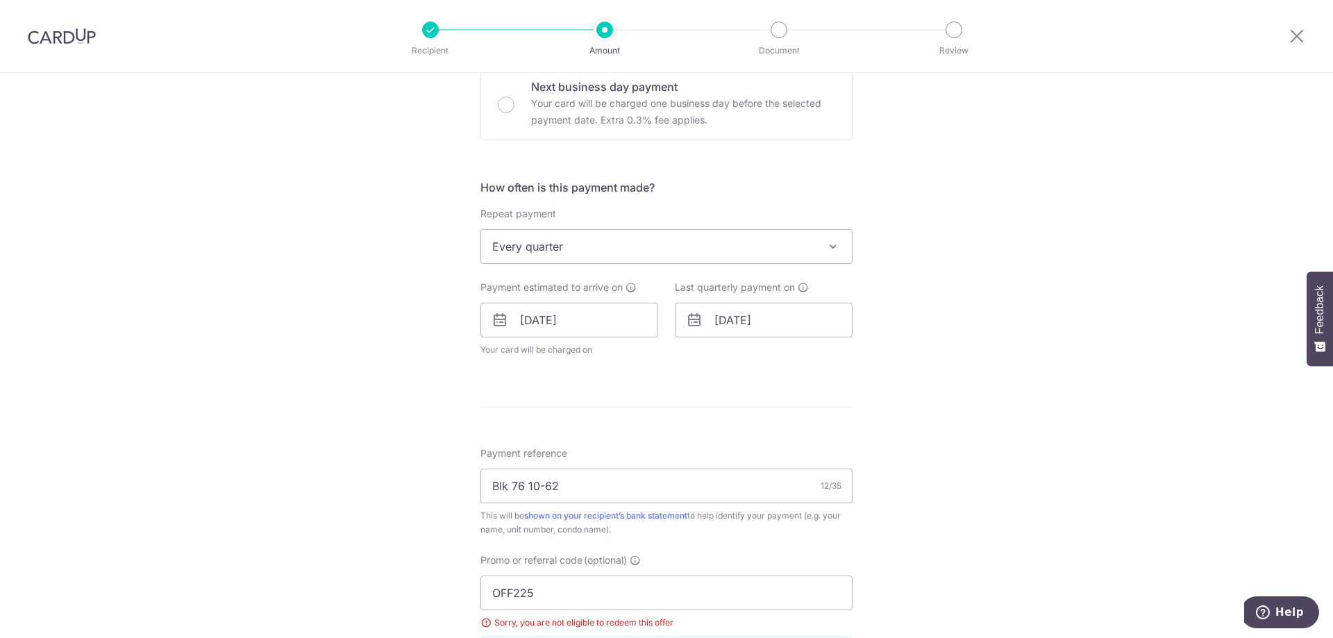
scroll to position [417, 0]
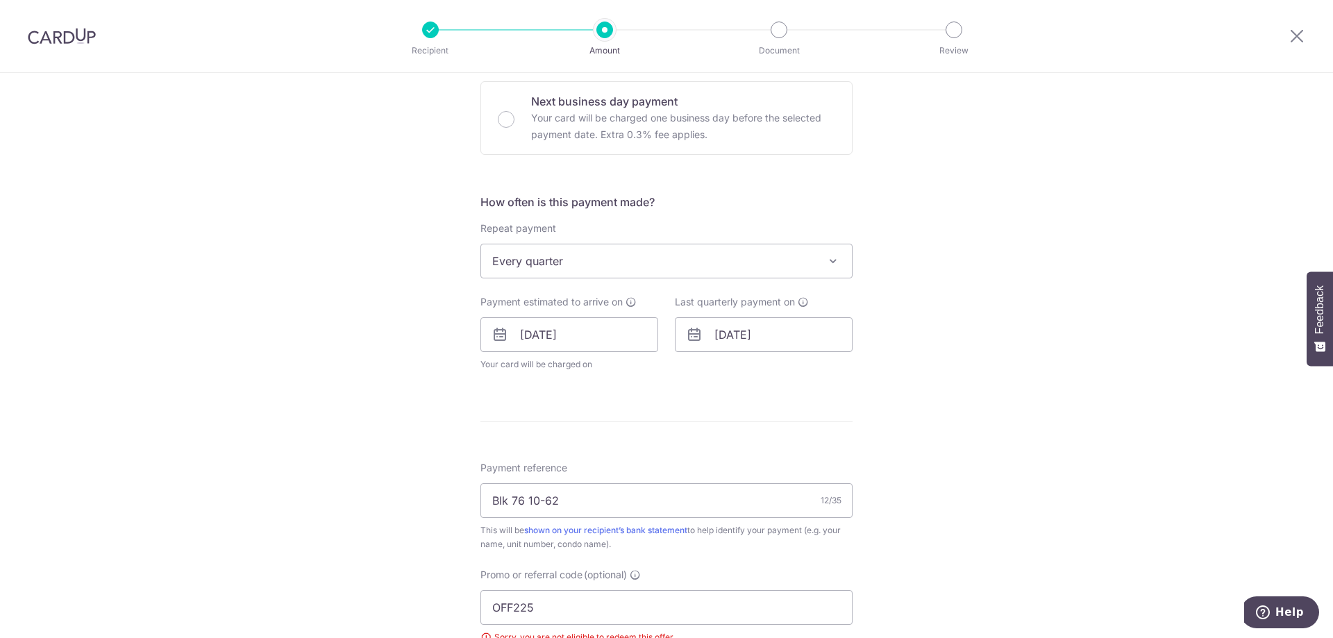
click at [691, 337] on icon at bounding box center [694, 334] width 17 height 17
click at [723, 334] on input "[DATE]" at bounding box center [764, 334] width 178 height 35
click at [697, 367] on link "Prev" at bounding box center [700, 372] width 17 height 17
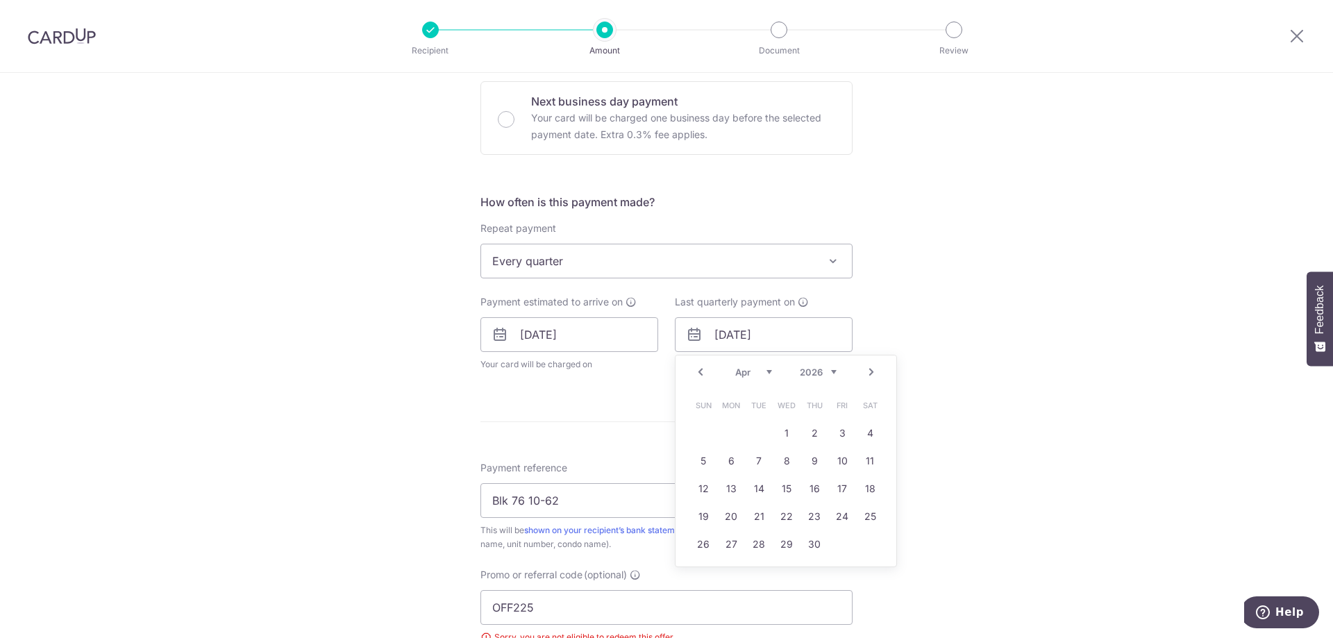
click at [697, 367] on link "Prev" at bounding box center [700, 372] width 17 height 17
click at [846, 544] on link "30" at bounding box center [842, 544] width 22 height 22
type input "[DATE]"
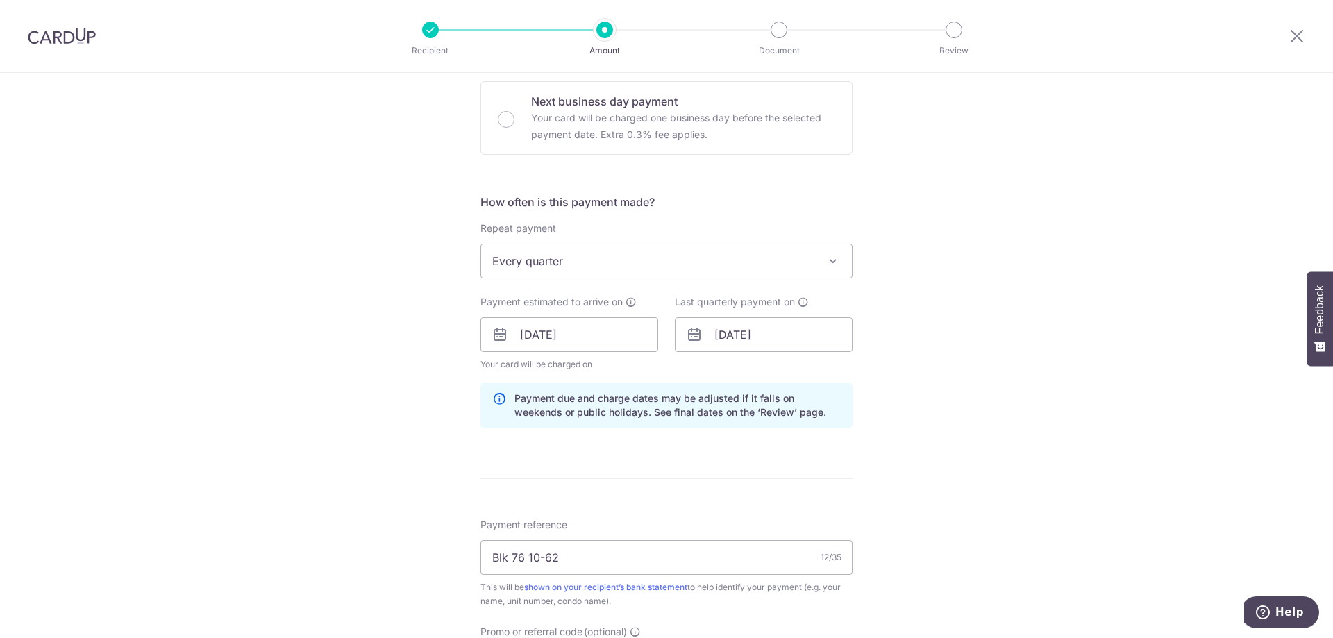
click at [351, 416] on div "Tell us more about your payment Enter payment amount SGD 763.87 763.87 Select C…" at bounding box center [666, 353] width 1333 height 1395
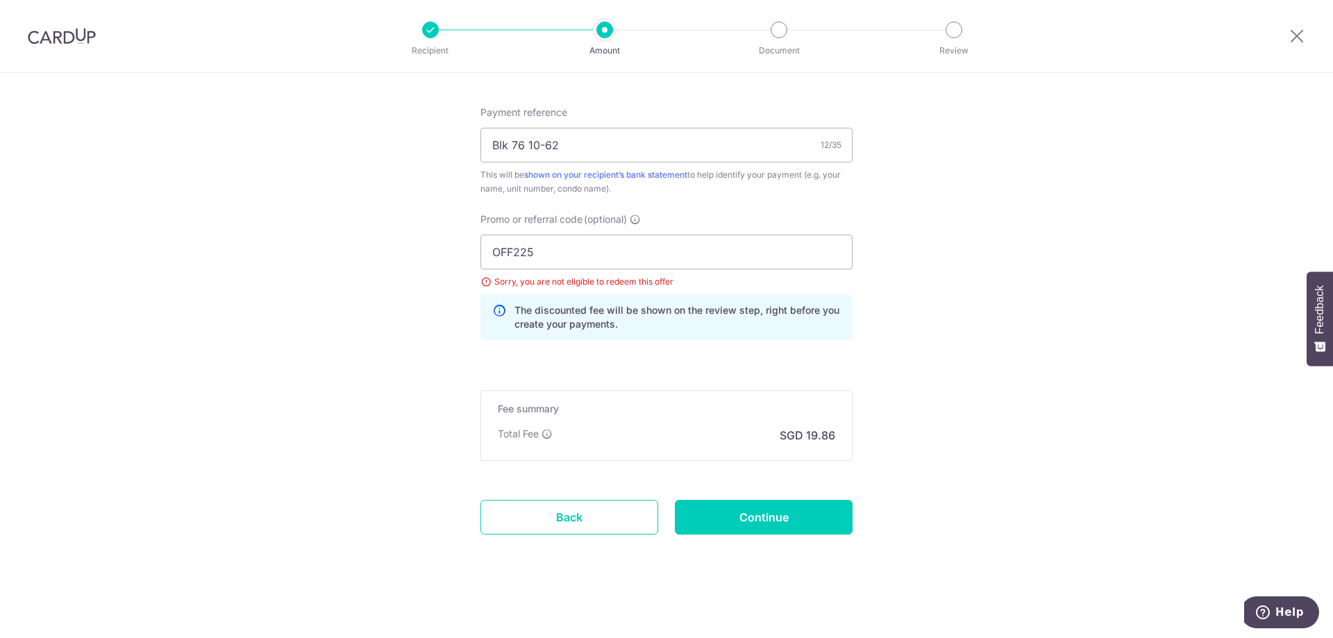
scroll to position [830, 0]
click at [771, 529] on input "Continue" at bounding box center [764, 516] width 178 height 35
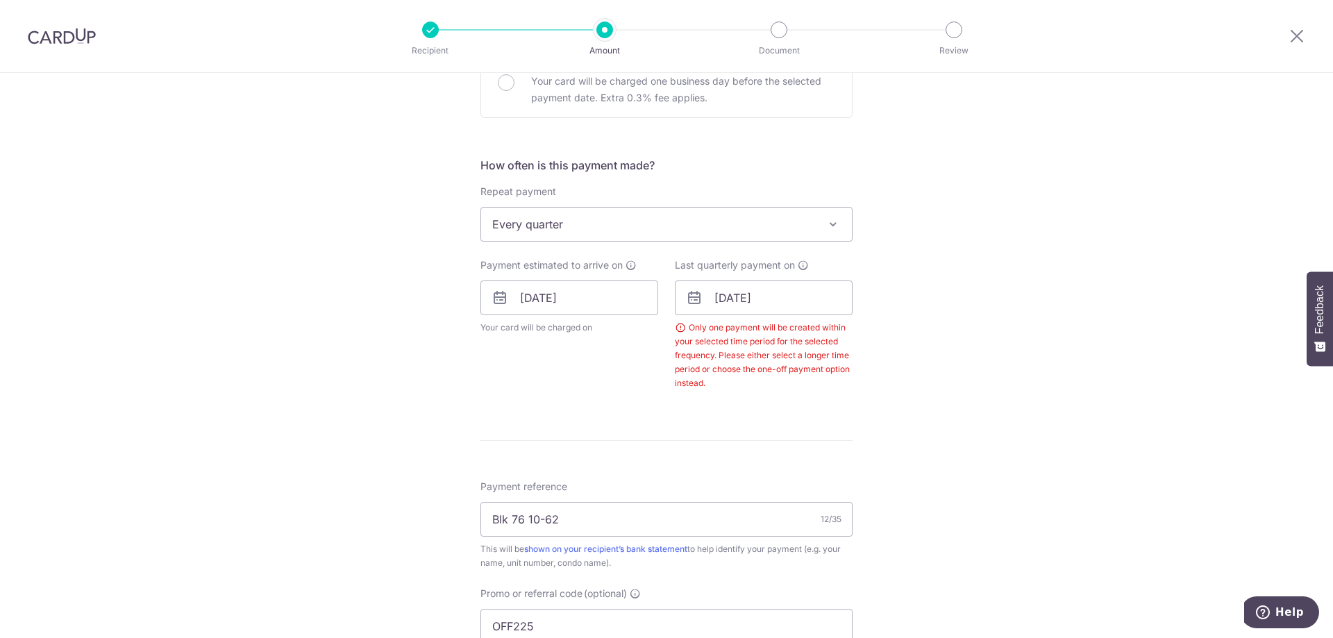
scroll to position [625, 0]
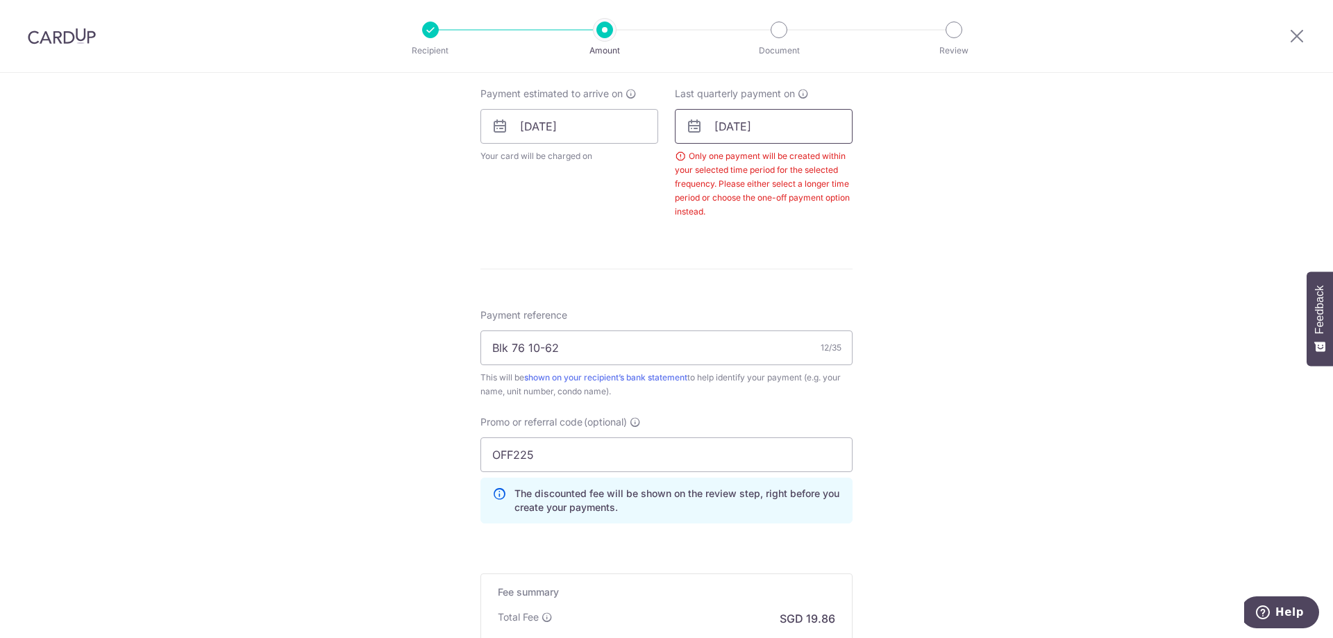
click at [760, 129] on input "30/01/2026" at bounding box center [764, 126] width 178 height 35
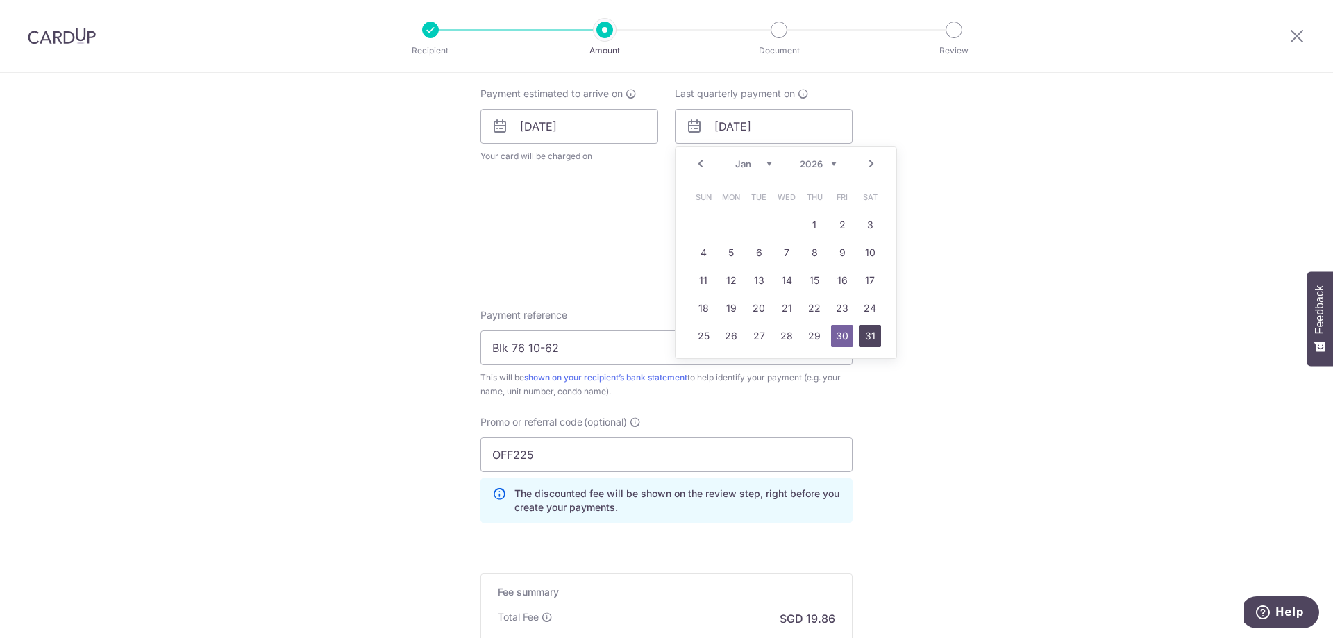
click at [873, 338] on link "31" at bounding box center [870, 336] width 22 height 22
type input "31/01/2026"
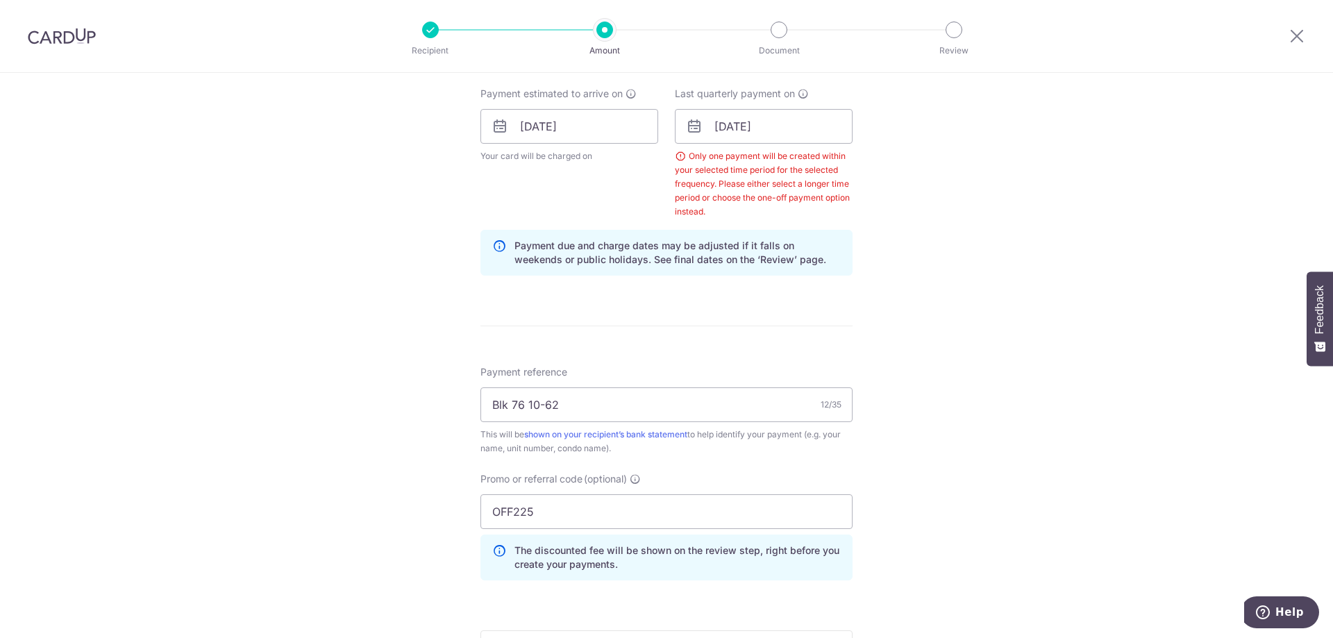
click at [957, 312] on div "Tell us more about your payment Enter payment amount SGD 763.87 763.87 Select C…" at bounding box center [666, 163] width 1333 height 1431
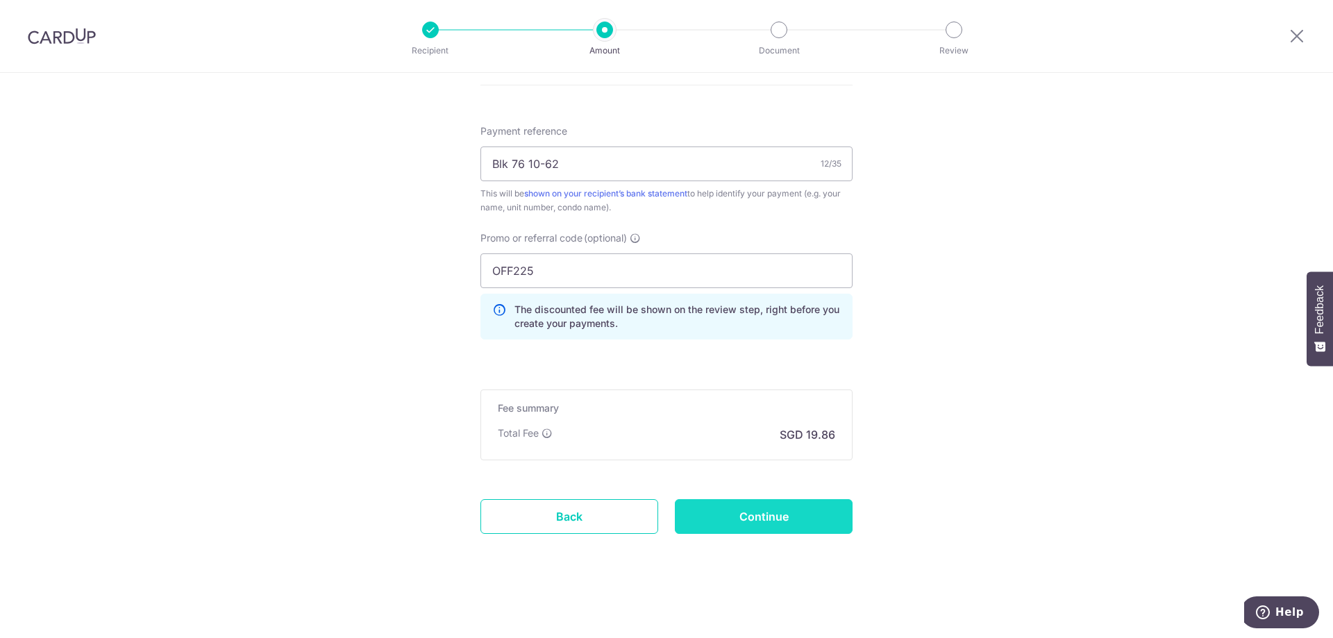
click at [775, 527] on input "Continue" at bounding box center [764, 516] width 178 height 35
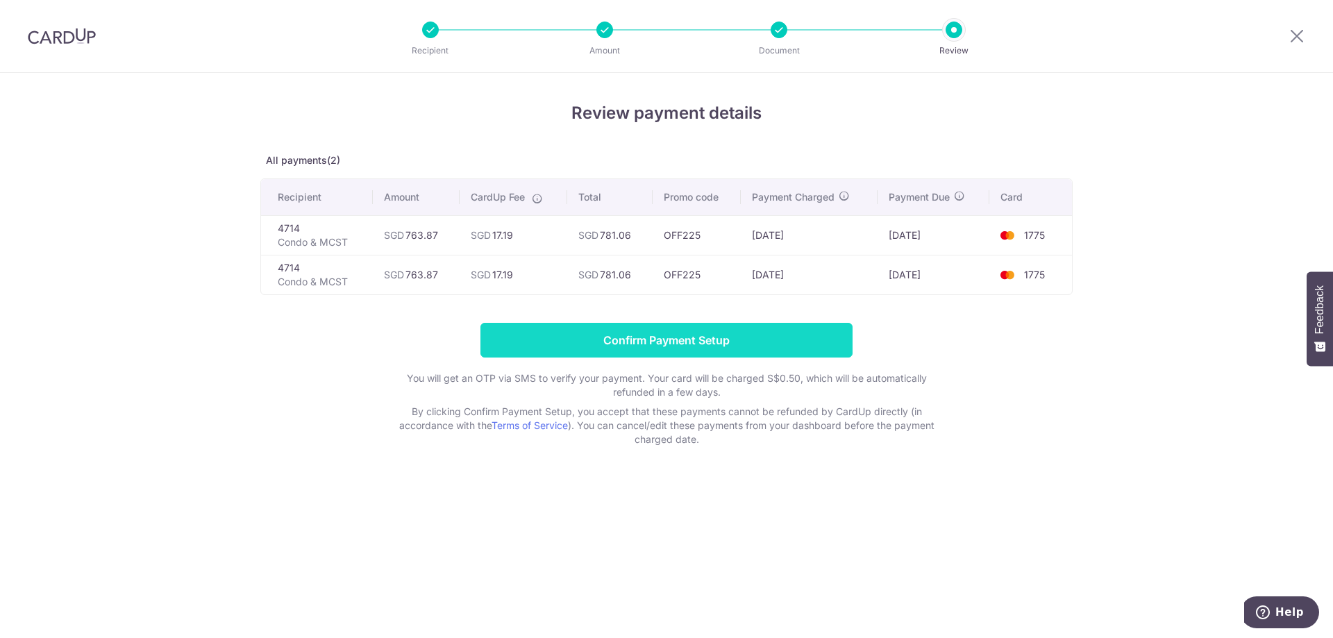
click at [693, 335] on input "Confirm Payment Setup" at bounding box center [666, 340] width 372 height 35
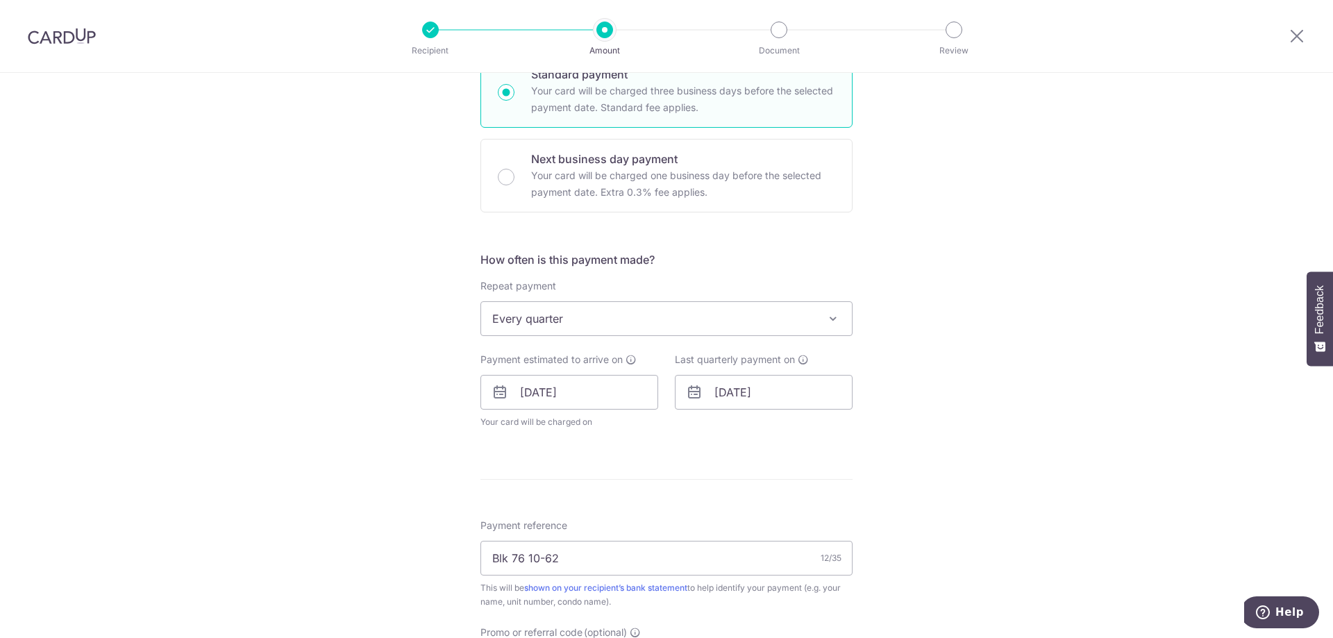
scroll to position [417, 0]
click at [746, 396] on input "[DATE]" at bounding box center [764, 391] width 178 height 35
click at [865, 596] on link "31" at bounding box center [870, 601] width 22 height 22
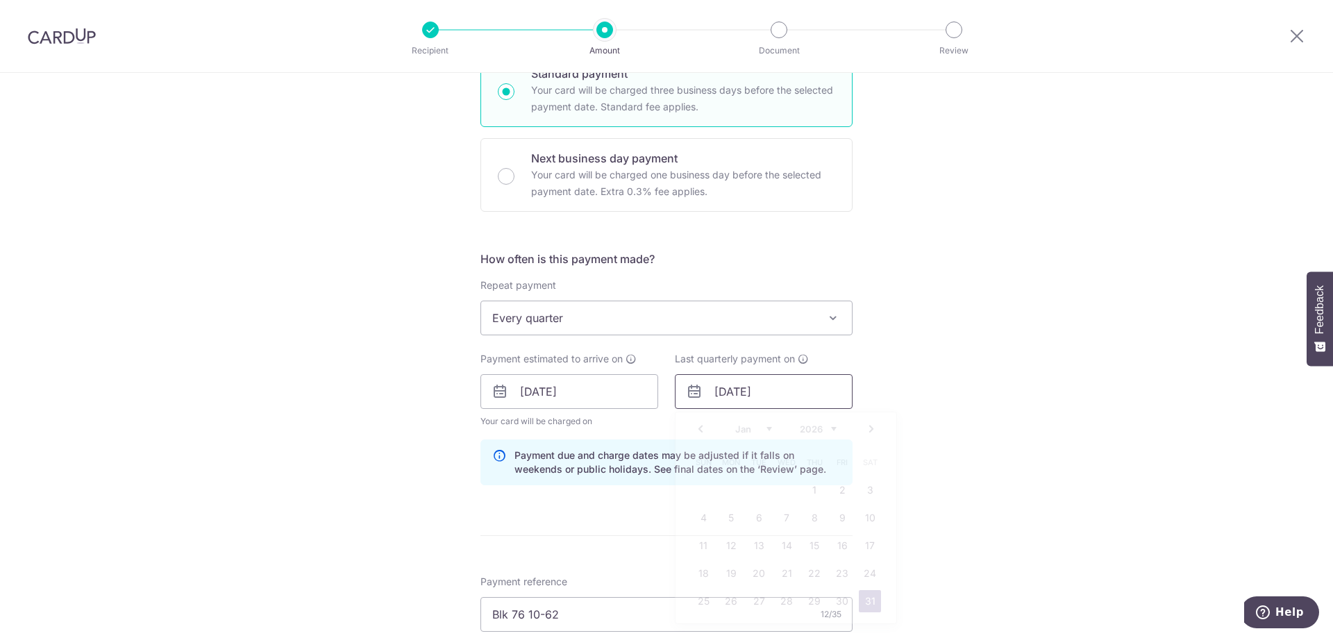
click at [755, 387] on input "[DATE]" at bounding box center [764, 391] width 178 height 35
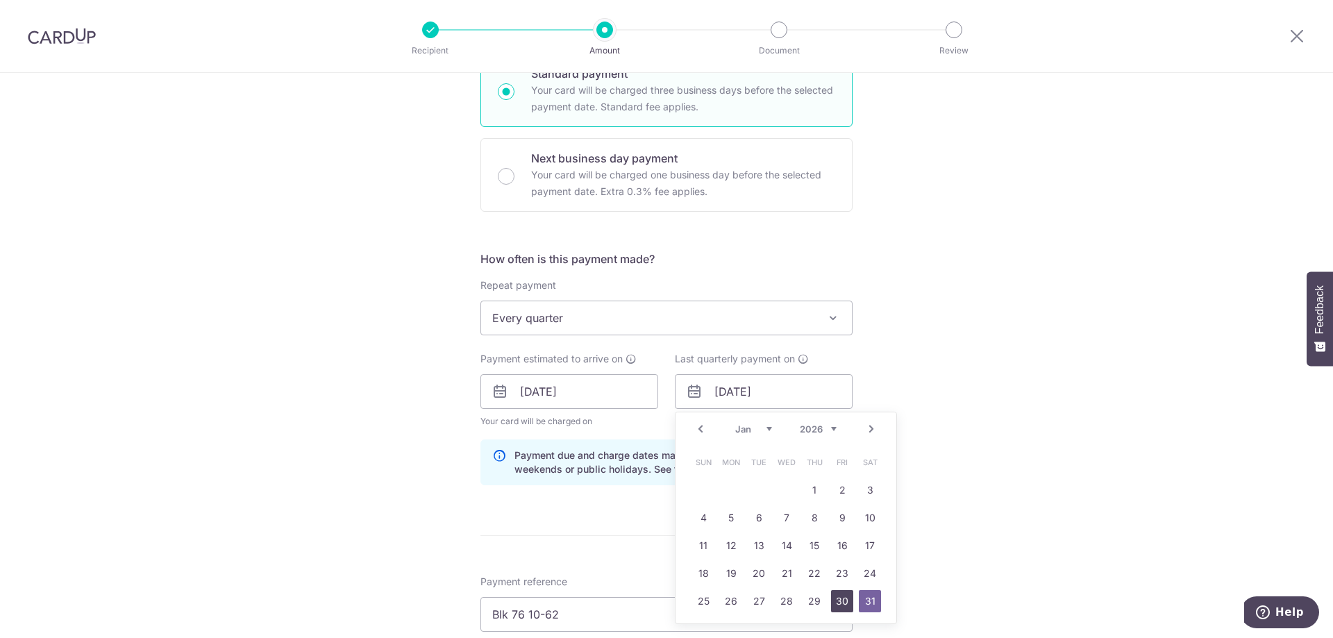
click at [837, 601] on link "30" at bounding box center [842, 601] width 22 height 22
type input "[DATE]"
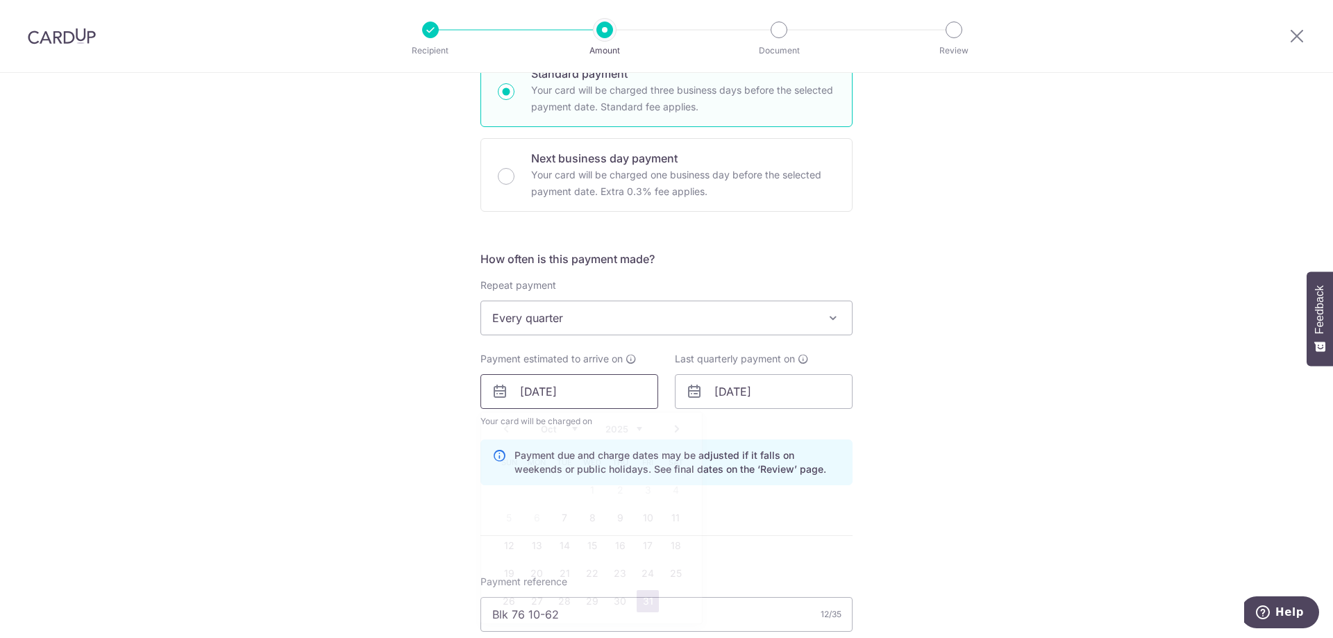
click at [566, 396] on input "[DATE]" at bounding box center [569, 391] width 178 height 35
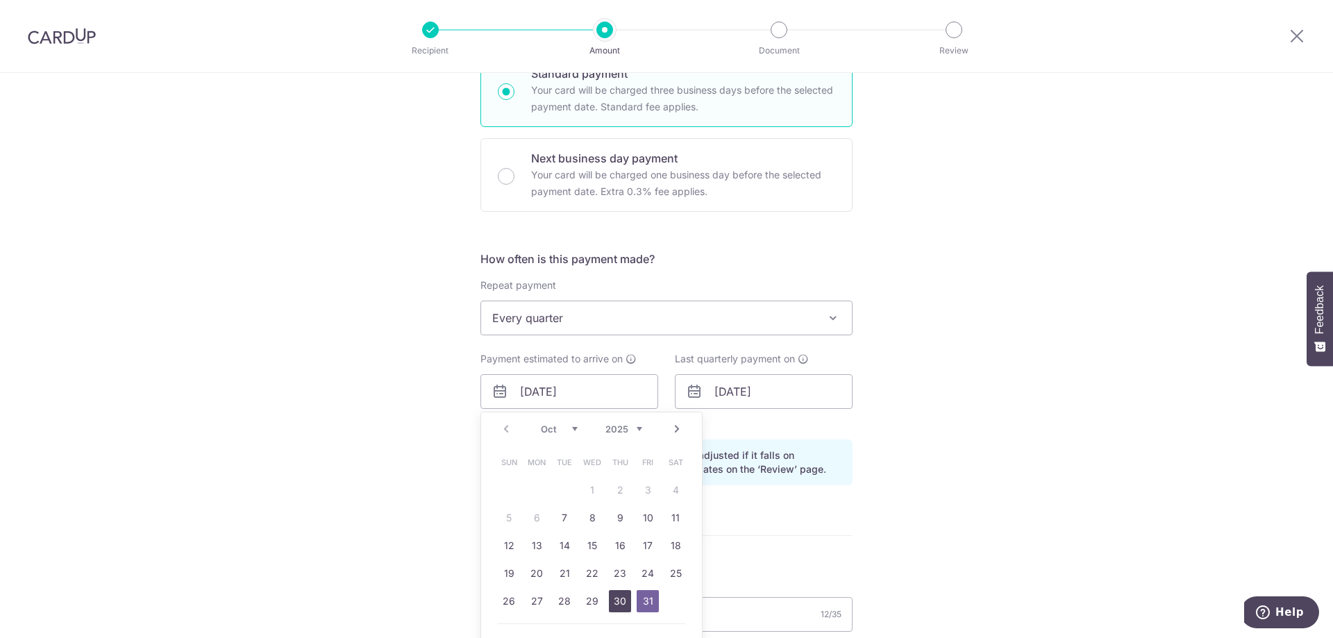
click at [617, 598] on link "30" at bounding box center [620, 601] width 22 height 22
type input "[DATE]"
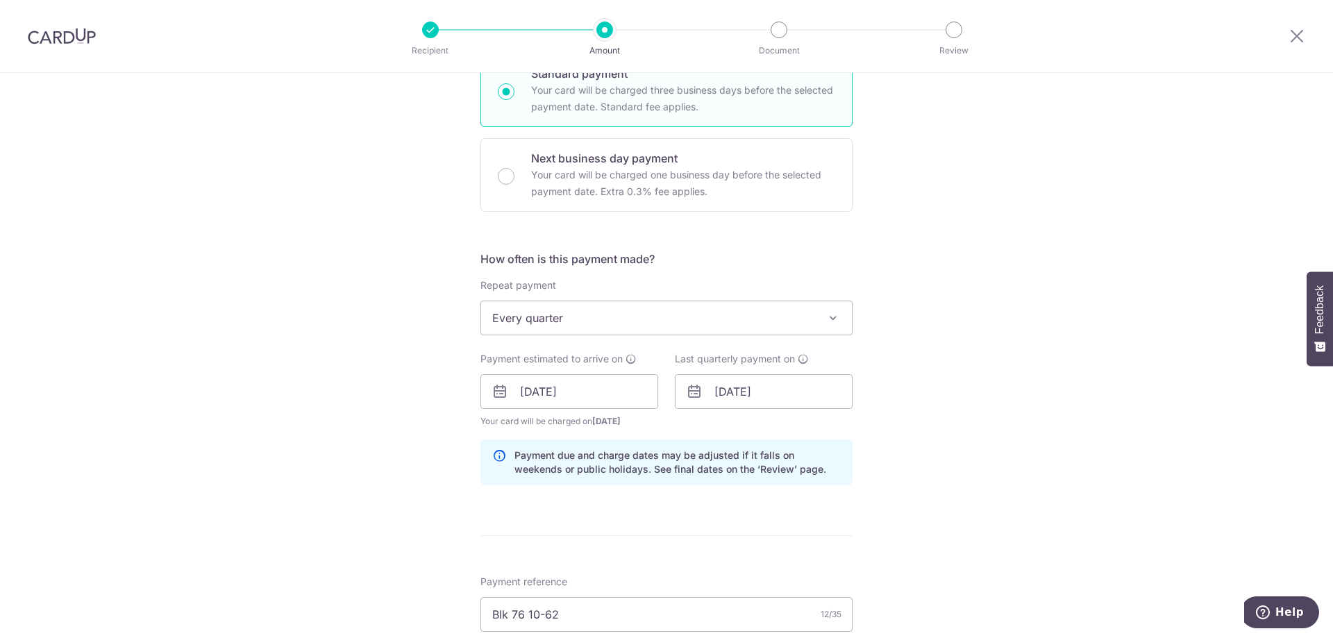
click at [938, 516] on div "Tell us more about your payment Enter payment amount SGD 763.87 763.87 Unable t…" at bounding box center [666, 372] width 1333 height 1432
click at [1123, 389] on div "Tell us more about your payment Enter payment amount SGD 763.87 763.87 Unable t…" at bounding box center [666, 372] width 1333 height 1432
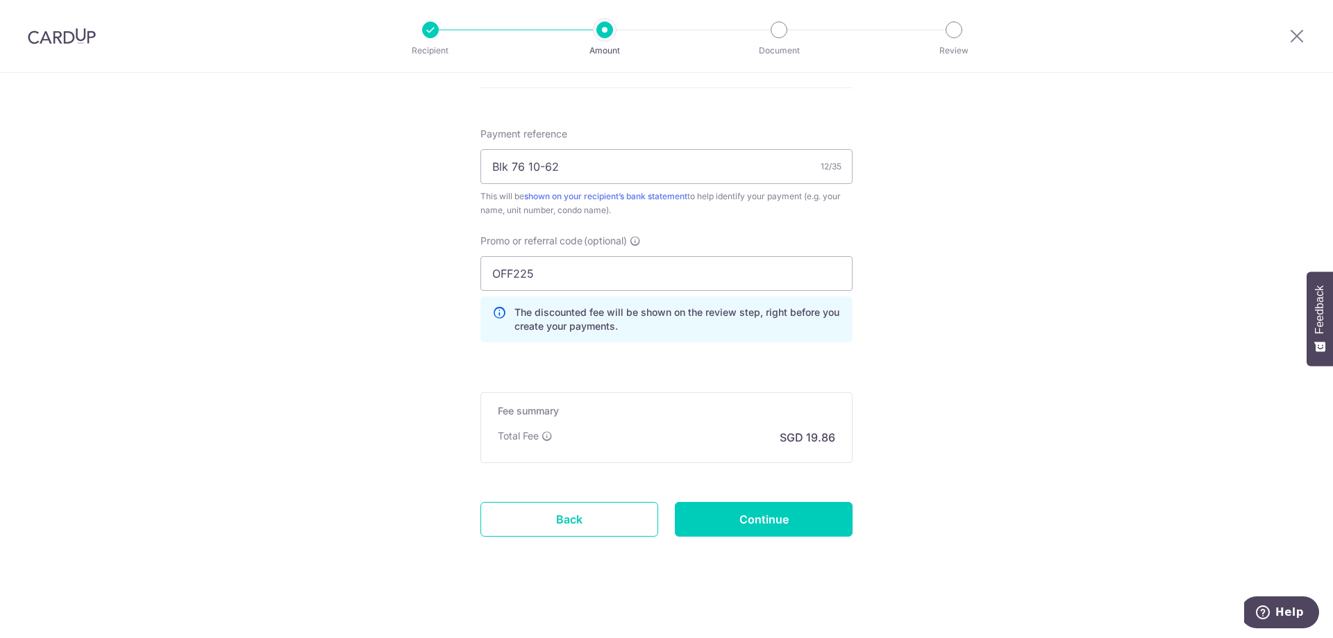
scroll to position [867, 0]
click at [736, 512] on input "Continue" at bounding box center [764, 516] width 178 height 35
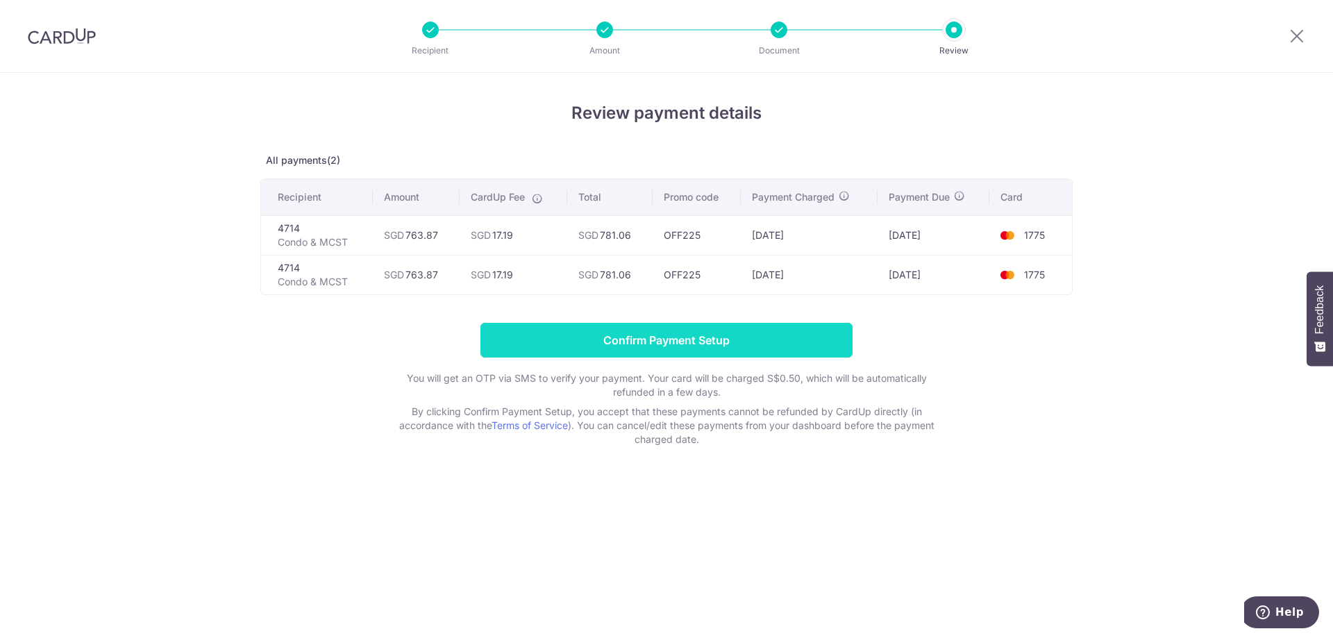
click at [696, 340] on input "Confirm Payment Setup" at bounding box center [666, 340] width 372 height 35
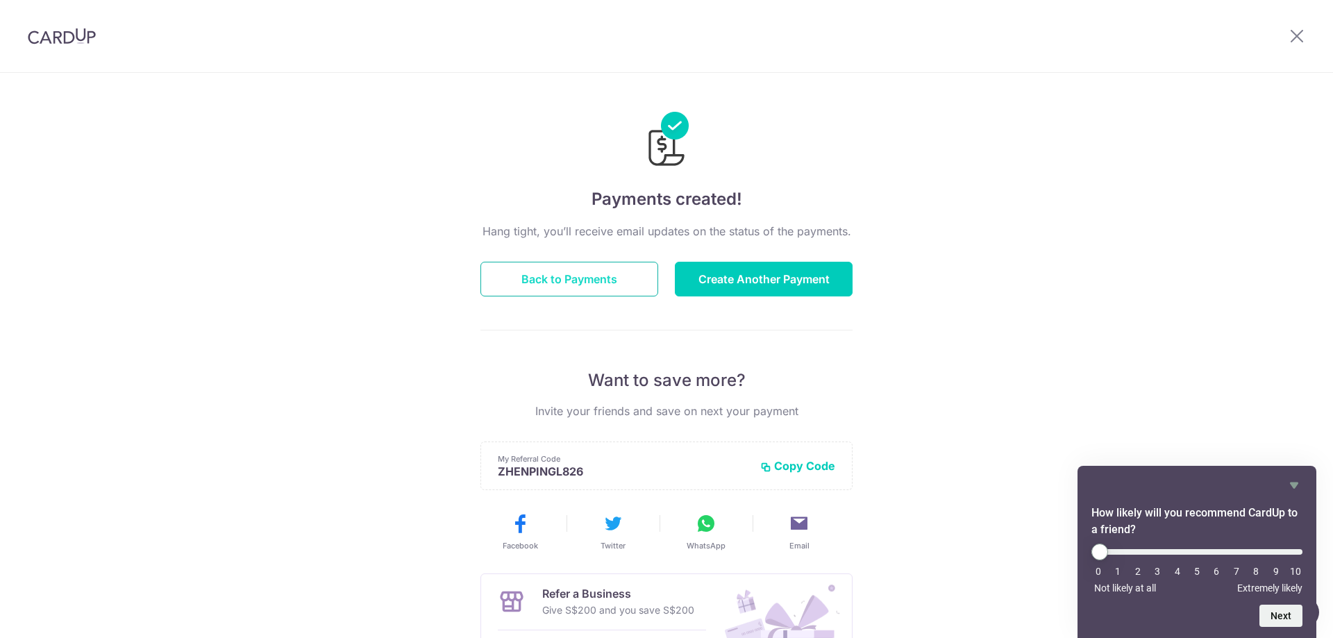
click at [596, 296] on button "Back to Payments" at bounding box center [569, 279] width 178 height 35
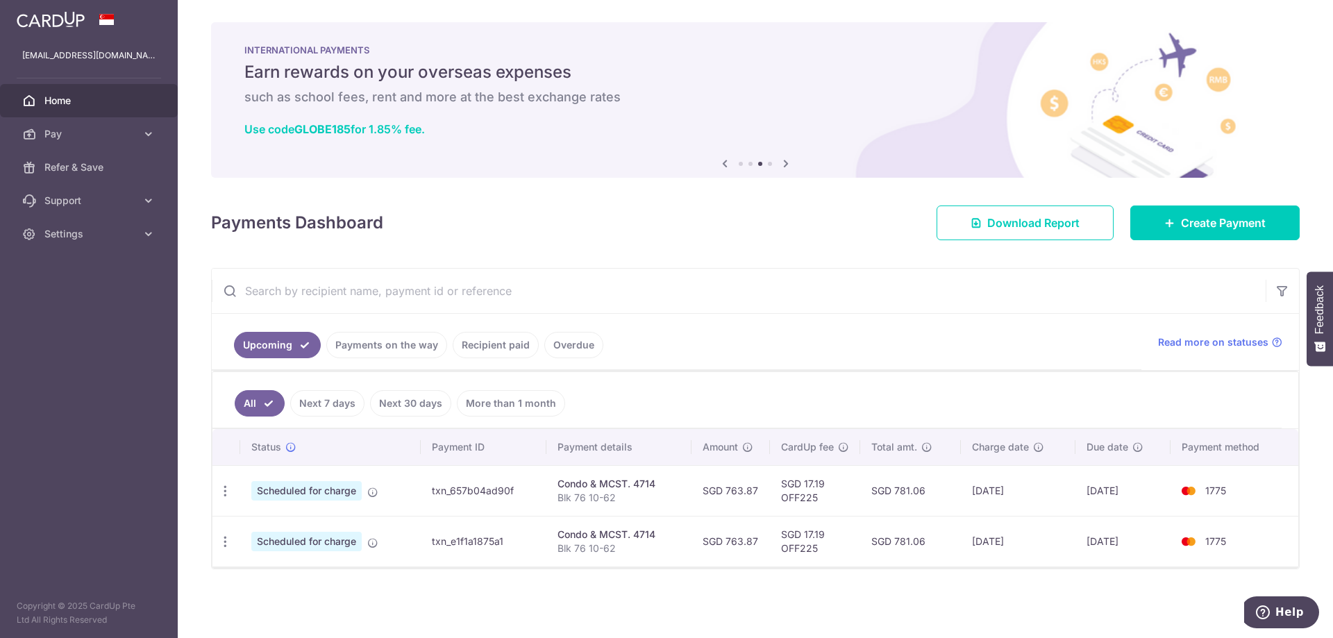
click at [694, 591] on div "× Pause Schedule Pause all future payments in this series Pause just this one p…" at bounding box center [755, 319] width 1155 height 638
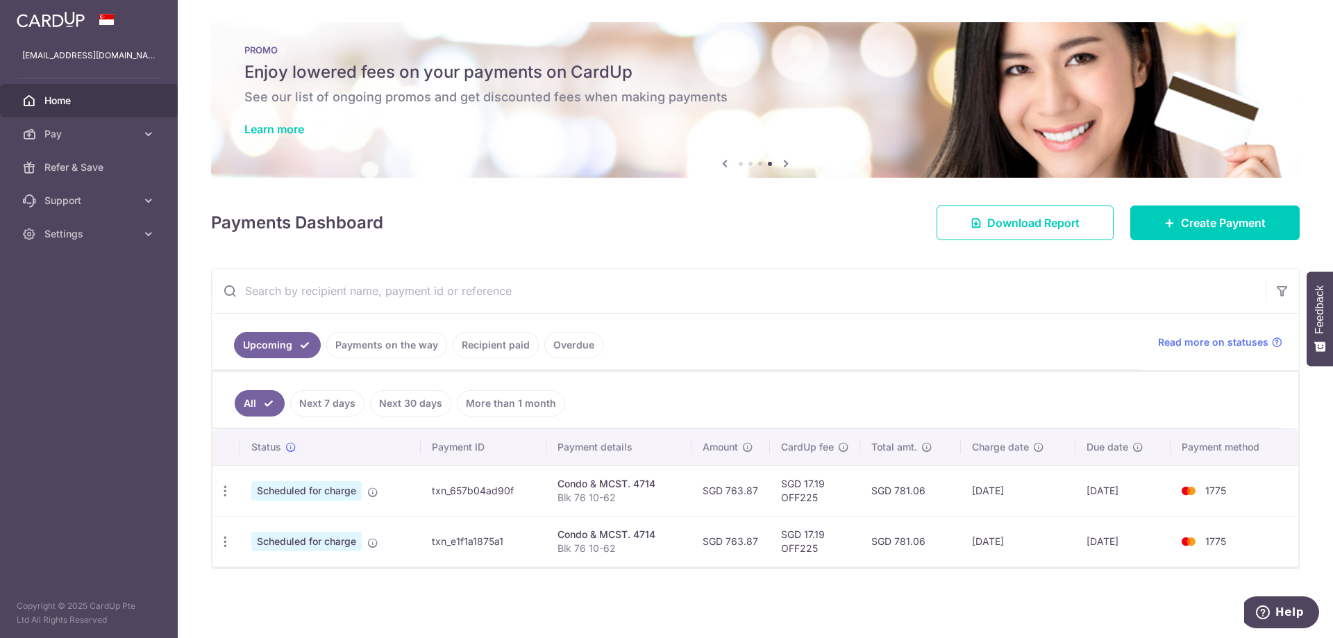
click at [60, 17] on img at bounding box center [51, 19] width 68 height 17
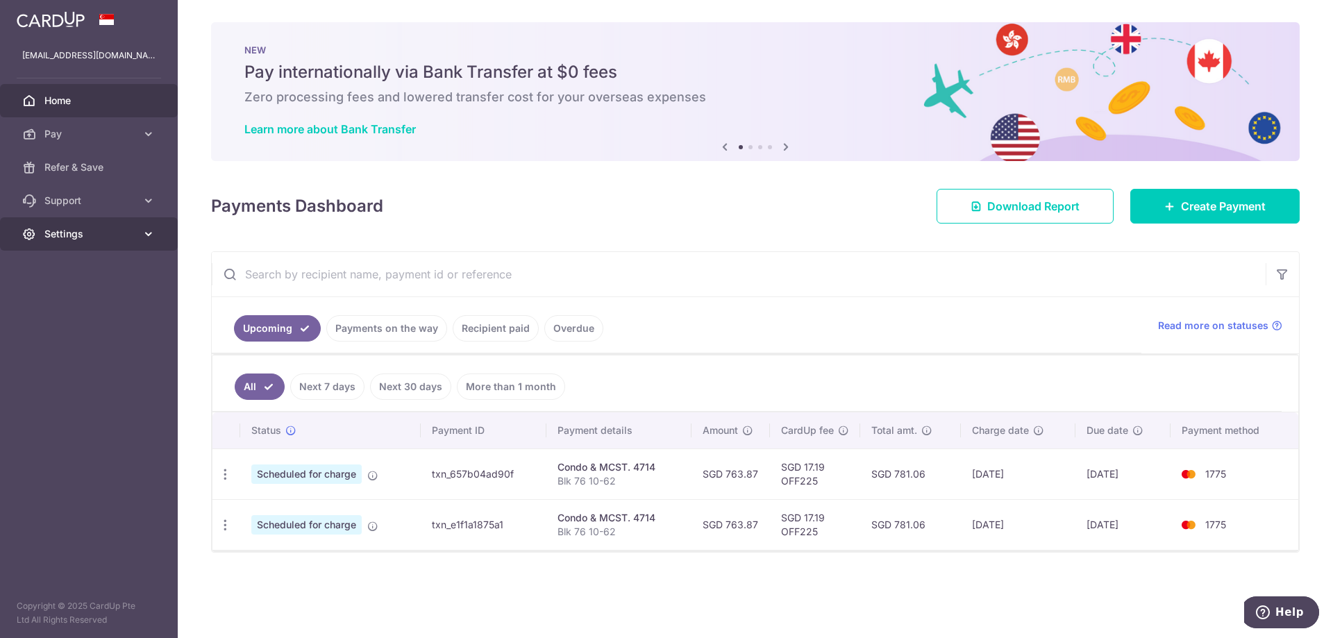
click at [61, 245] on link "Settings" at bounding box center [89, 233] width 178 height 33
click at [66, 203] on span "Support" at bounding box center [90, 201] width 92 height 14
click at [970, 361] on ul "All Next 7 days Next 30 days More than 1 month" at bounding box center [746, 383] width 1069 height 56
click at [884, 321] on ul "Upcoming Payments on the way Recipient paid Overdue" at bounding box center [677, 325] width 930 height 56
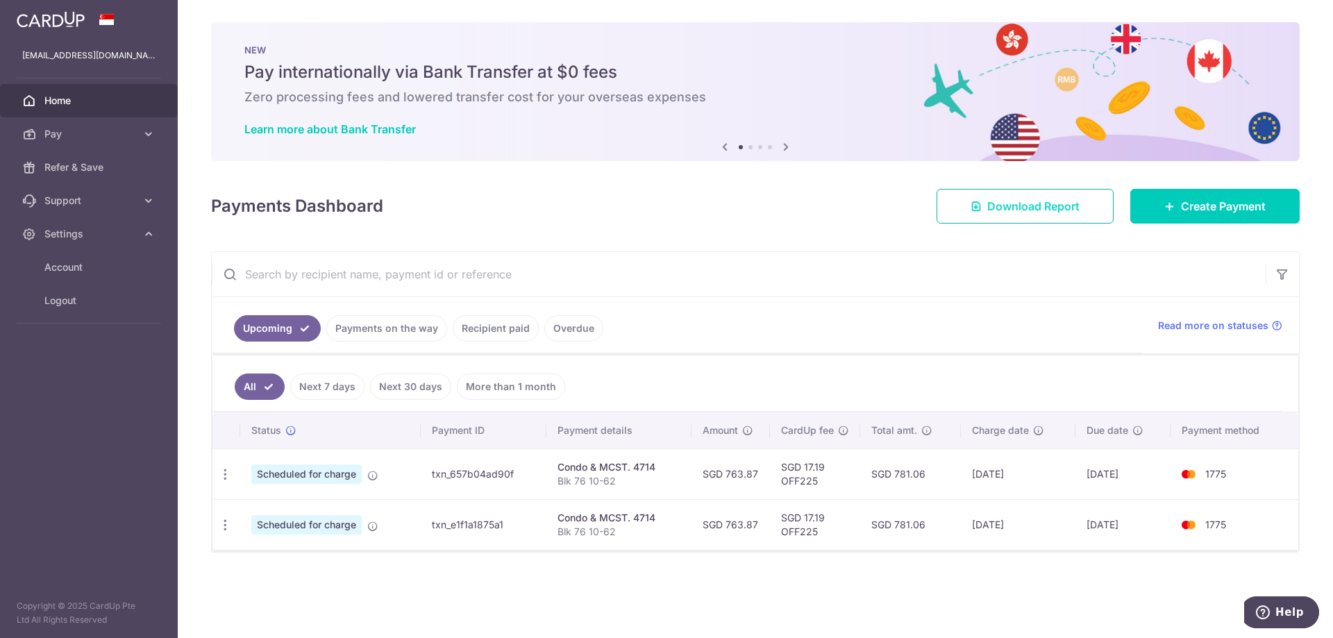
click at [994, 208] on span "Download Report" at bounding box center [1033, 206] width 92 height 17
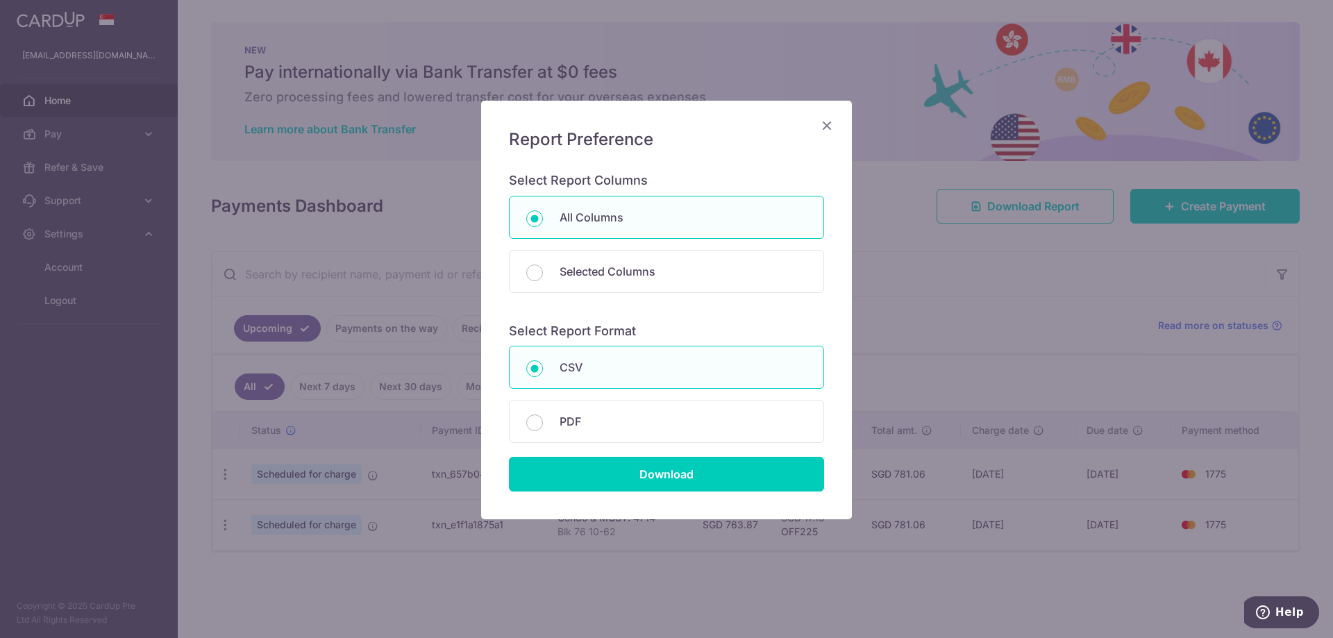
click at [824, 129] on icon "Close" at bounding box center [827, 125] width 17 height 17
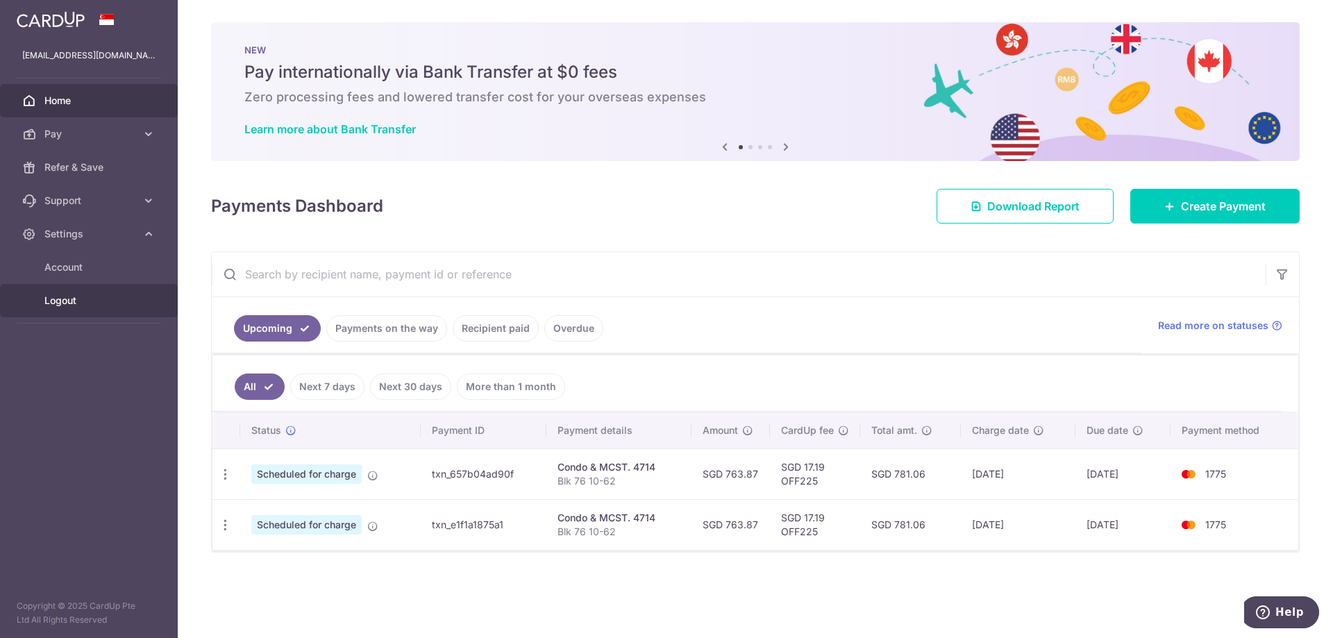
click at [53, 299] on span "Logout" at bounding box center [90, 301] width 92 height 14
